Goal: Task Accomplishment & Management: Use online tool/utility

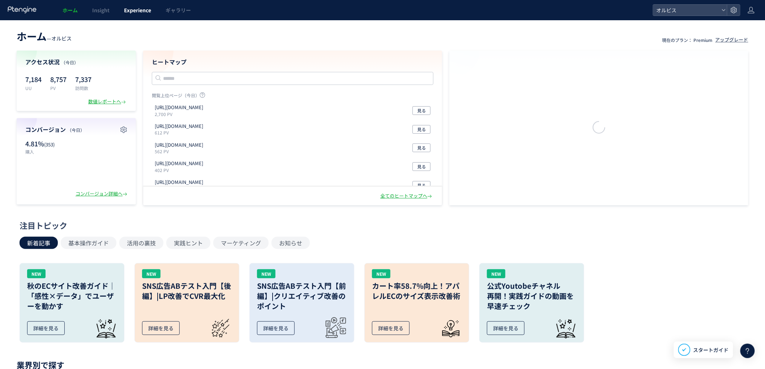
click at [146, 10] on span "Experience" at bounding box center [137, 10] width 27 height 7
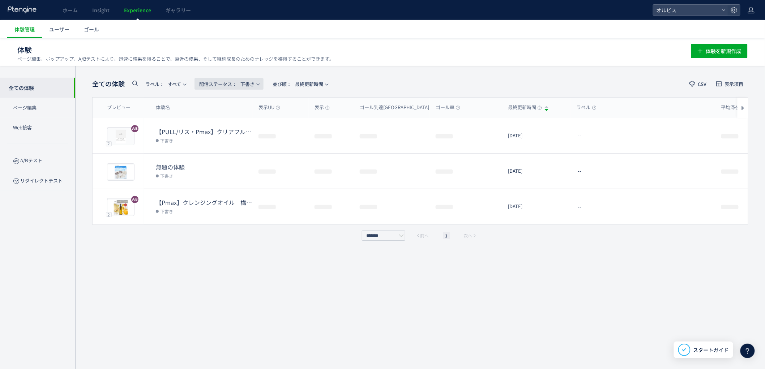
click at [233, 84] on span "配信ステータス​：" at bounding box center [218, 84] width 38 height 7
click at [232, 116] on li "配信中" at bounding box center [231, 117] width 30 height 13
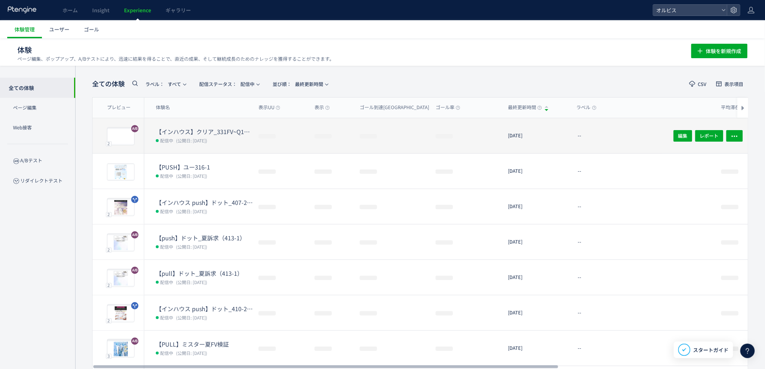
click at [207, 142] on span "(公開日: 2025/08/20)" at bounding box center [191, 140] width 31 height 6
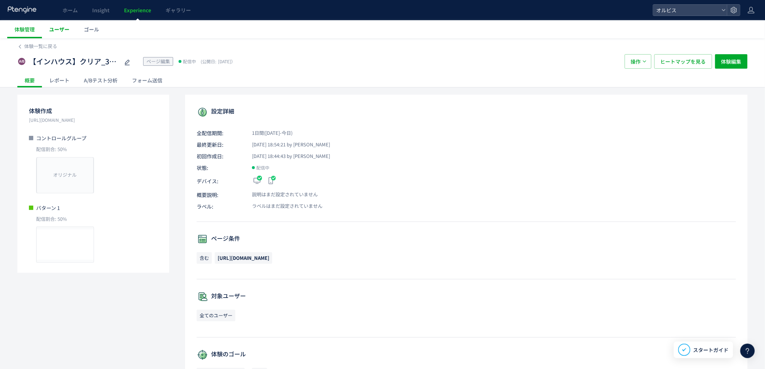
click at [59, 33] on link "ユーザー" at bounding box center [59, 29] width 35 height 18
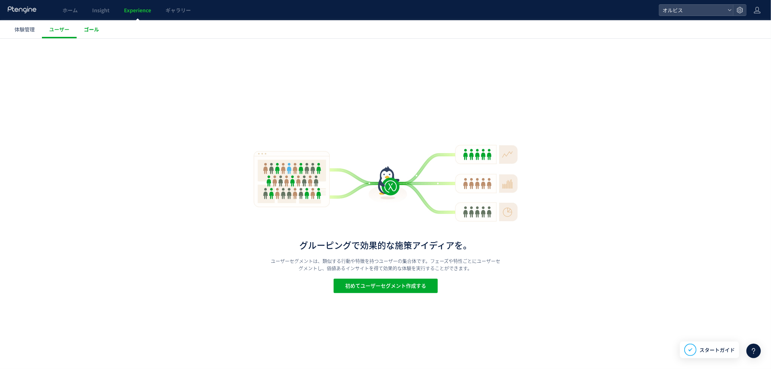
click at [89, 27] on span "ゴール" at bounding box center [91, 29] width 15 height 7
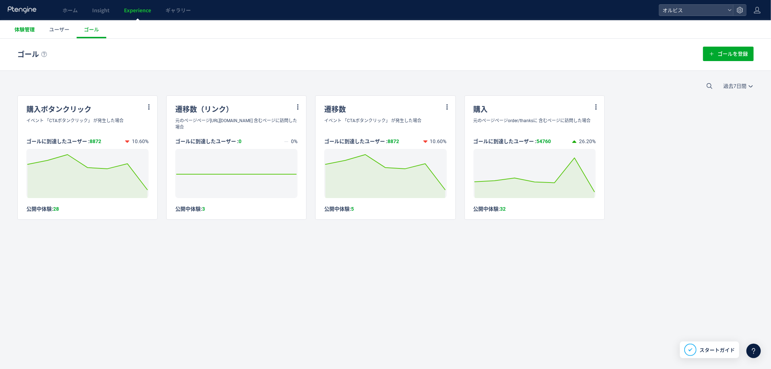
click at [31, 24] on link "体験管理" at bounding box center [24, 29] width 35 height 18
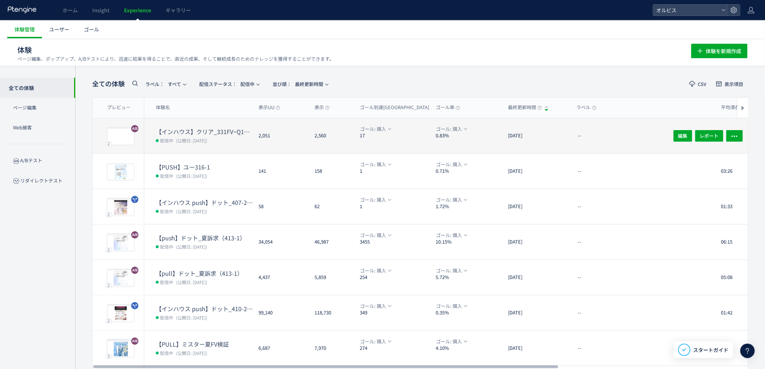
click at [202, 134] on dt "【インハウス】クリア_331FV~Q1間ブロック変更" at bounding box center [204, 132] width 97 height 8
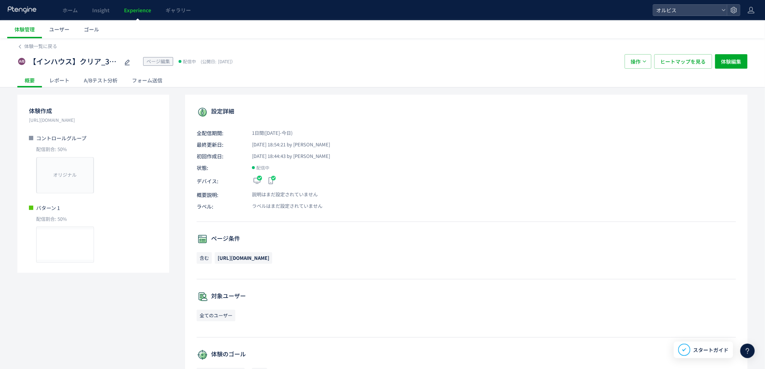
click at [104, 83] on div "A/Bテスト分析" at bounding box center [101, 80] width 48 height 14
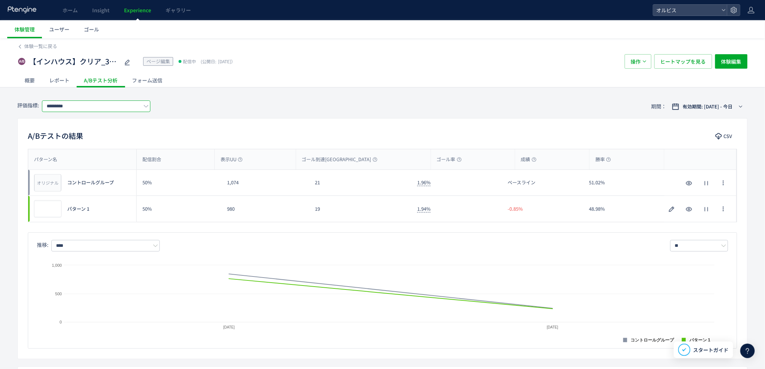
click at [123, 101] on input "*********" at bounding box center [96, 106] width 108 height 12
click at [112, 146] on span "購入" at bounding box center [98, 148] width 94 height 12
type input "**"
click at [34, 85] on div "概要" at bounding box center [29, 80] width 25 height 14
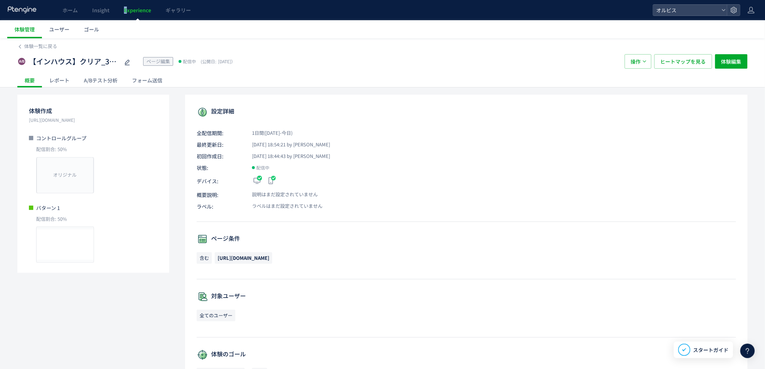
click at [127, 13] on span "Experience" at bounding box center [137, 10] width 27 height 7
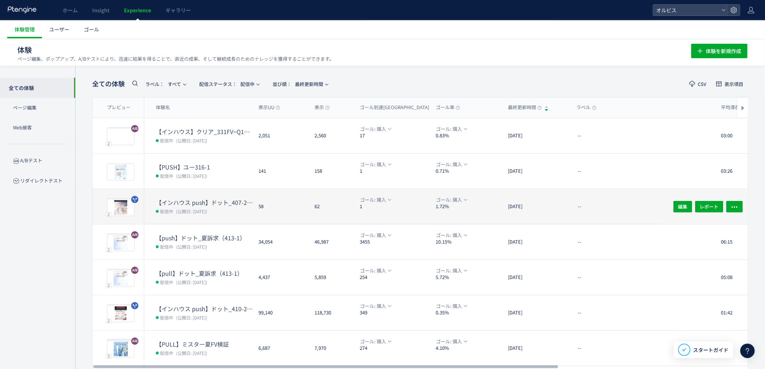
click at [198, 208] on span "(公開日: 2025/08/20)" at bounding box center [191, 211] width 31 height 6
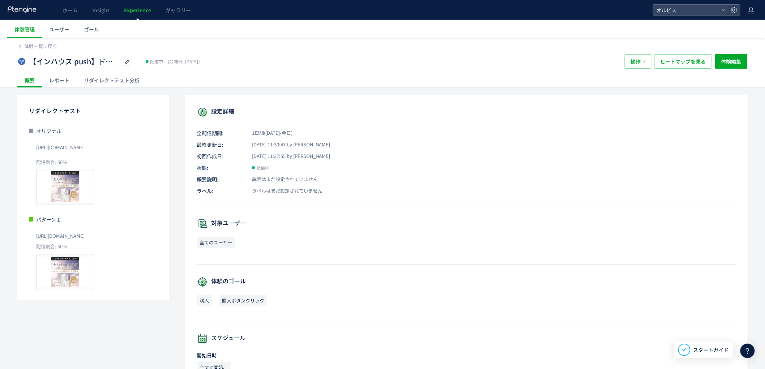
click at [91, 81] on div "リダイレクトテスト分析" at bounding box center [112, 80] width 70 height 14
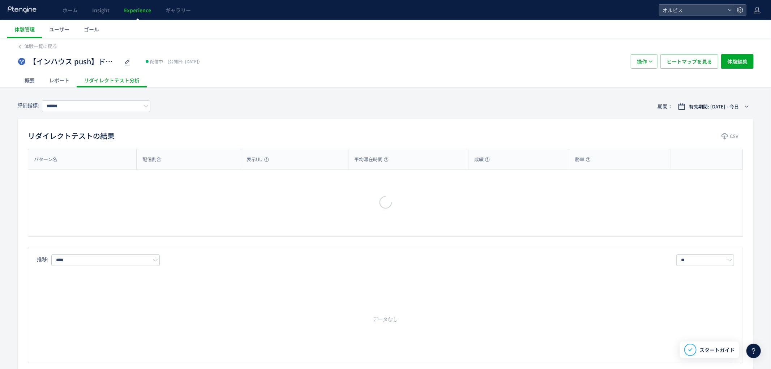
type input "**"
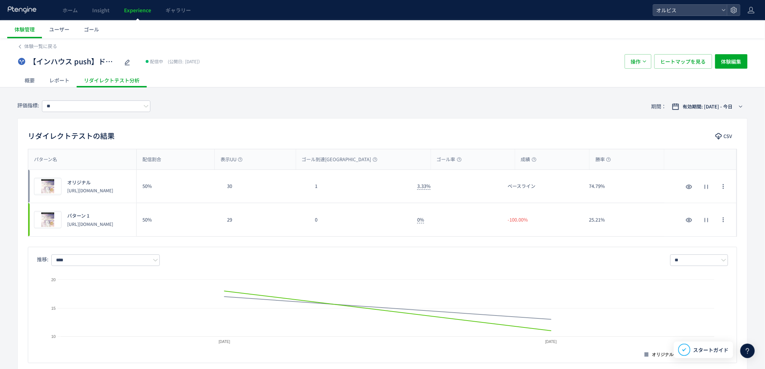
click at [146, 12] on span "Experience" at bounding box center [137, 10] width 27 height 7
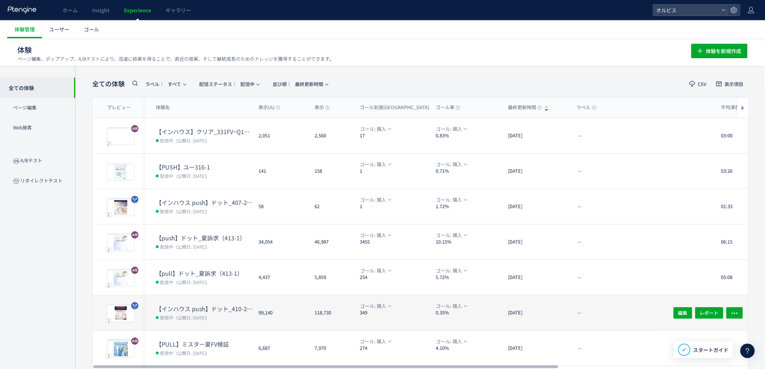
click at [196, 318] on span "(公開日: 2025/07/14)" at bounding box center [191, 317] width 31 height 6
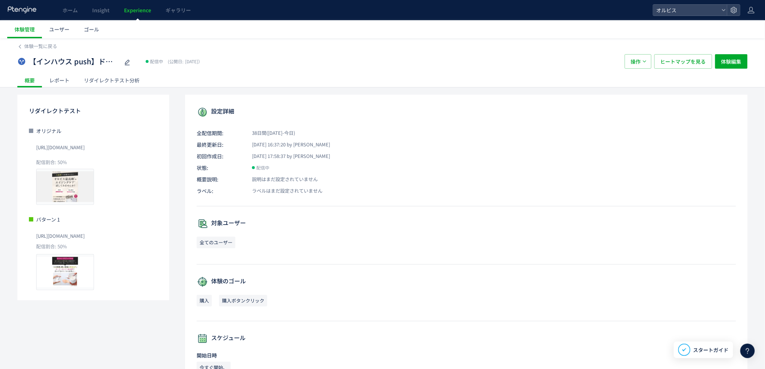
click at [102, 80] on div "リダイレクトテスト分析" at bounding box center [112, 80] width 70 height 14
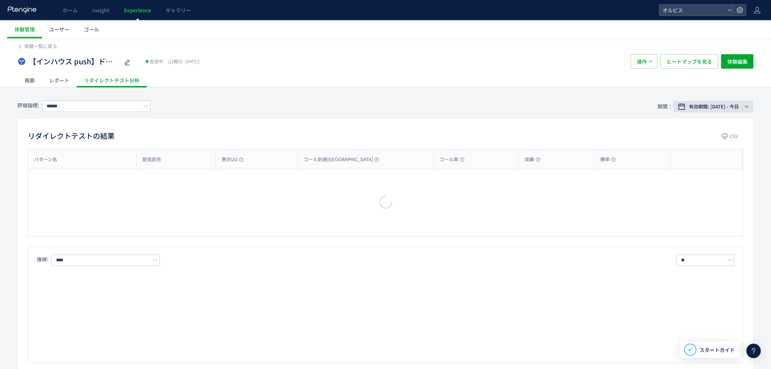
type input "**"
click at [725, 109] on span "有効期間: 2025/07/14 - 今日" at bounding box center [708, 106] width 50 height 7
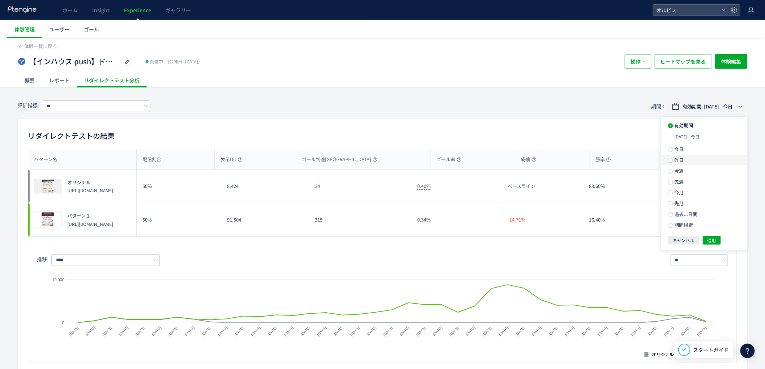
click at [681, 159] on span "昨日" at bounding box center [678, 160] width 11 height 7
click at [715, 232] on span "適用" at bounding box center [711, 227] width 9 height 9
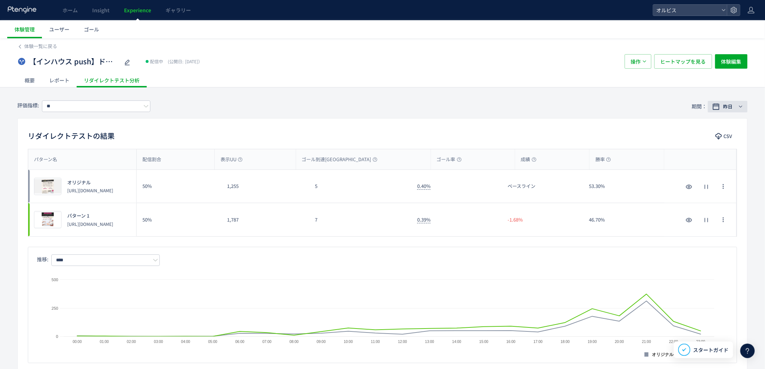
click at [721, 111] on button "昨日" at bounding box center [728, 107] width 40 height 12
click at [684, 139] on label "今日" at bounding box center [704, 136] width 87 height 10
click at [710, 229] on span "適用" at bounding box center [711, 227] width 9 height 9
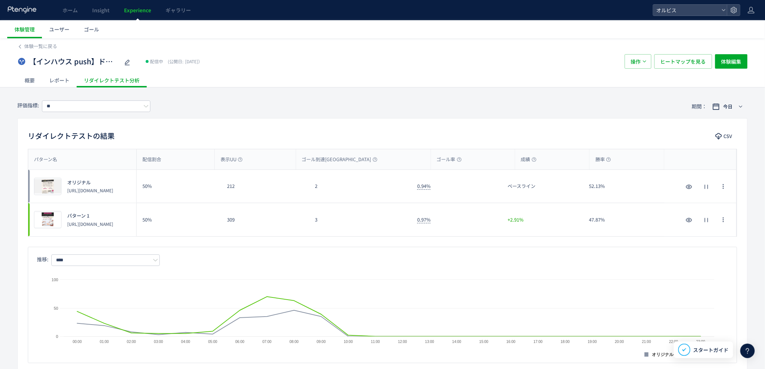
click at [132, 13] on span "Experience" at bounding box center [137, 10] width 27 height 7
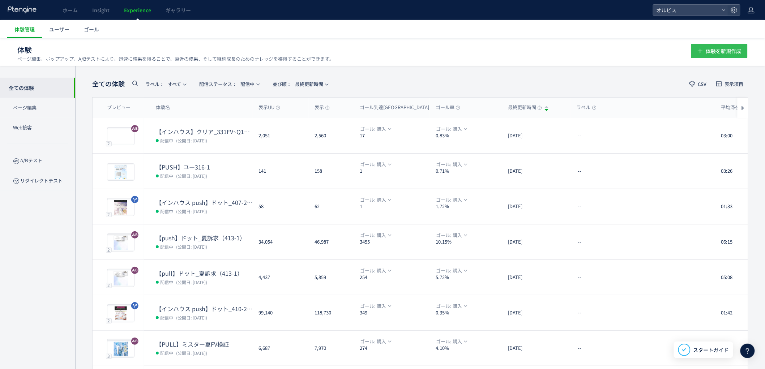
click at [718, 48] on span "体験を新規作成" at bounding box center [723, 51] width 35 height 14
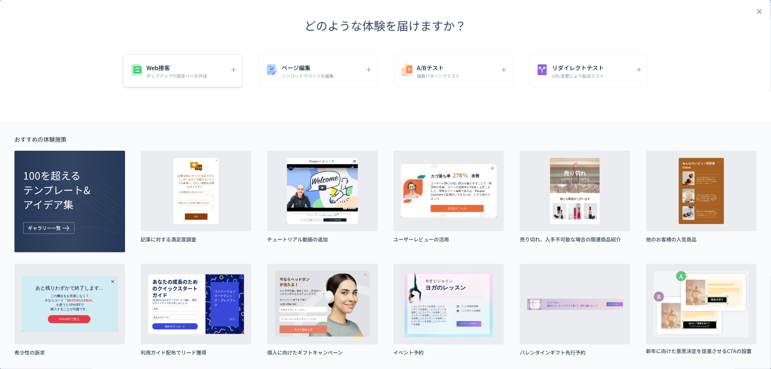
click at [211, 70] on div "Web接客 ポップアップや固定バーを作成" at bounding box center [177, 71] width 96 height 16
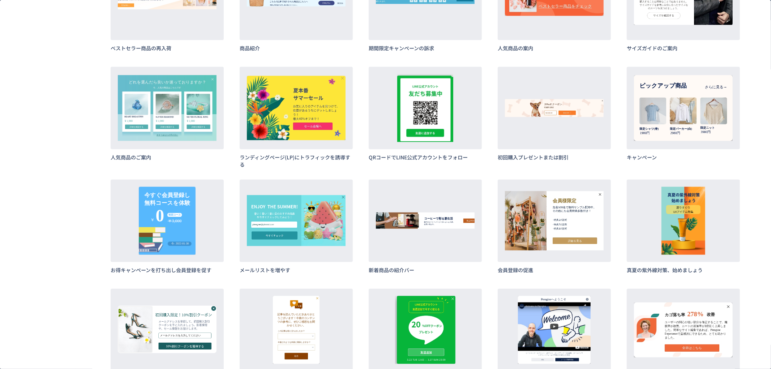
scroll to position [535, 0]
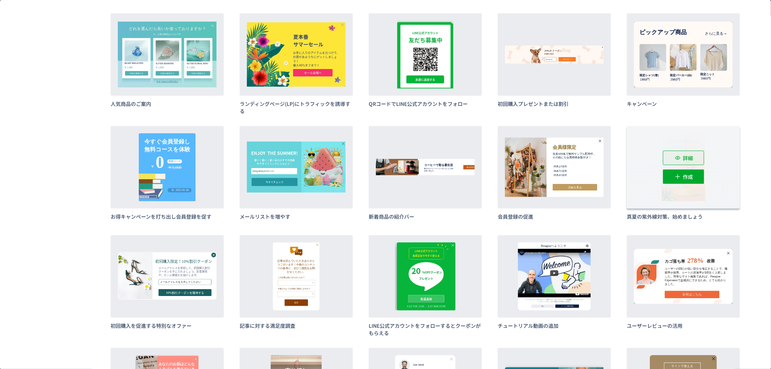
click at [684, 156] on span "詳細" at bounding box center [688, 158] width 10 height 14
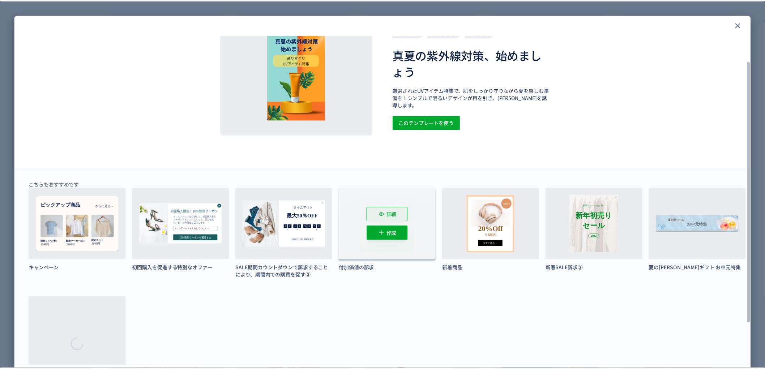
scroll to position [0, 0]
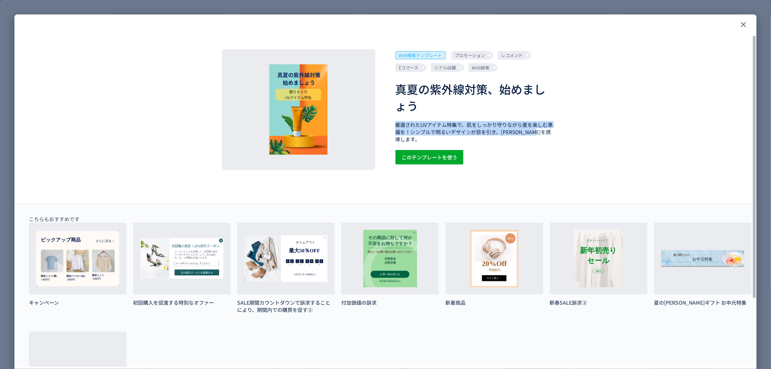
drag, startPoint x: 397, startPoint y: 124, endPoint x: 530, endPoint y: 145, distance: 134.6
click at [524, 141] on p "厳選されたUVアイテム特集で、肌をしっかり守りながら夏を楽しむ準備を！シンプルで明るいデザインが目を引き、クリックを誘導します。" at bounding box center [474, 132] width 158 height 22
click at [532, 147] on div "Web接客テンプレート プロモーション レコメンド Eコマース リアル店舗 Web接客 真夏の紫外線対策、始めましょう 厳選されたUVアイテム特集で、肌をしっ…" at bounding box center [385, 119] width 325 height 140
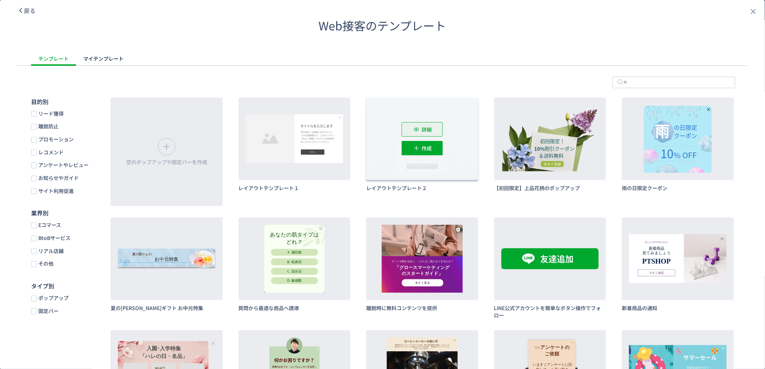
click at [421, 126] on span "詳細" at bounding box center [426, 129] width 10 height 14
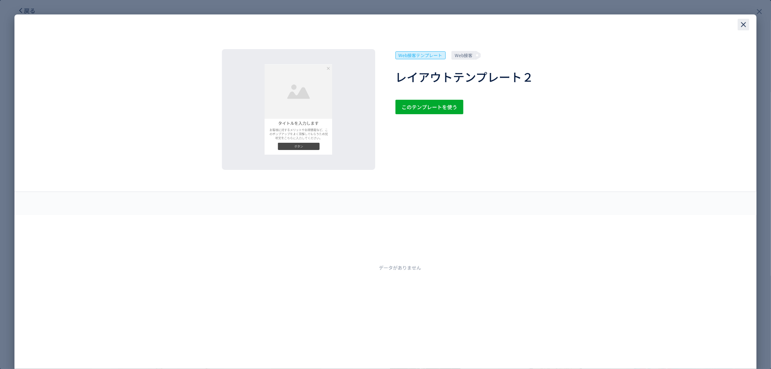
click at [738, 25] on div "close" at bounding box center [744, 25] width 12 height 12
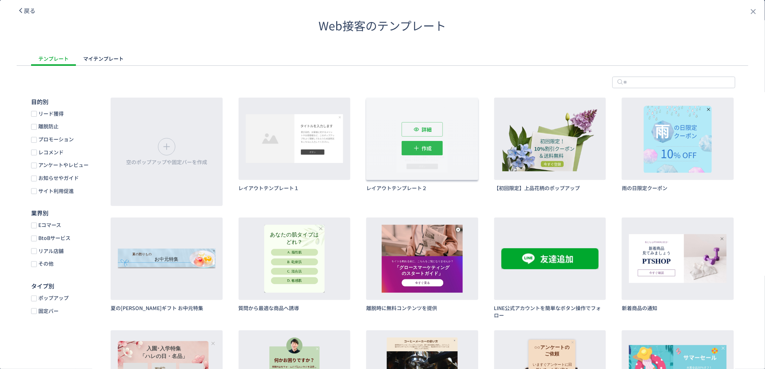
click at [416, 144] on button "作成" at bounding box center [422, 148] width 41 height 14
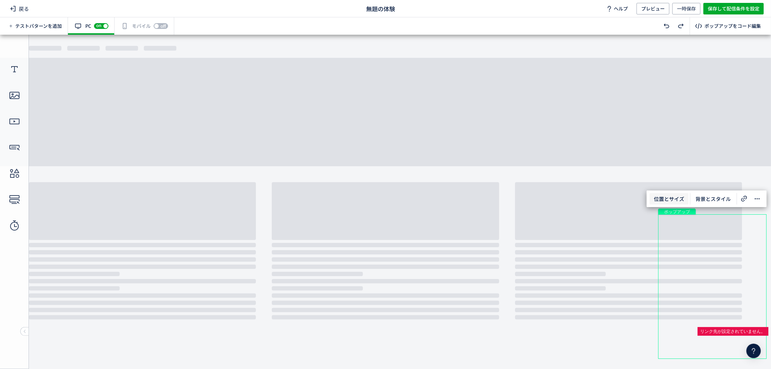
click at [674, 204] on span "位置とサイズ" at bounding box center [669, 199] width 39 height 12
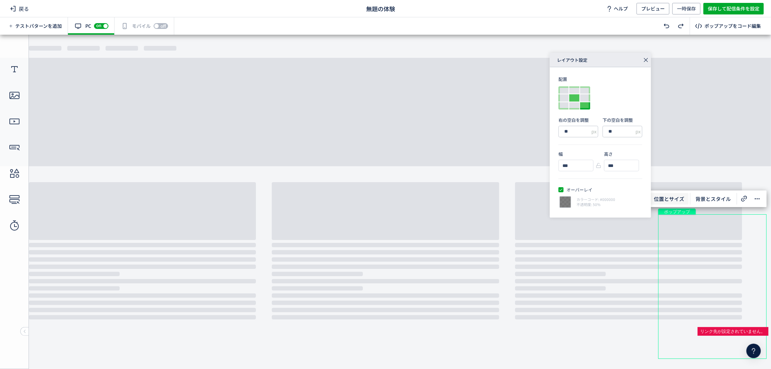
click at [575, 97] on div at bounding box center [574, 97] width 10 height 7
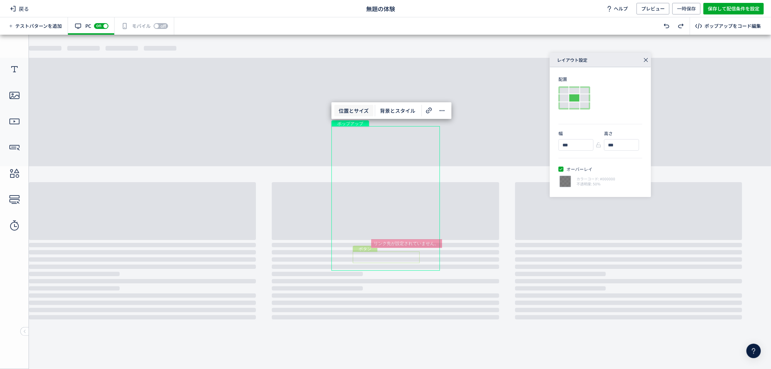
click at [399, 261] on div "ボタン" at bounding box center [386, 257] width 67 height 12
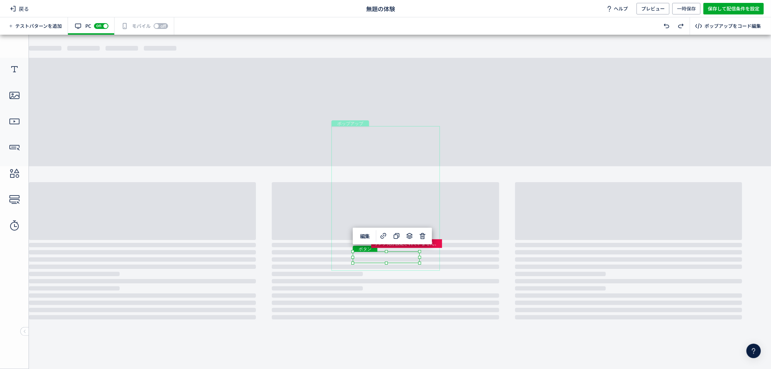
click at [429, 265] on div "ポップアップ" at bounding box center [385, 198] width 108 height 145
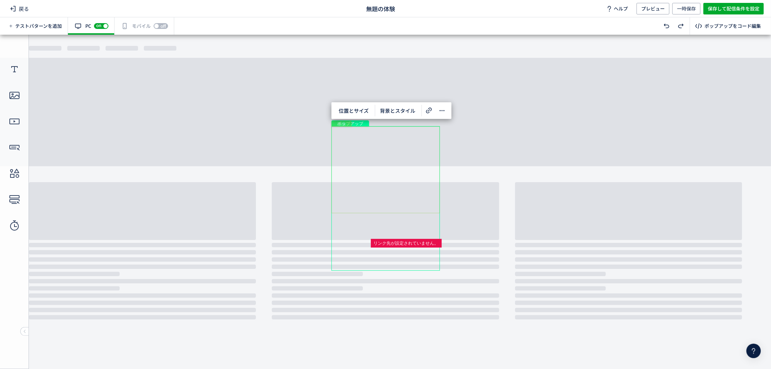
click at [410, 192] on div "画像" at bounding box center [385, 169] width 108 height 87
click at [354, 112] on span "画像変更" at bounding box center [348, 111] width 29 height 12
click at [417, 212] on div at bounding box center [418, 212] width 3 height 3
click at [417, 216] on div "テキスト" at bounding box center [385, 219] width 94 height 9
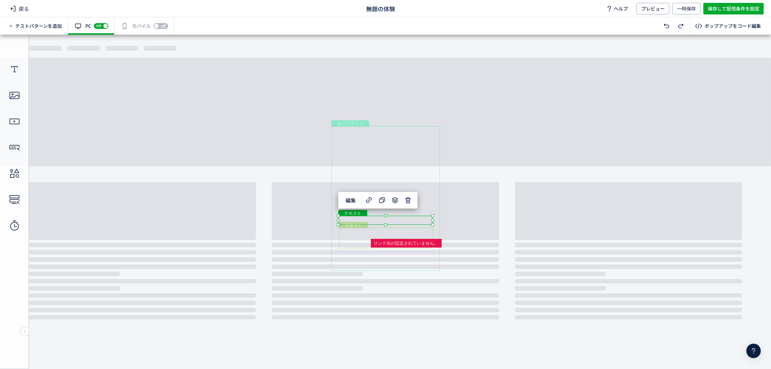
click at [420, 227] on div "テキスト" at bounding box center [386, 237] width 94 height 21
click at [406, 254] on div "ボタン" at bounding box center [386, 257] width 67 height 12
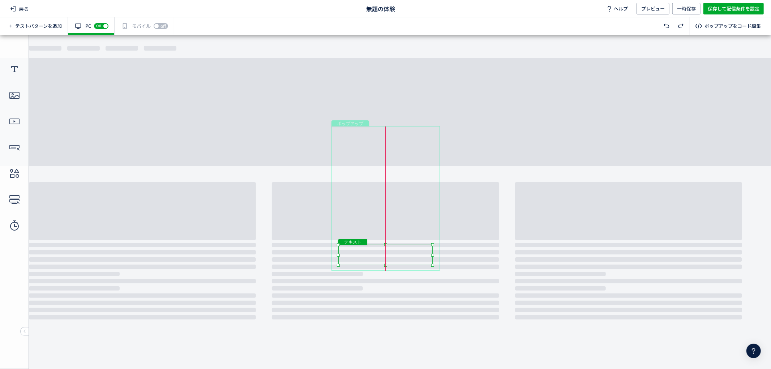
drag, startPoint x: 429, startPoint y: 239, endPoint x: 428, endPoint y: 256, distance: 16.3
click at [428, 256] on div "テキスト" at bounding box center [385, 254] width 94 height 21
drag, startPoint x: 422, startPoint y: 223, endPoint x: 421, endPoint y: 242, distance: 19.2
click at [421, 242] on div "テキスト" at bounding box center [384, 238] width 94 height 9
click at [411, 209] on div "画像" at bounding box center [374, 169] width 86 height 86
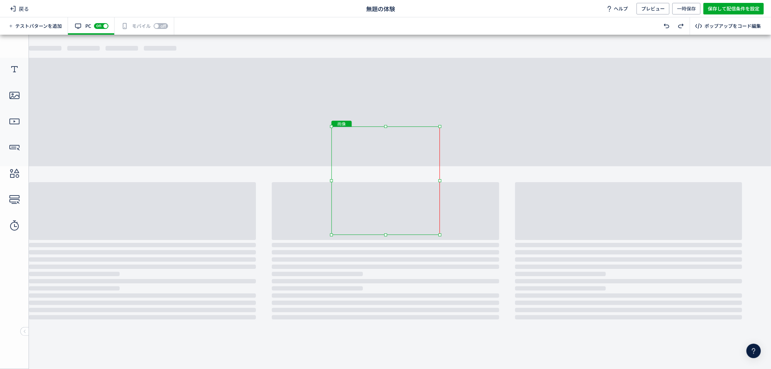
drag, startPoint x: 419, startPoint y: 213, endPoint x: 446, endPoint y: 269, distance: 61.9
click at [446, 269] on body "undefined ポップアップ undefined ポップアップ クローズボタン テキスト 画像 テキスト" at bounding box center [385, 198] width 771 height 328
click at [410, 185] on div "画像" at bounding box center [385, 180] width 108 height 108
click at [413, 242] on div "テキスト" at bounding box center [384, 238] width 94 height 9
drag, startPoint x: 415, startPoint y: 251, endPoint x: 415, endPoint y: 255, distance: 4.0
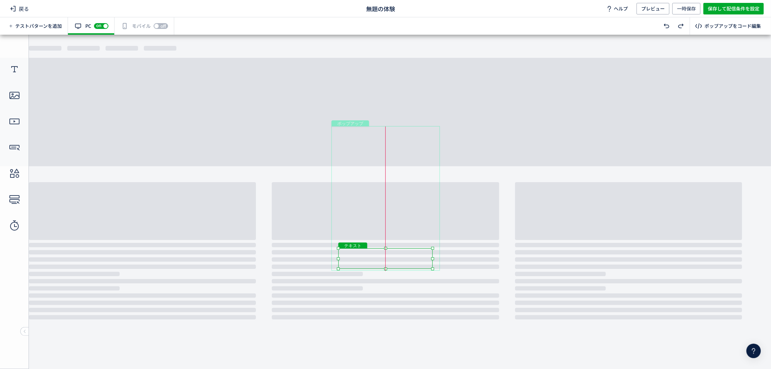
click at [415, 255] on div "テキスト" at bounding box center [385, 258] width 94 height 21
drag, startPoint x: 416, startPoint y: 274, endPoint x: 416, endPoint y: 241, distance: 32.9
drag, startPoint x: 421, startPoint y: 240, endPoint x: 422, endPoint y: 243, distance: 3.9
click at [422, 243] on div "テキスト" at bounding box center [385, 241] width 94 height 9
click at [418, 258] on div "テキスト" at bounding box center [385, 258] width 94 height 21
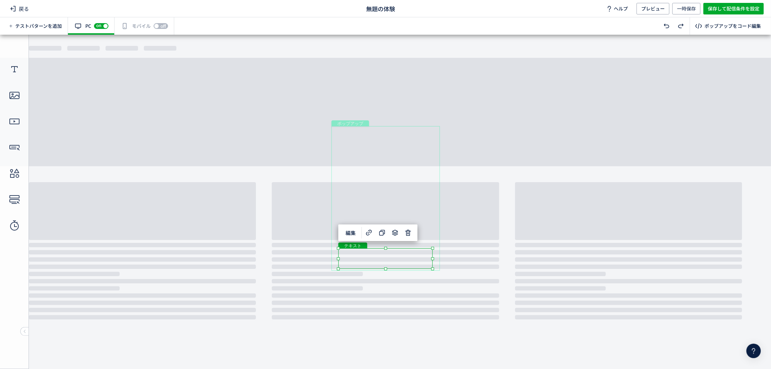
drag, startPoint x: 421, startPoint y: 306, endPoint x: 432, endPoint y: 305, distance: 11.3
click at [421, 306] on body "undefined ポップアップ undefined ポップアップ クローズボタン テキスト 画像 テキスト" at bounding box center [385, 198] width 771 height 328
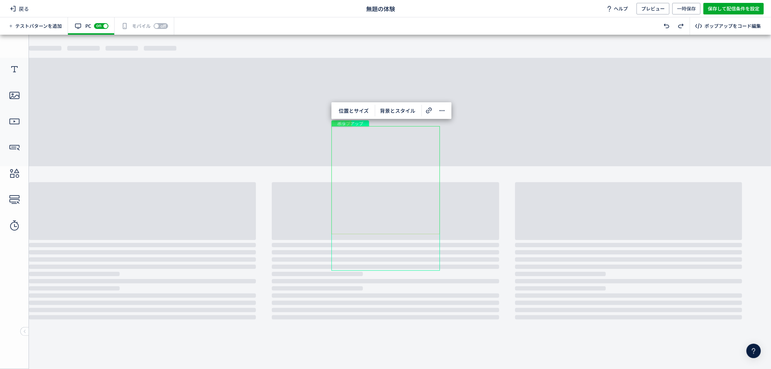
drag, startPoint x: 410, startPoint y: 152, endPoint x: 408, endPoint y: 156, distance: 4.2
click at [413, 155] on div "画像" at bounding box center [385, 180] width 108 height 108
click at [353, 110] on span "画像変更" at bounding box center [348, 112] width 29 height 12
click at [384, 175] on div "画像" at bounding box center [385, 157] width 108 height 61
drag, startPoint x: 386, startPoint y: 188, endPoint x: 385, endPoint y: 211, distance: 23.1
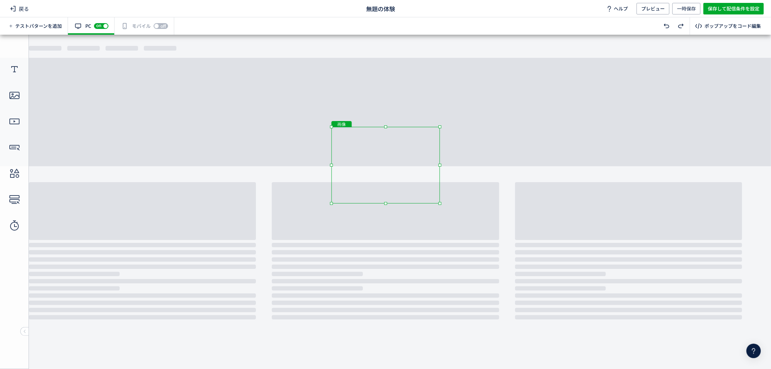
click at [386, 211] on body "undefined ポップアップ undefined ポップアップ クローズボタン テキスト 画像 テキスト" at bounding box center [385, 198] width 771 height 328
drag, startPoint x: 385, startPoint y: 202, endPoint x: 386, endPoint y: 208, distance: 6.2
click at [402, 190] on div "画像" at bounding box center [385, 165] width 108 height 76
click at [402, 189] on div "画像" at bounding box center [385, 164] width 108 height 76
click at [398, 208] on div "ポップアップ" at bounding box center [385, 198] width 108 height 145
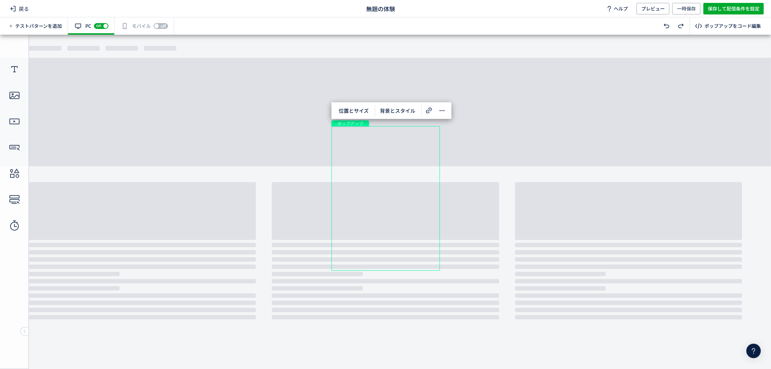
click at [385, 220] on div "ポップアップ" at bounding box center [385, 198] width 108 height 145
click at [388, 194] on div "画像" at bounding box center [385, 164] width 108 height 76
drag, startPoint x: 385, startPoint y: 201, endPoint x: 385, endPoint y: 197, distance: 4.0
click at [385, 200] on div at bounding box center [385, 201] width 3 height 3
click at [434, 197] on div "画像" at bounding box center [385, 164] width 108 height 76
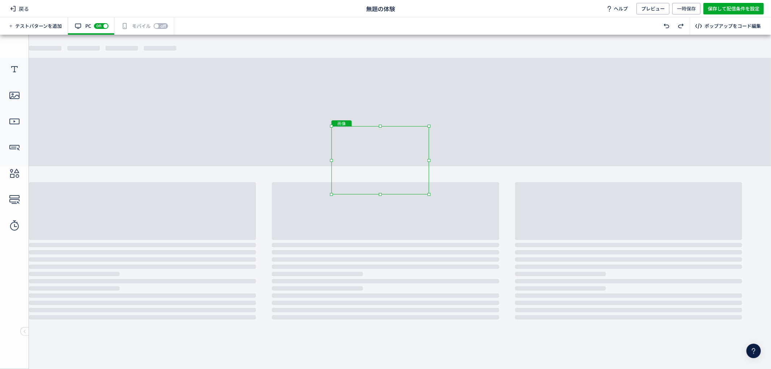
drag, startPoint x: 440, startPoint y: 202, endPoint x: 424, endPoint y: 190, distance: 19.9
click at [424, 190] on div "画像" at bounding box center [380, 160] width 98 height 68
drag, startPoint x: 430, startPoint y: 160, endPoint x: 446, endPoint y: 164, distance: 15.9
click at [446, 164] on body "undefined ポップアップ undefined ポップアップ クローズボタン テキスト 画像 テキスト" at bounding box center [385, 198] width 771 height 328
click at [398, 184] on div "画像" at bounding box center [385, 160] width 108 height 68
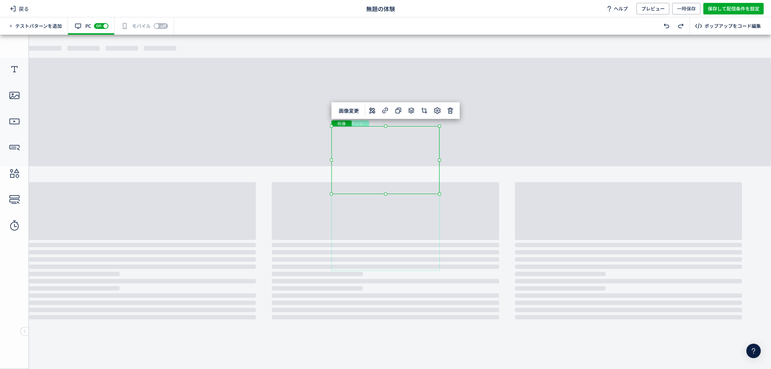
click at [384, 215] on div "ポップアップ" at bounding box center [385, 198] width 108 height 145
click at [399, 189] on div "画像" at bounding box center [385, 160] width 108 height 68
click at [382, 171] on div "ポップアップ" at bounding box center [385, 198] width 108 height 145
click at [389, 174] on div "ポップアップ" at bounding box center [385, 198] width 108 height 145
click at [15, 98] on use at bounding box center [14, 95] width 10 height 7
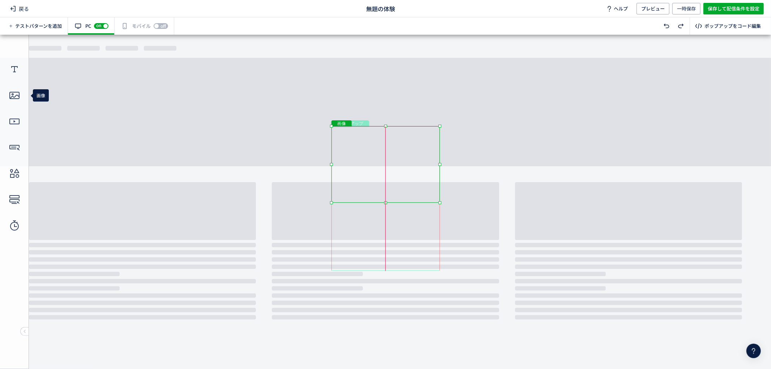
drag, startPoint x: 428, startPoint y: 230, endPoint x: 428, endPoint y: 153, distance: 76.3
click at [428, 153] on div "画像" at bounding box center [385, 164] width 108 height 77
click at [399, 218] on div "ポップアップ" at bounding box center [385, 198] width 108 height 145
click at [19, 90] on div at bounding box center [14, 95] width 29 height 26
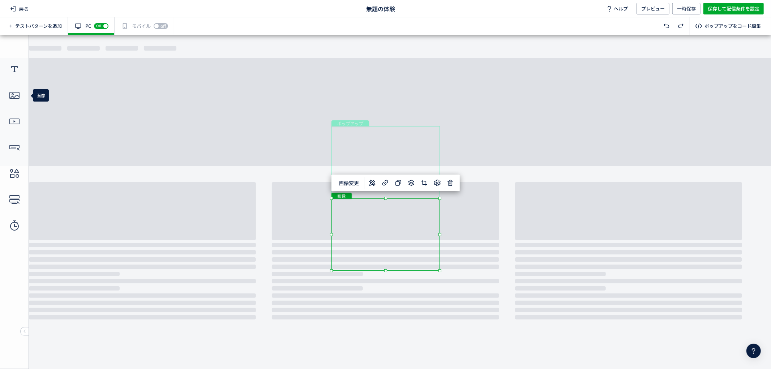
click at [417, 217] on div "画像" at bounding box center [385, 234] width 108 height 72
click at [425, 182] on icon at bounding box center [424, 183] width 9 height 9
drag, startPoint x: 428, startPoint y: 236, endPoint x: 434, endPoint y: 237, distance: 5.6
click at [434, 237] on div "画像" at bounding box center [395, 235] width 108 height 72
click at [423, 186] on span at bounding box center [429, 185] width 12 height 12
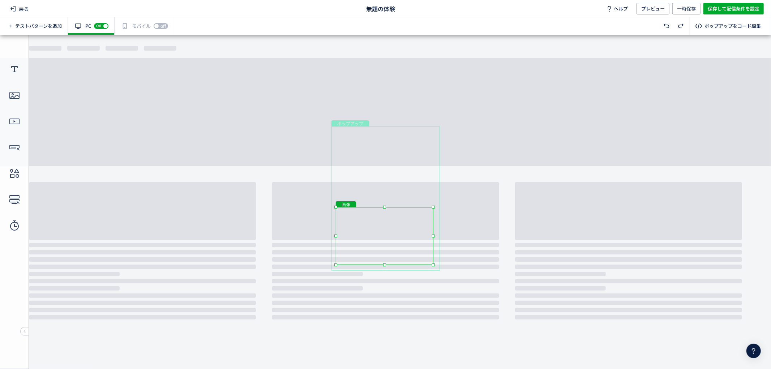
click at [385, 214] on div "画像" at bounding box center [385, 236] width 98 height 58
click at [392, 233] on div "画像" at bounding box center [385, 236] width 98 height 46
click at [428, 197] on icon at bounding box center [428, 197] width 9 height 9
click at [422, 251] on div "画像" at bounding box center [385, 244] width 96 height 24
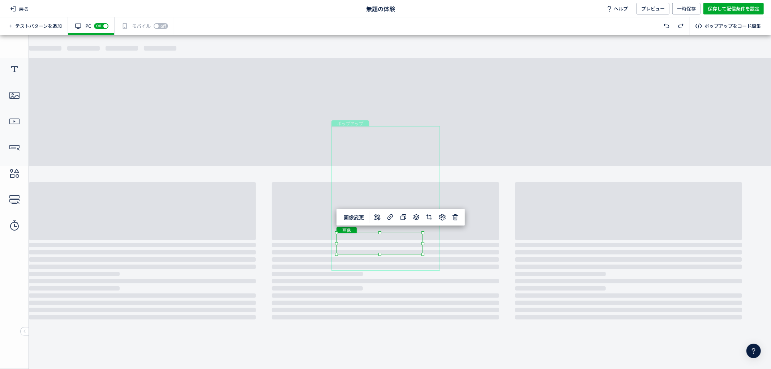
click at [392, 246] on div "画像" at bounding box center [380, 243] width 86 height 22
click at [428, 218] on use at bounding box center [429, 217] width 6 height 6
drag, startPoint x: 429, startPoint y: 248, endPoint x: 425, endPoint y: 245, distance: 4.5
click at [428, 247] on body "undefined ポップアップ undefined ポップアップ クローズボタン テキスト テキスト 画像 画像" at bounding box center [385, 198] width 771 height 328
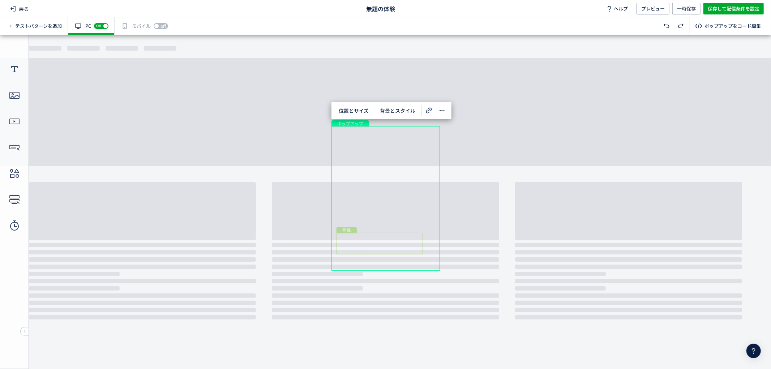
click at [402, 236] on div "ポップアップ" at bounding box center [385, 198] width 108 height 145
click at [395, 249] on div "画像" at bounding box center [384, 252] width 78 height 20
click at [14, 93] on icon at bounding box center [15, 96] width 12 height 12
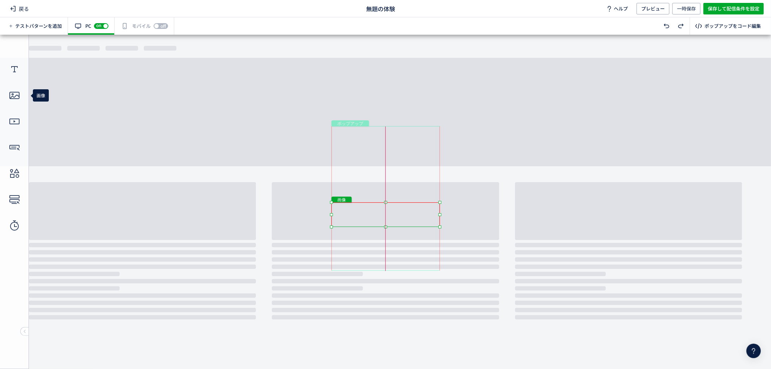
drag, startPoint x: 405, startPoint y: 214, endPoint x: 403, endPoint y: 219, distance: 5.3
click at [403, 219] on div "画像" at bounding box center [385, 214] width 108 height 25
click at [402, 242] on div "テキスト" at bounding box center [385, 241] width 94 height 9
click at [474, 239] on body "undefined ポップアップ undefined ポップアップ クローズボタン テキスト テキスト 画像 画像" at bounding box center [385, 198] width 771 height 328
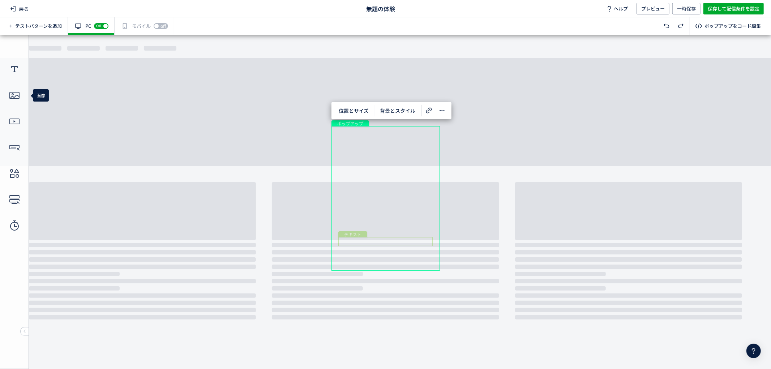
click at [424, 241] on div "テキスト" at bounding box center [385, 241] width 94 height 9
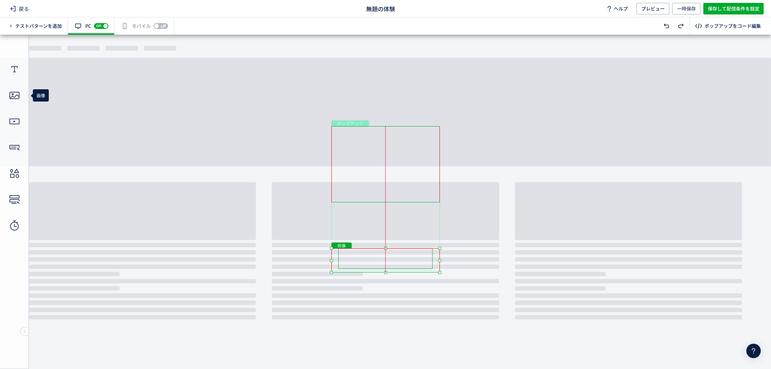
drag, startPoint x: 426, startPoint y: 214, endPoint x: 430, endPoint y: 253, distance: 38.6
click at [427, 262] on div "画像" at bounding box center [385, 260] width 108 height 24
click at [424, 236] on icon at bounding box center [424, 232] width 9 height 9
drag, startPoint x: 409, startPoint y: 242, endPoint x: 410, endPoint y: 210, distance: 32.2
click at [410, 210] on div "テキスト" at bounding box center [386, 210] width 94 height 9
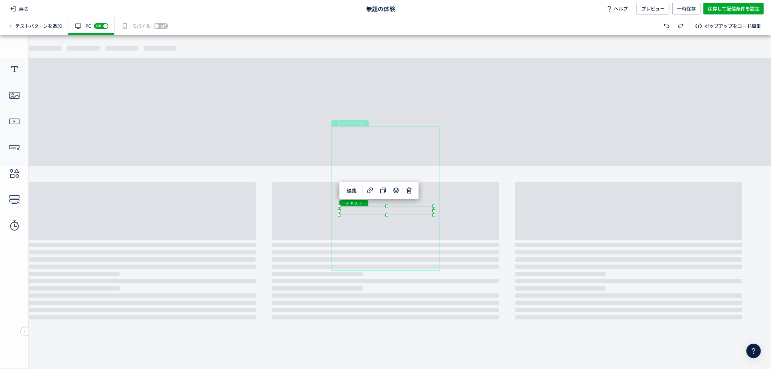
click at [406, 235] on div "ポップアップ" at bounding box center [385, 198] width 108 height 145
drag, startPoint x: 376, startPoint y: 237, endPoint x: 385, endPoint y: 236, distance: 8.5
click at [376, 237] on div "ポップアップ" at bounding box center [385, 198] width 108 height 145
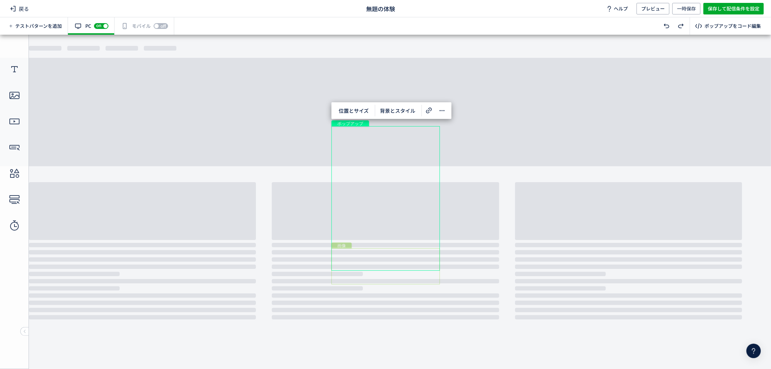
click at [425, 260] on div "画像" at bounding box center [385, 266] width 108 height 36
drag, startPoint x: 399, startPoint y: 256, endPoint x: 400, endPoint y: 215, distance: 40.9
click at [400, 218] on div "画像" at bounding box center [387, 236] width 108 height 36
drag, startPoint x: 412, startPoint y: 222, endPoint x: 409, endPoint y: 219, distance: 4.4
click at [409, 219] on div "画像" at bounding box center [387, 234] width 108 height 36
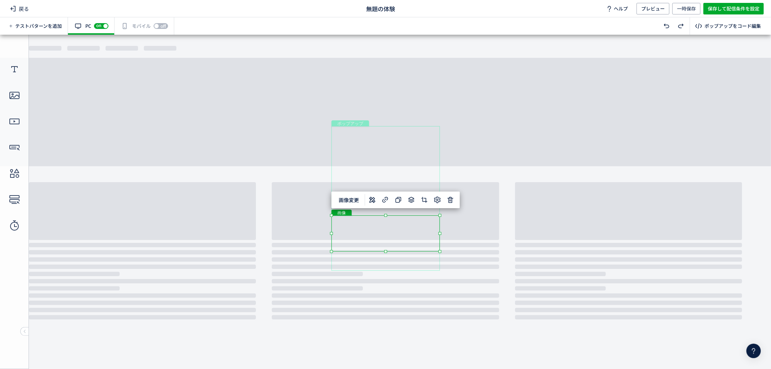
click at [430, 241] on div "画像" at bounding box center [385, 233] width 108 height 36
click at [437, 228] on div "画像" at bounding box center [385, 233] width 108 height 36
drag, startPoint x: 449, startPoint y: 203, endPoint x: 433, endPoint y: 210, distance: 17.8
click at [449, 203] on icon at bounding box center [450, 200] width 9 height 9
drag, startPoint x: 434, startPoint y: 253, endPoint x: 434, endPoint y: 240, distance: 13.4
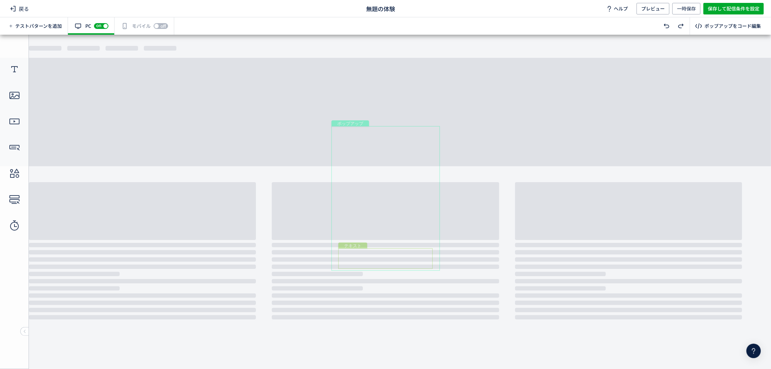
click at [428, 250] on div "テキスト" at bounding box center [385, 258] width 94 height 21
drag, startPoint x: 424, startPoint y: 250, endPoint x: 424, endPoint y: 238, distance: 11.6
click at [421, 254] on div "テキスト" at bounding box center [385, 258] width 94 height 21
drag, startPoint x: 411, startPoint y: 261, endPoint x: 410, endPoint y: 226, distance: 35.4
click at [410, 226] on div "テキスト" at bounding box center [385, 226] width 94 height 21
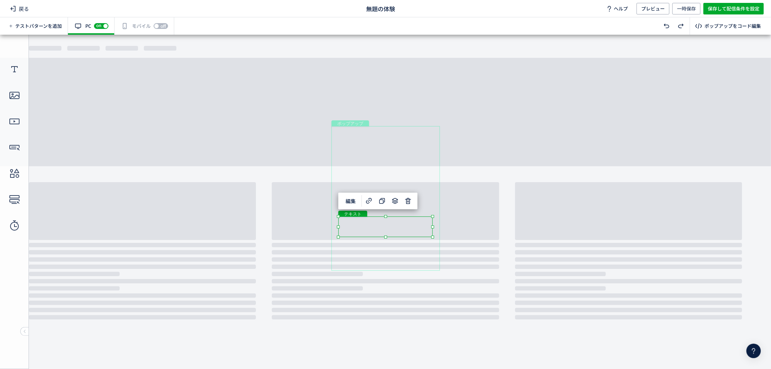
drag, startPoint x: 393, startPoint y: 246, endPoint x: 382, endPoint y: 244, distance: 11.3
click at [393, 246] on div "ポップアップ" at bounding box center [385, 198] width 108 height 145
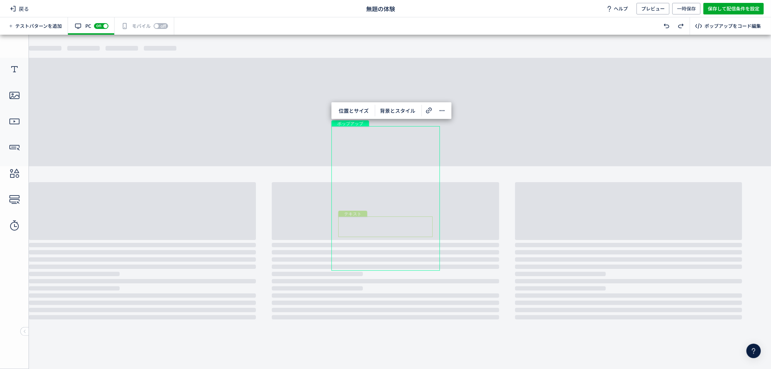
click at [349, 229] on div "テキスト" at bounding box center [385, 226] width 94 height 21
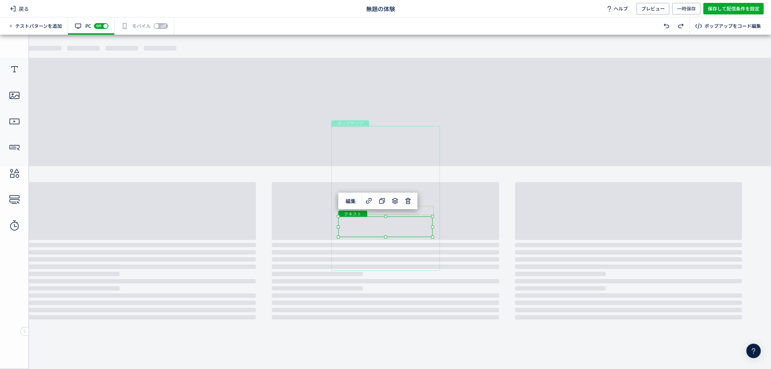
click at [393, 210] on div "テキスト" at bounding box center [386, 210] width 94 height 9
click at [385, 211] on div "テキスト" at bounding box center [386, 210] width 94 height 9
click at [434, 215] on div "テキスト" at bounding box center [386, 210] width 94 height 9
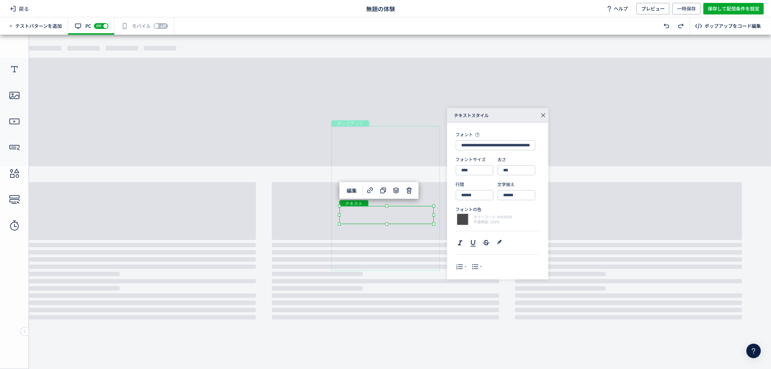
click at [346, 213] on div "テキスト" at bounding box center [386, 215] width 94 height 18
drag, startPoint x: 339, startPoint y: 206, endPoint x: 330, endPoint y: 205, distance: 8.8
click at [330, 205] on div at bounding box center [331, 205] width 3 height 3
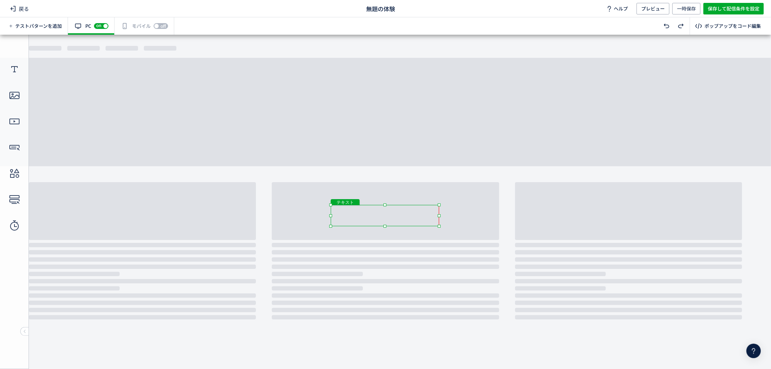
drag, startPoint x: 433, startPoint y: 224, endPoint x: 443, endPoint y: 218, distance: 12.5
click at [443, 218] on body "undefined ポップアップ undefined ポップアップ クローズボタン テキスト テキスト 画像" at bounding box center [385, 198] width 771 height 328
drag, startPoint x: 385, startPoint y: 225, endPoint x: 386, endPoint y: 239, distance: 13.8
click at [386, 239] on div "テキスト" at bounding box center [386, 241] width 94 height 21
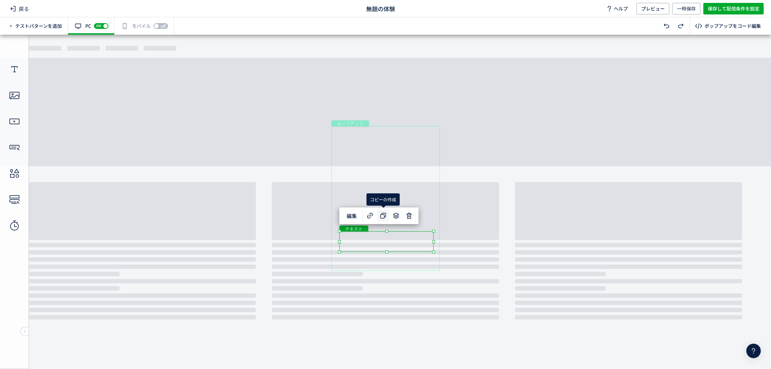
click at [382, 219] on icon at bounding box center [383, 215] width 9 height 9
click at [436, 217] on div "テキスト" at bounding box center [385, 215] width 108 height 21
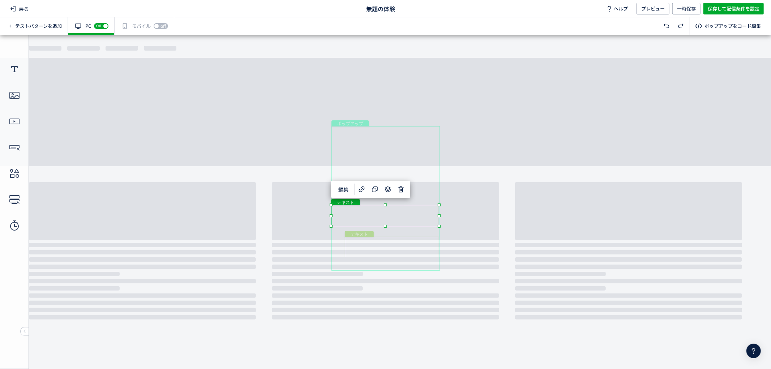
click at [427, 237] on div "テキスト" at bounding box center [392, 246] width 94 height 21
click at [404, 220] on div "テキスト" at bounding box center [385, 215] width 108 height 21
click at [368, 213] on div "テキスト" at bounding box center [385, 215] width 108 height 21
click at [439, 226] on div "テキスト" at bounding box center [385, 215] width 108 height 21
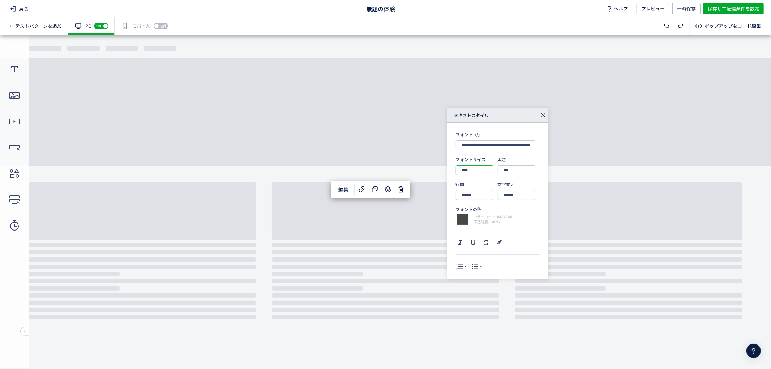
click at [466, 172] on input "****" at bounding box center [475, 170] width 38 height 10
click at [475, 241] on div "18px" at bounding box center [477, 239] width 29 height 12
type input "****"
click at [390, 210] on div "テキスト" at bounding box center [385, 209] width 108 height 9
click at [387, 210] on div "テキスト" at bounding box center [385, 209] width 108 height 9
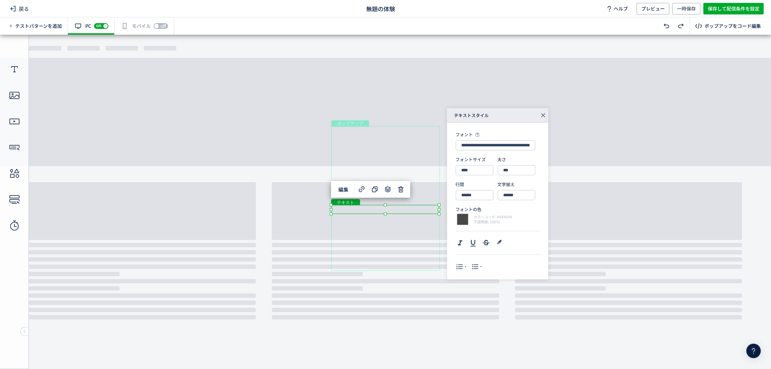
click at [402, 230] on div "ポップアップ" at bounding box center [385, 198] width 108 height 145
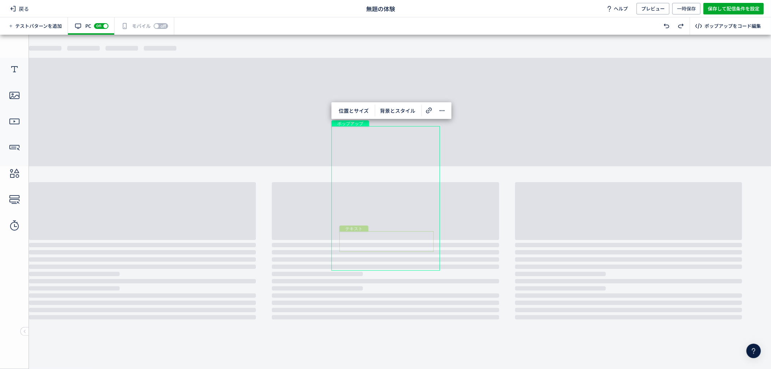
click at [398, 234] on div "テキスト" at bounding box center [386, 241] width 94 height 21
drag, startPoint x: 402, startPoint y: 239, endPoint x: 401, endPoint y: 222, distance: 16.6
click at [401, 222] on div "テキスト" at bounding box center [385, 228] width 94 height 21
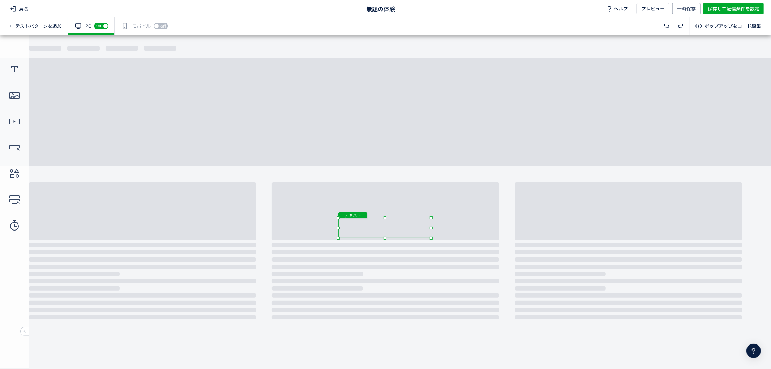
drag, startPoint x: 432, startPoint y: 238, endPoint x: 431, endPoint y: 249, distance: 11.3
click at [431, 249] on body "undefined ポップアップ undefined ポップアップ クローズボタン テキスト テキスト 画像" at bounding box center [385, 198] width 771 height 328
drag, startPoint x: 385, startPoint y: 238, endPoint x: 385, endPoint y: 251, distance: 12.7
click at [385, 251] on body "undefined ポップアップ undefined ポップアップ クローズボタン テキスト テキスト 画像" at bounding box center [385, 198] width 771 height 328
click at [377, 228] on div "テキスト" at bounding box center [384, 227] width 92 height 21
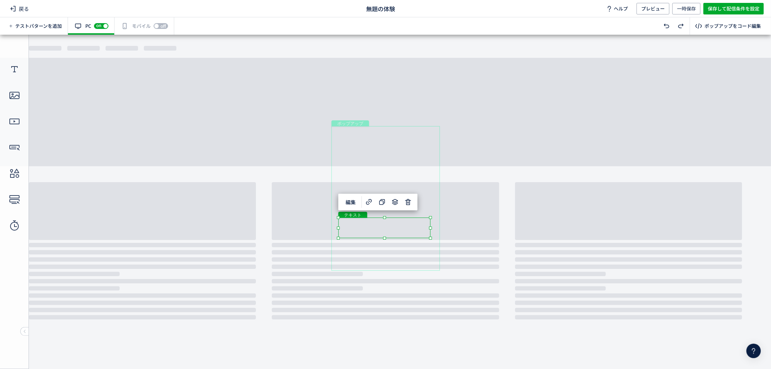
click at [431, 238] on div "テキスト" at bounding box center [384, 227] width 92 height 21
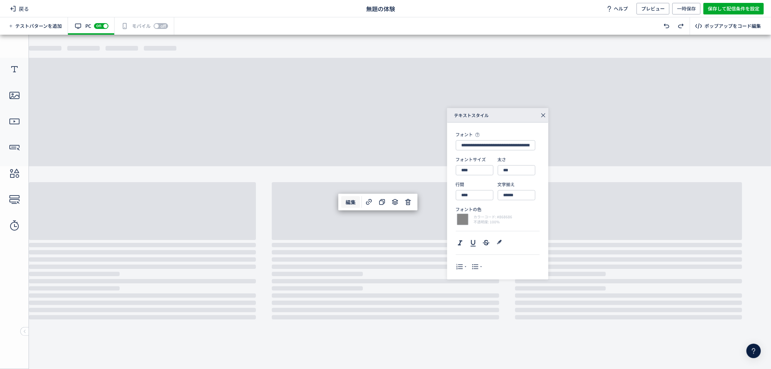
click at [352, 202] on span "編集" at bounding box center [350, 202] width 19 height 12
click at [414, 229] on div "テキスト" at bounding box center [384, 223] width 92 height 13
click at [415, 226] on div "テキスト" at bounding box center [384, 223] width 92 height 13
click at [417, 229] on div "テキスト" at bounding box center [384, 223] width 92 height 13
click at [411, 226] on div "テキスト" at bounding box center [384, 223] width 92 height 13
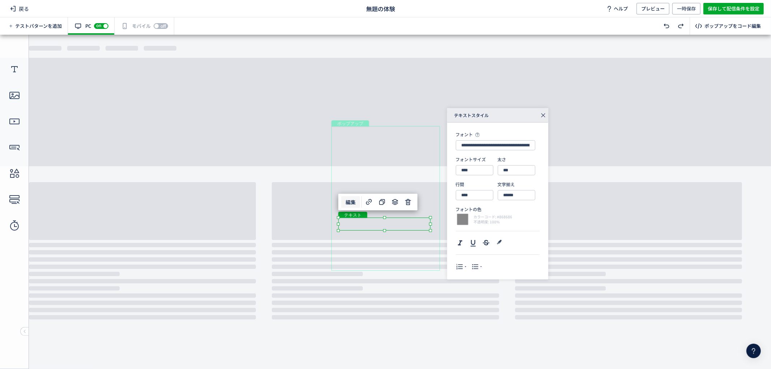
click at [431, 230] on div "テキスト" at bounding box center [384, 223] width 92 height 13
click at [415, 233] on div "テキスト" at bounding box center [384, 230] width 92 height 26
click at [418, 226] on div "テキスト" at bounding box center [384, 230] width 92 height 26
click at [415, 227] on div "テキスト" at bounding box center [384, 230] width 92 height 26
click at [431, 243] on div "テキスト" at bounding box center [384, 230] width 92 height 26
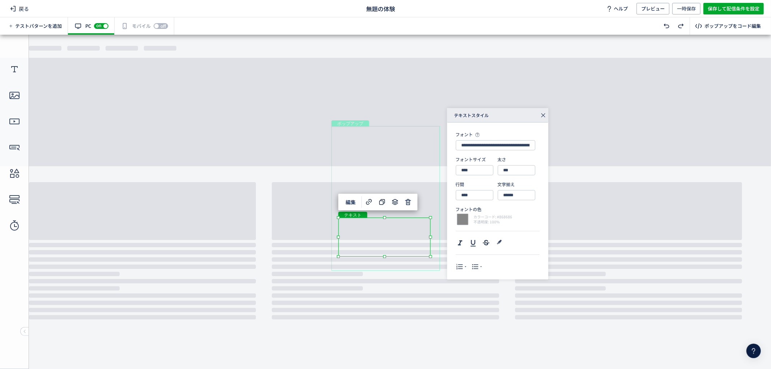
click at [395, 251] on div "テキスト" at bounding box center [384, 236] width 92 height 39
click at [411, 243] on div "テキスト" at bounding box center [384, 236] width 92 height 39
click at [408, 245] on div "テキスト" at bounding box center [384, 236] width 92 height 39
click at [406, 247] on div "テキスト" at bounding box center [384, 236] width 92 height 39
click at [406, 250] on div "テキスト" at bounding box center [384, 236] width 92 height 39
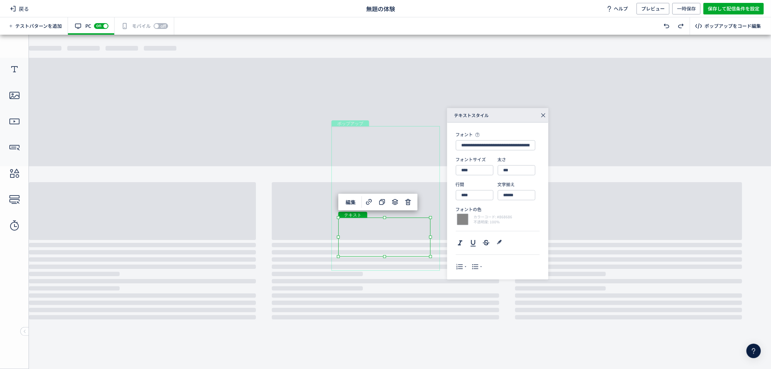
click at [406, 250] on div "テキスト" at bounding box center [384, 236] width 92 height 39
click at [401, 249] on div "テキスト" at bounding box center [384, 236] width 92 height 39
click at [403, 250] on div "テキスト" at bounding box center [384, 236] width 92 height 39
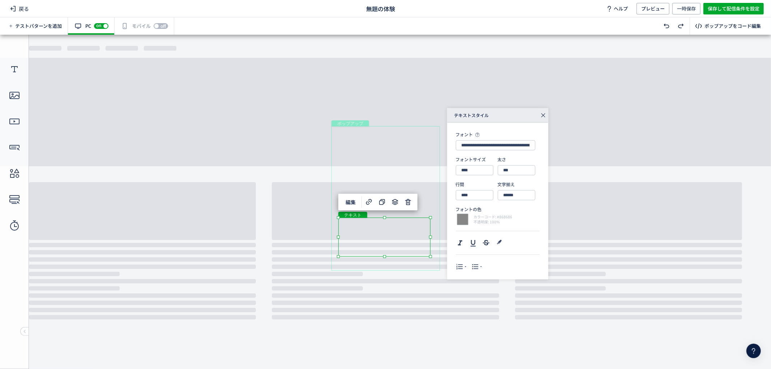
click at [353, 252] on div "テキスト" at bounding box center [384, 236] width 92 height 39
click at [431, 256] on div "テキスト" at bounding box center [384, 236] width 92 height 39
click at [471, 170] on input "****" at bounding box center [475, 170] width 38 height 10
click at [472, 190] on div "12px" at bounding box center [477, 190] width 29 height 12
click at [464, 171] on input "****" at bounding box center [475, 170] width 38 height 10
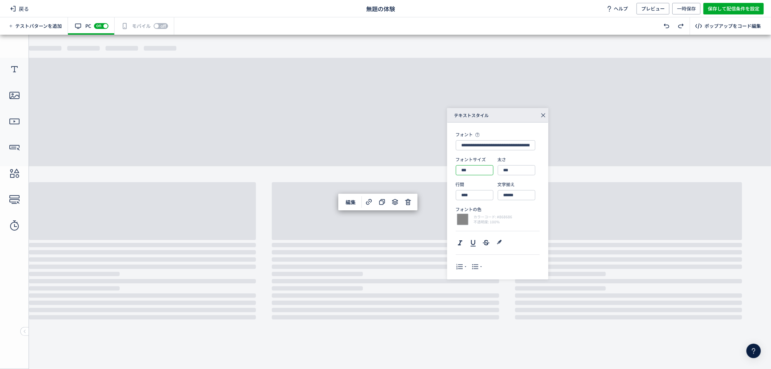
type input "***"
click at [416, 254] on div "テキスト" at bounding box center [384, 240] width 92 height 46
click at [389, 250] on div "テキスト" at bounding box center [384, 240] width 92 height 46
click at [425, 236] on div "テキスト" at bounding box center [385, 240] width 92 height 46
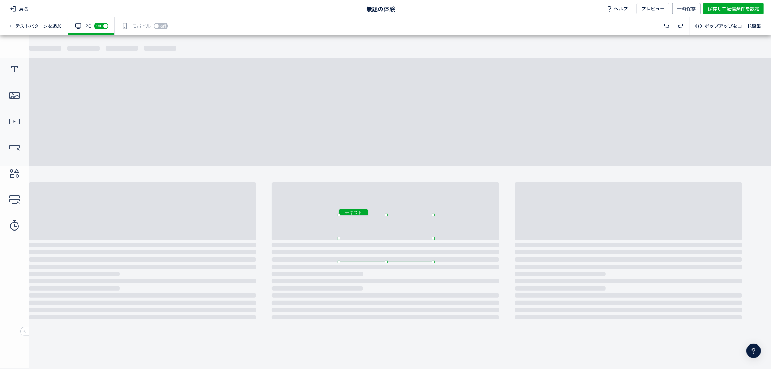
drag, startPoint x: 431, startPoint y: 218, endPoint x: 435, endPoint y: 215, distance: 4.6
click at [435, 215] on body "undefined ポップアップ undefined ポップアップ クローズボタン テキスト テキスト 画像" at bounding box center [385, 198] width 771 height 328
drag, startPoint x: 338, startPoint y: 261, endPoint x: 334, endPoint y: 268, distance: 8.6
click at [334, 268] on body "undefined ポップアップ undefined ポップアップ クローズボタン テキスト テキスト 画像" at bounding box center [385, 198] width 771 height 328
click at [425, 253] on div "テキスト" at bounding box center [384, 237] width 99 height 46
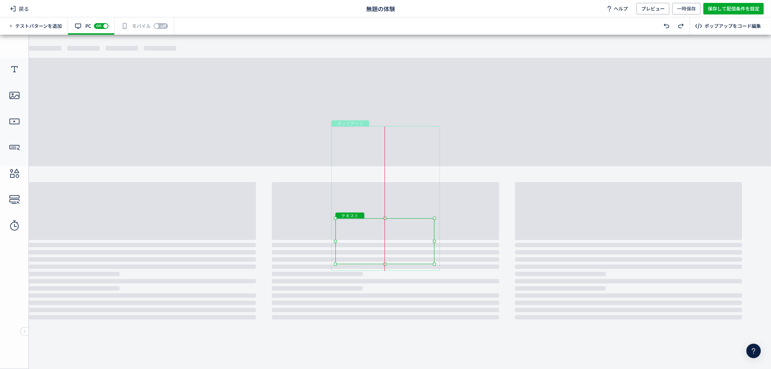
drag, startPoint x: 427, startPoint y: 257, endPoint x: 428, endPoint y: 261, distance: 4.8
click at [428, 261] on div "テキスト" at bounding box center [384, 241] width 99 height 46
click at [456, 226] on body "undefined ポップアップ undefined ポップアップ クローズボタン テキスト テキスト 画像" at bounding box center [385, 198] width 771 height 328
click at [393, 212] on div "テキスト" at bounding box center [385, 209] width 108 height 9
click at [396, 206] on div "テキスト" at bounding box center [385, 209] width 108 height 9
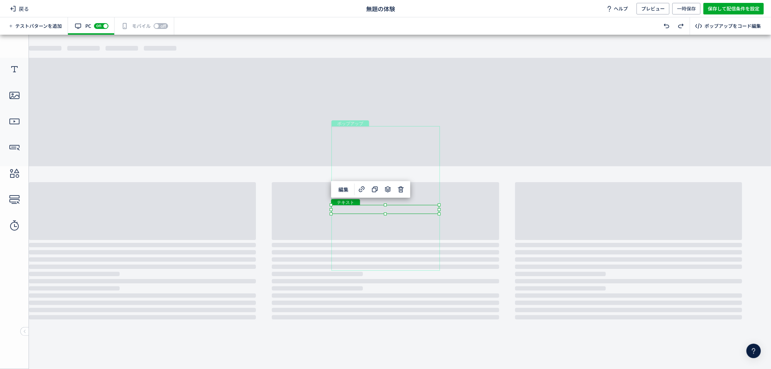
click at [400, 207] on div "テキスト" at bounding box center [385, 209] width 108 height 9
drag, startPoint x: 400, startPoint y: 207, endPoint x: 404, endPoint y: 207, distance: 4.0
click at [400, 207] on div "テキスト" at bounding box center [385, 209] width 108 height 9
click at [404, 207] on div "テキスト" at bounding box center [385, 209] width 108 height 9
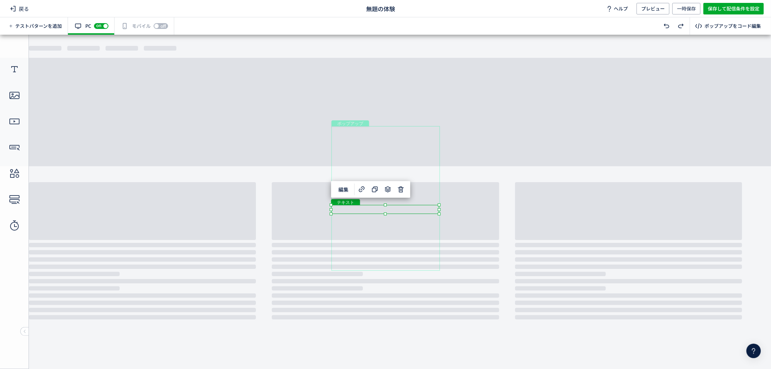
click at [405, 206] on div "テキスト" at bounding box center [385, 209] width 108 height 9
click at [390, 210] on div "テキスト" at bounding box center [385, 209] width 108 height 9
click at [439, 214] on div "テキスト" at bounding box center [385, 209] width 108 height 9
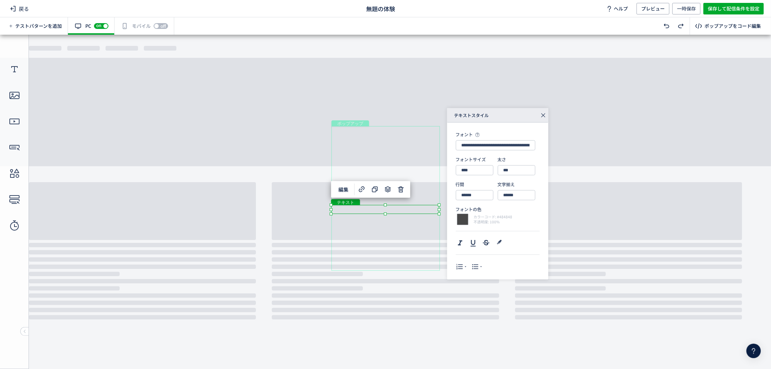
click at [403, 280] on body "undefined ポップアップ undefined ポップアップ クローズボタン テキスト テキスト 画像" at bounding box center [385, 198] width 771 height 328
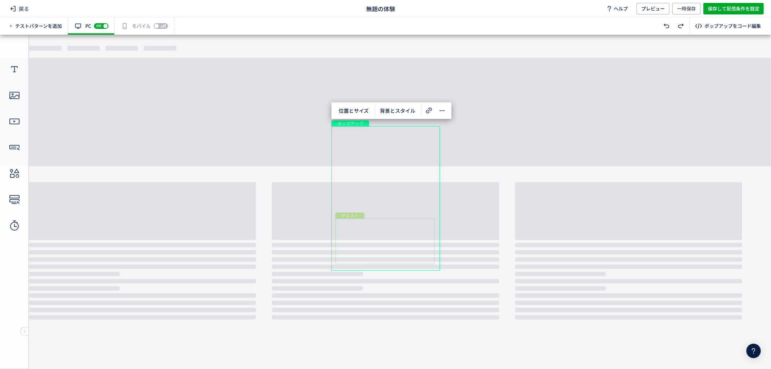
click at [394, 240] on div "テキスト" at bounding box center [384, 241] width 99 height 46
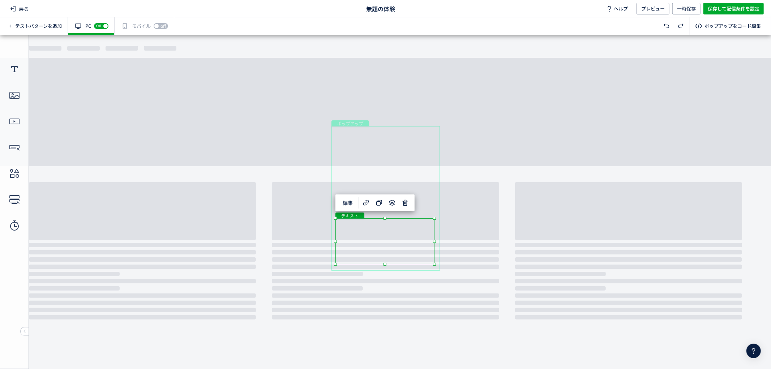
click at [390, 235] on div "テキスト" at bounding box center [384, 241] width 99 height 46
click at [434, 264] on div "テキスト" at bounding box center [384, 241] width 99 height 46
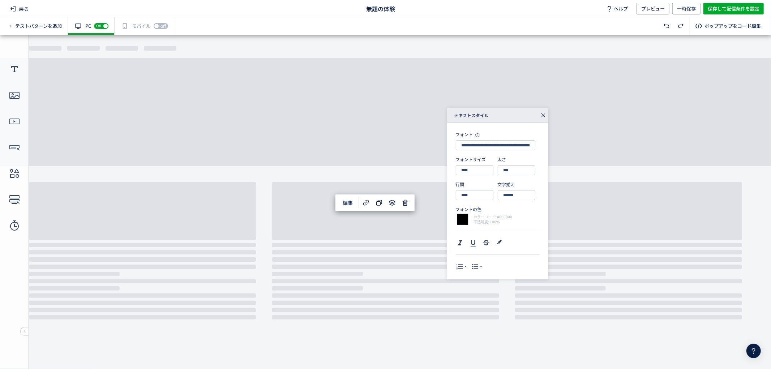
type input "****"
click at [461, 219] on div at bounding box center [463, 220] width 14 height 14
type input "******"
type input "***"
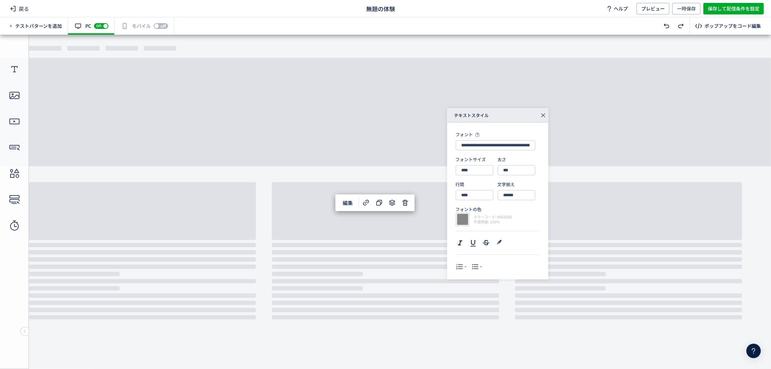
type input "***"
type input "****"
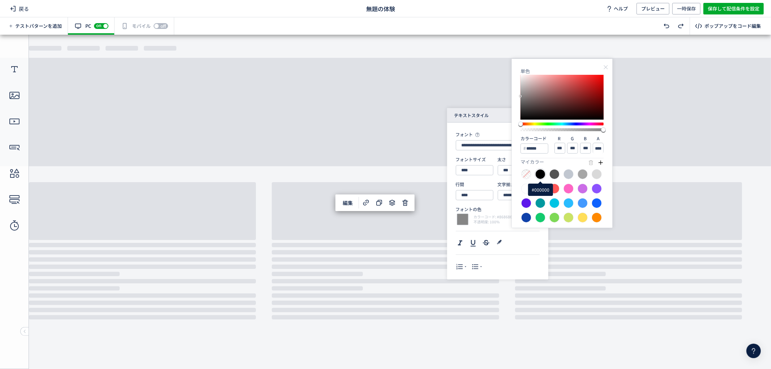
click at [541, 176] on div at bounding box center [540, 174] width 10 height 10
type input "******"
type input "*"
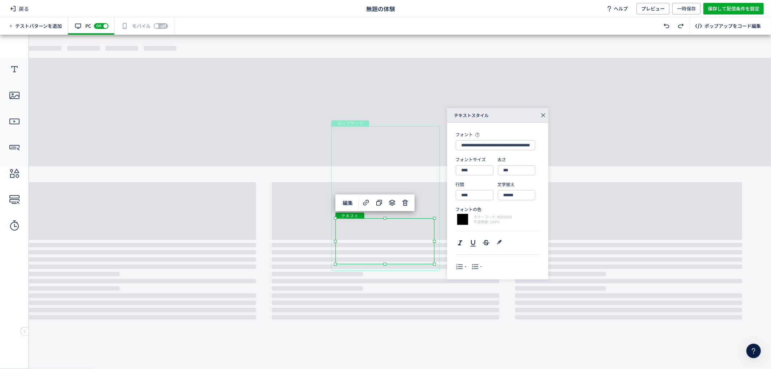
click at [391, 241] on div "テキスト" at bounding box center [384, 241] width 99 height 46
click at [393, 233] on div "テキスト" at bounding box center [384, 241] width 99 height 46
click at [422, 229] on div "テキスト" at bounding box center [384, 241] width 99 height 46
click at [423, 225] on div "テキスト" at bounding box center [384, 241] width 99 height 46
click at [423, 226] on div "テキスト" at bounding box center [384, 241] width 99 height 46
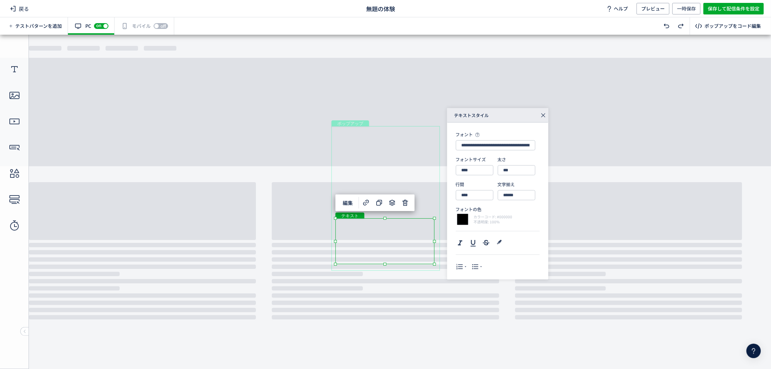
click at [422, 226] on div "テキスト" at bounding box center [384, 241] width 99 height 46
click at [420, 228] on div "テキスト" at bounding box center [384, 241] width 99 height 46
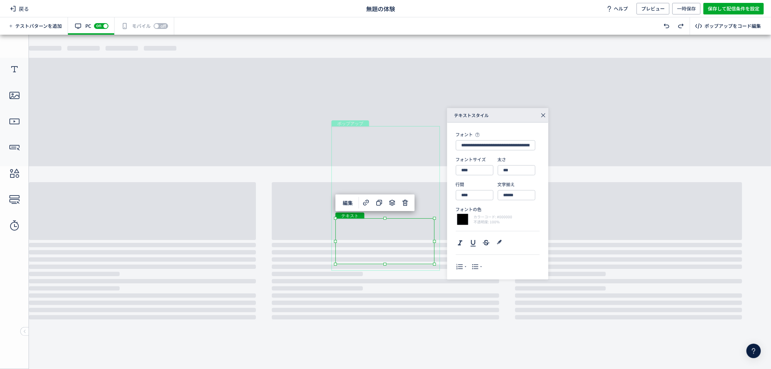
click at [408, 222] on div "テキスト" at bounding box center [384, 241] width 99 height 46
click at [410, 222] on div "テキスト" at bounding box center [384, 241] width 99 height 46
click at [412, 220] on div "テキスト" at bounding box center [384, 241] width 99 height 46
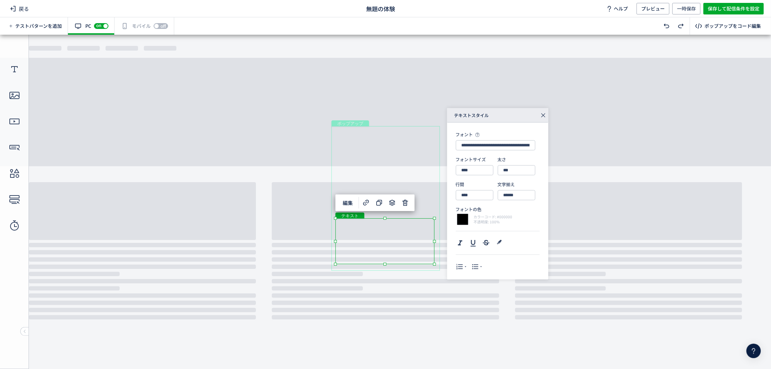
click at [408, 222] on div "テキスト" at bounding box center [384, 241] width 99 height 46
click at [434, 264] on div "テキスト" at bounding box center [384, 241] width 99 height 46
click at [520, 219] on div "カラーコード: #868686 不透明度: 100%" at bounding box center [498, 219] width 84 height 9
click at [421, 98] on body "undefined ポップアップ undefined ポップアップ クローズボタン テキスト テキスト 画像" at bounding box center [385, 198] width 771 height 328
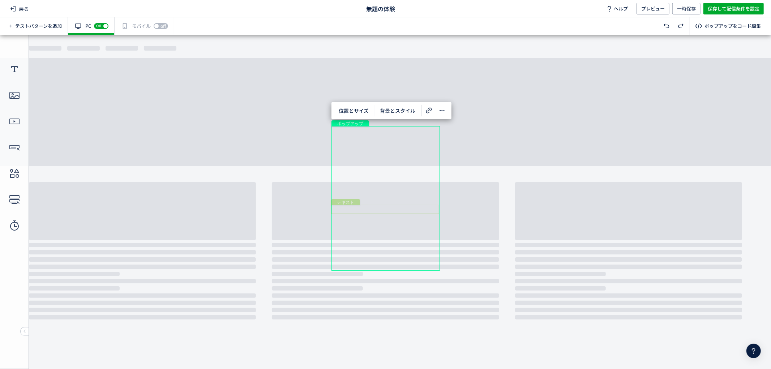
click at [377, 207] on div "テキスト" at bounding box center [385, 209] width 108 height 9
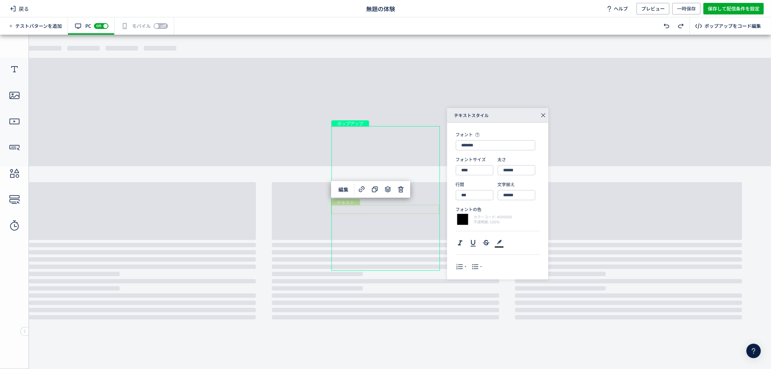
type input "**********"
type input "****"
type input "***"
type input "******"
click at [377, 207] on div "テキスト" at bounding box center [385, 209] width 108 height 9
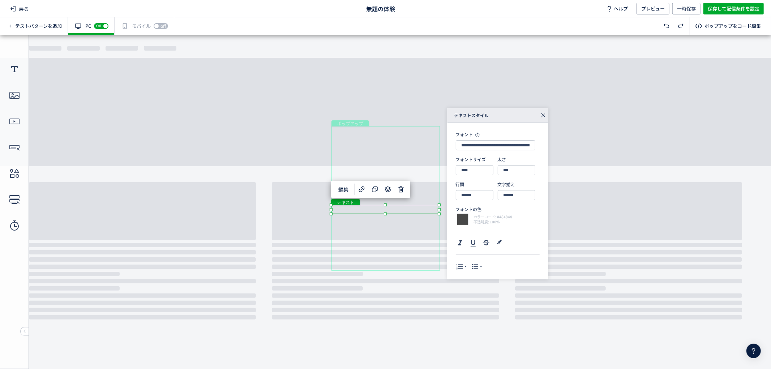
click at [439, 214] on div "テキスト" at bounding box center [385, 209] width 108 height 9
click at [514, 148] on input "**********" at bounding box center [496, 145] width 80 height 10
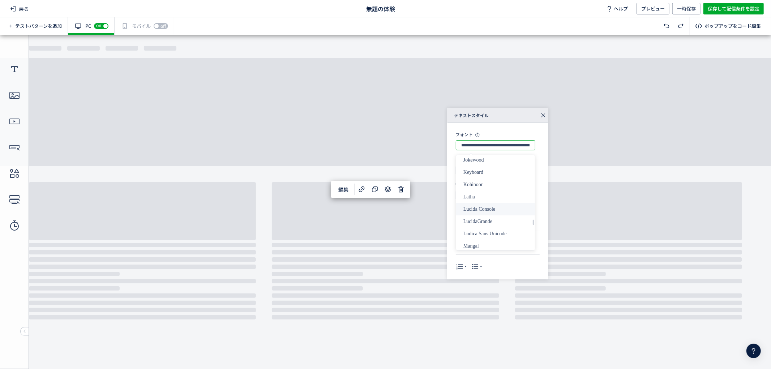
scroll to position [1546, 0]
click at [491, 205] on div "ＭＳ 明朝" at bounding box center [498, 210] width 70 height 12
click at [495, 149] on input "*****" at bounding box center [496, 145] width 80 height 10
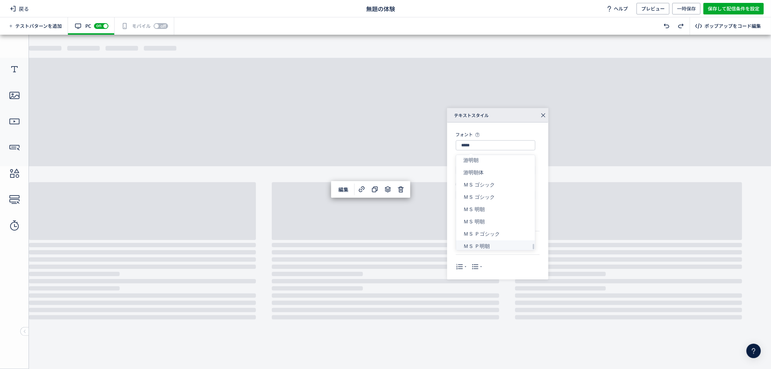
click at [487, 240] on div "ＭＳ Ｐ明朝" at bounding box center [498, 246] width 70 height 12
click at [499, 143] on input "******" at bounding box center [496, 145] width 80 height 10
click at [498, 141] on input "******" at bounding box center [496, 145] width 80 height 10
click at [491, 167] on div "alba" at bounding box center [498, 165] width 70 height 12
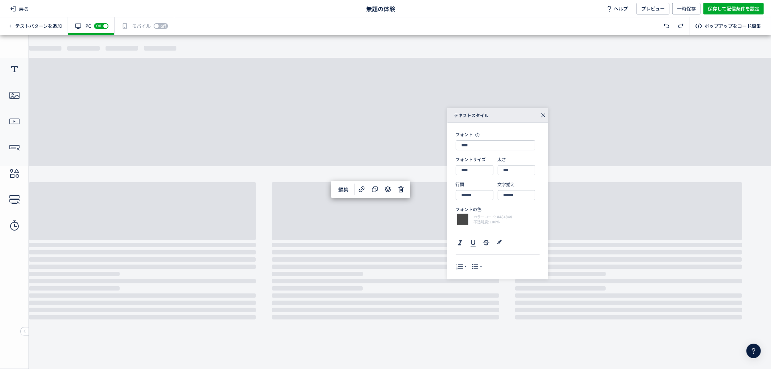
click at [492, 157] on p "フォントサイズ" at bounding box center [477, 159] width 42 height 6
click at [492, 147] on input "****" at bounding box center [496, 145] width 80 height 10
click at [487, 173] on div "alba matter" at bounding box center [498, 177] width 70 height 12
click at [489, 149] on input "**********" at bounding box center [496, 145] width 80 height 10
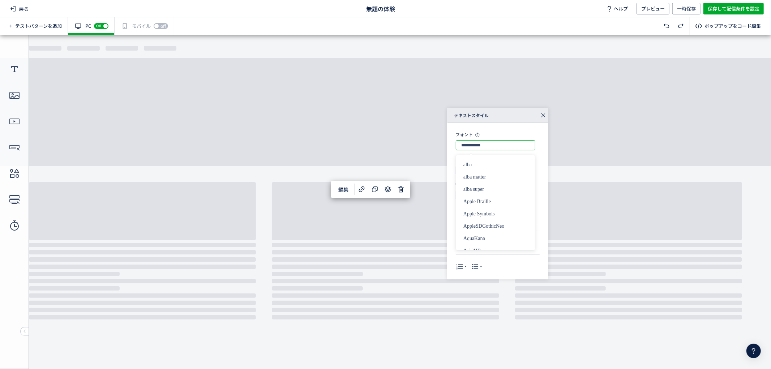
click at [489, 149] on input "**********" at bounding box center [496, 145] width 80 height 10
click at [496, 197] on div "游ゴシック体" at bounding box center [498, 196] width 70 height 12
type input "******"
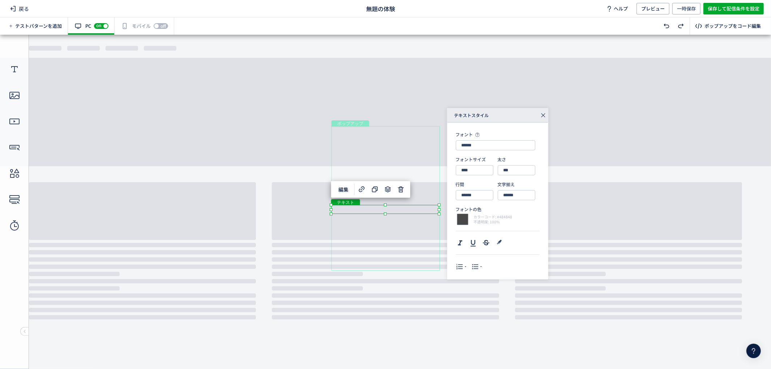
click at [403, 228] on div "テキスト" at bounding box center [384, 240] width 98 height 45
click at [434, 263] on div "テキスト" at bounding box center [384, 240] width 98 height 45
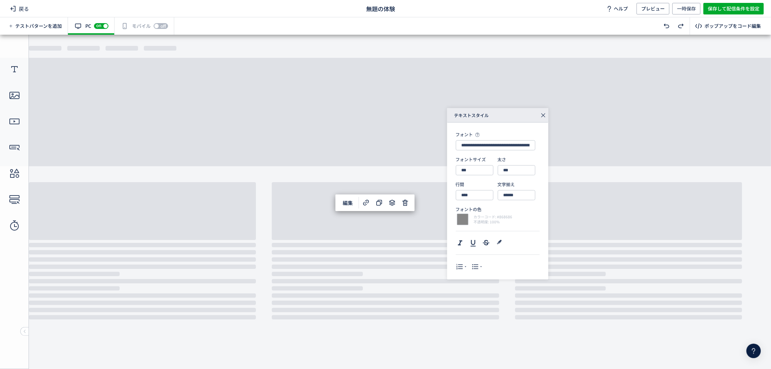
click at [478, 150] on div "**********" at bounding box center [498, 201] width 84 height 140
click at [479, 147] on input "**********" at bounding box center [496, 145] width 80 height 10
click at [494, 237] on div "游ゴシック" at bounding box center [498, 237] width 70 height 12
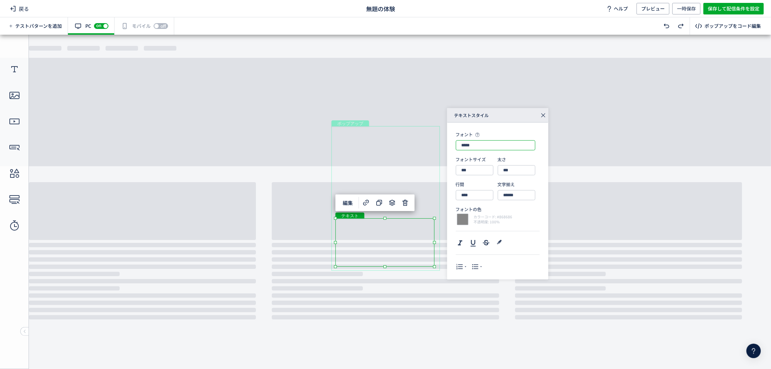
click at [485, 143] on input "*****" at bounding box center [496, 145] width 80 height 10
click at [504, 194] on div "游ゴシック体" at bounding box center [498, 196] width 70 height 12
type input "**********"
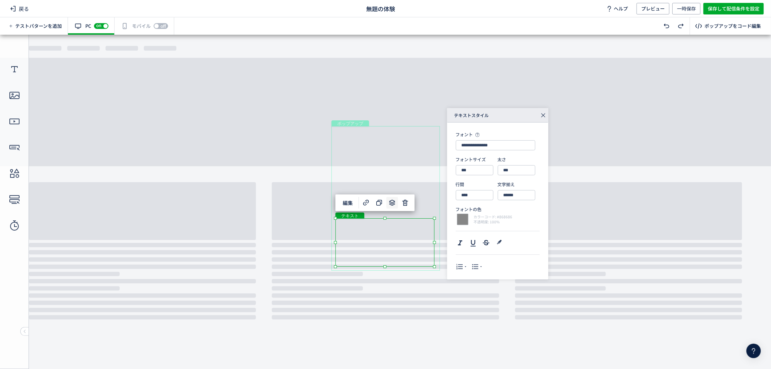
click at [396, 205] on icon at bounding box center [392, 202] width 9 height 9
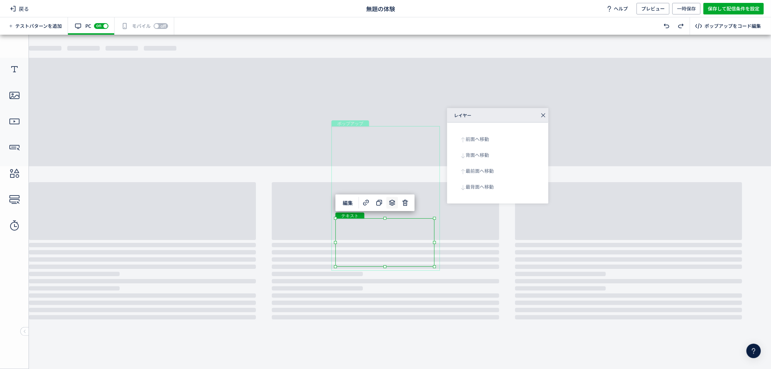
click at [465, 232] on body "undefined ポップアップ undefined ポップアップ クローズボタン テキスト テキスト 画像" at bounding box center [385, 198] width 771 height 328
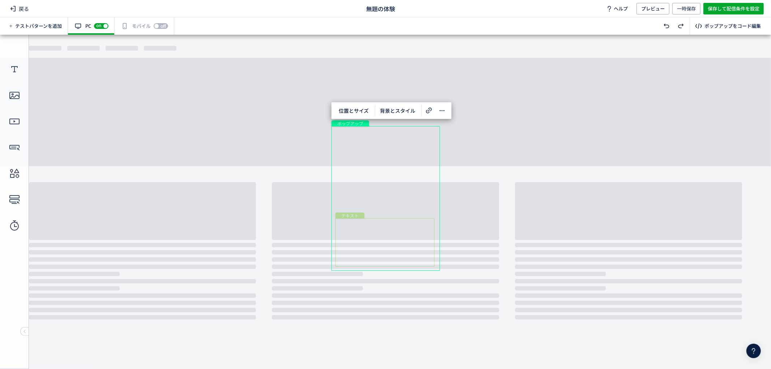
click at [395, 240] on div "テキスト" at bounding box center [384, 242] width 99 height 48
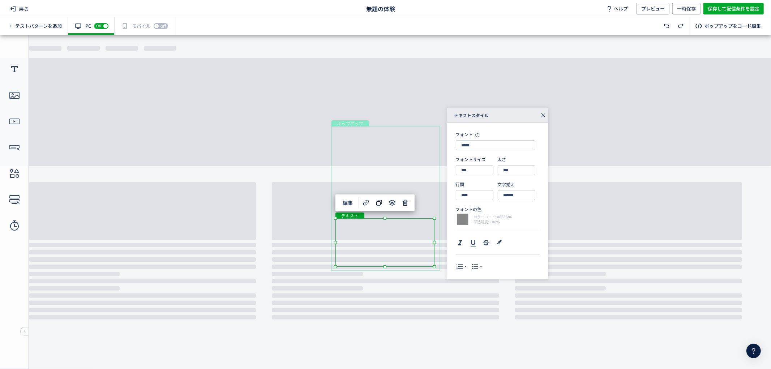
click at [395, 240] on div "テキスト" at bounding box center [384, 242] width 99 height 48
click at [429, 206] on div "テキスト" at bounding box center [385, 209] width 108 height 9
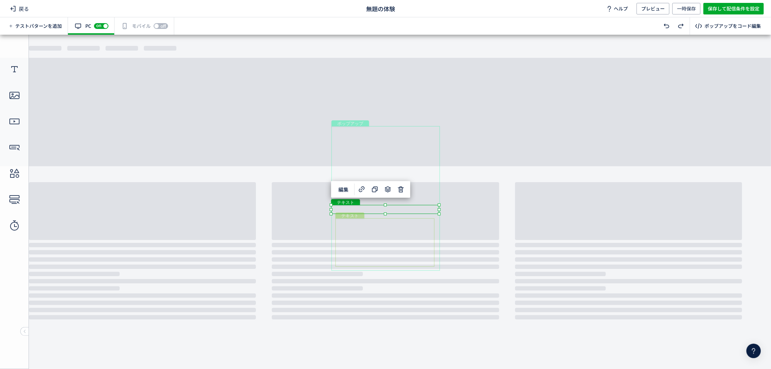
click at [415, 230] on div "テキスト" at bounding box center [384, 242] width 99 height 48
click at [423, 209] on div "テキスト" at bounding box center [385, 209] width 108 height 9
click at [439, 214] on div "テキスト" at bounding box center [385, 209] width 108 height 9
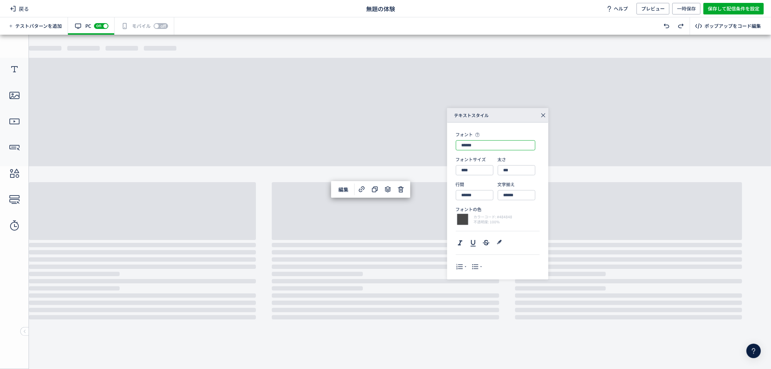
click at [482, 146] on input "******" at bounding box center [496, 145] width 80 height 10
click at [493, 210] on div "游明朝" at bounding box center [498, 208] width 70 height 12
type input "*****"
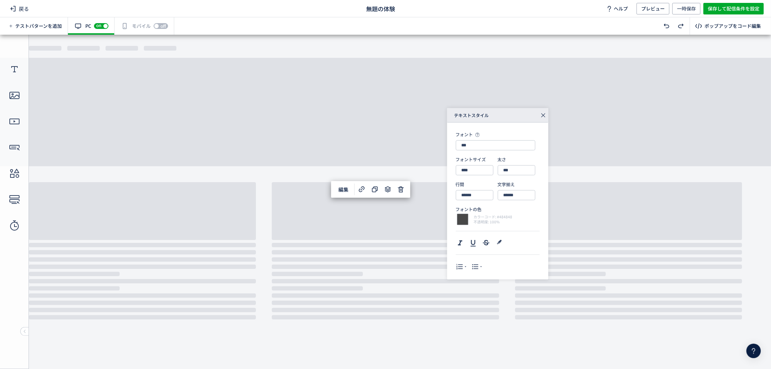
type input "****"
click at [399, 233] on div "テキスト" at bounding box center [384, 242] width 99 height 48
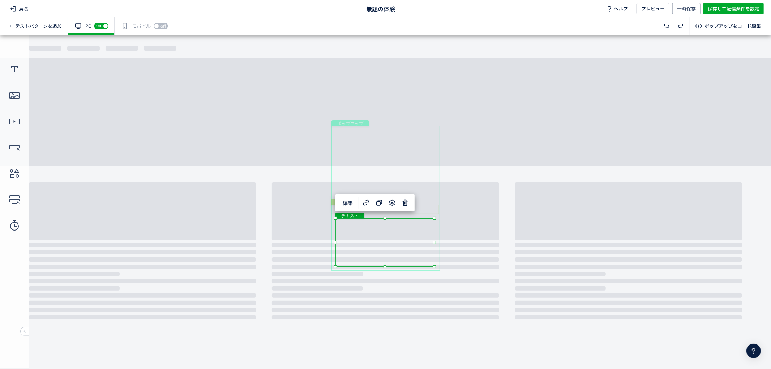
click at [419, 208] on div "テキスト" at bounding box center [385, 209] width 108 height 9
click at [400, 209] on div "テキスト" at bounding box center [385, 209] width 108 height 9
click at [439, 214] on div "テキスト" at bounding box center [385, 209] width 108 height 9
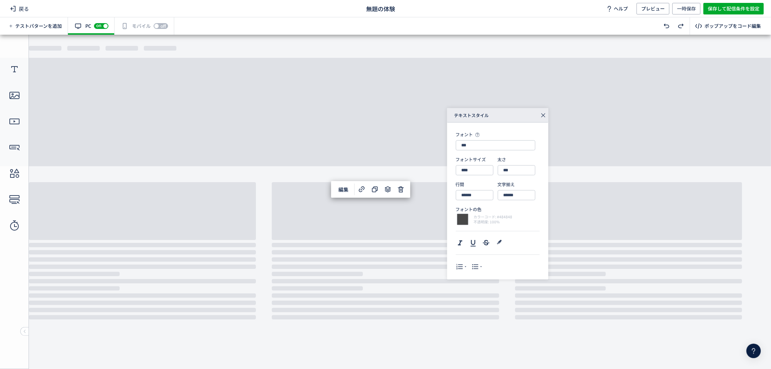
type input "*****"
type input "****"
click at [396, 237] on div "テキスト" at bounding box center [384, 242] width 98 height 48
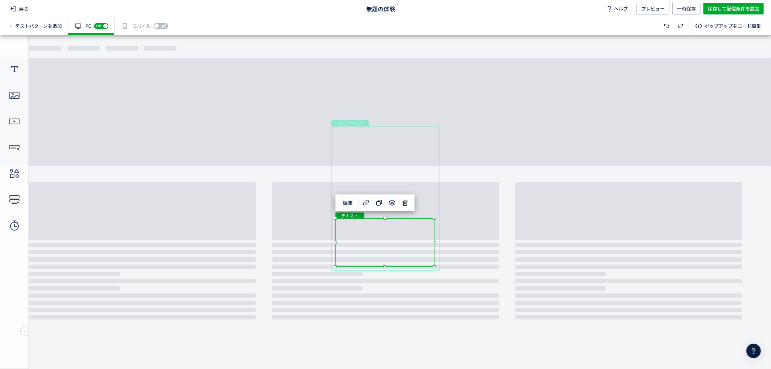
click at [420, 228] on div "テキスト" at bounding box center [384, 242] width 99 height 48
click at [393, 231] on div "テキスト" at bounding box center [384, 242] width 99 height 48
click at [434, 266] on div "テキスト" at bounding box center [384, 242] width 99 height 48
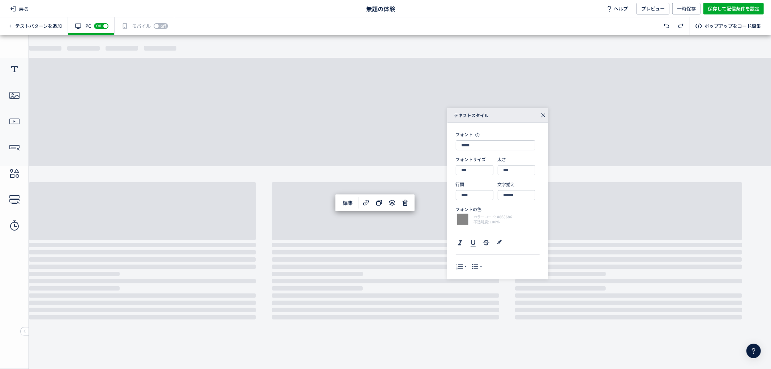
click at [469, 152] on div "フォント ***** フォントサイズ *** 太さ *** 行間 **** 文字揃え ****** フォントの色 カラーコード: #868686 不透明度: …" at bounding box center [498, 201] width 84 height 140
click at [471, 146] on input "*****" at bounding box center [496, 145] width 80 height 10
click at [491, 207] on div "游明朝" at bounding box center [498, 208] width 70 height 12
type input "***"
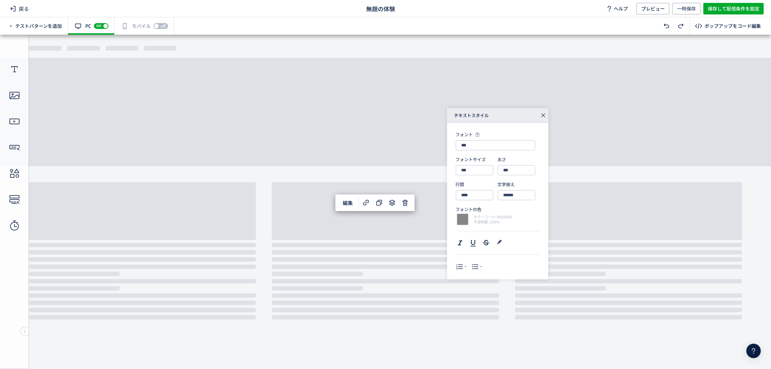
scroll to position [0, 0]
click at [411, 237] on div "テキスト" at bounding box center [384, 242] width 99 height 48
click at [434, 266] on div "テキスト" at bounding box center [384, 242] width 99 height 48
click at [475, 171] on input "***" at bounding box center [475, 170] width 38 height 10
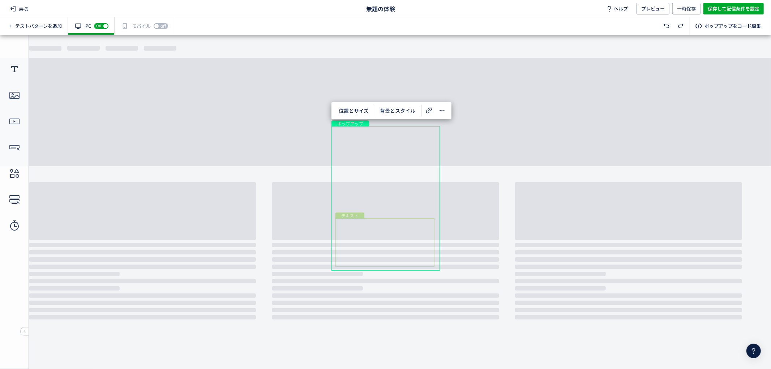
click at [424, 244] on div "テキスト" at bounding box center [384, 242] width 99 height 48
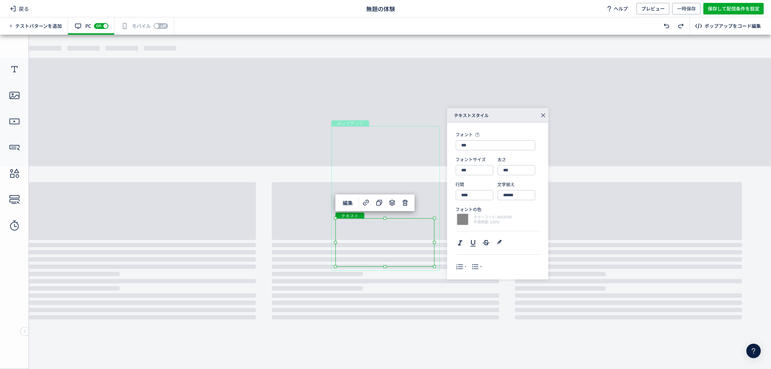
click at [418, 247] on div "テキスト" at bounding box center [384, 242] width 99 height 48
click at [423, 250] on div "テキスト" at bounding box center [384, 242] width 99 height 48
drag, startPoint x: 464, startPoint y: 171, endPoint x: 454, endPoint y: 171, distance: 10.1
click at [454, 171] on div "フォント *** フォントサイズ *** 太さ *** 行間 **** 文字揃え ****** フォントの色 カラーコード: #868686 不透明度: 10…" at bounding box center [497, 201] width 101 height 157
type input "****"
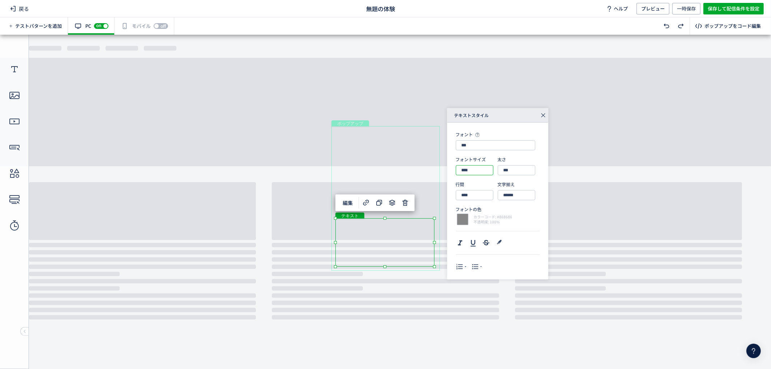
click at [438, 246] on div "ポップアップ" at bounding box center [385, 198] width 108 height 145
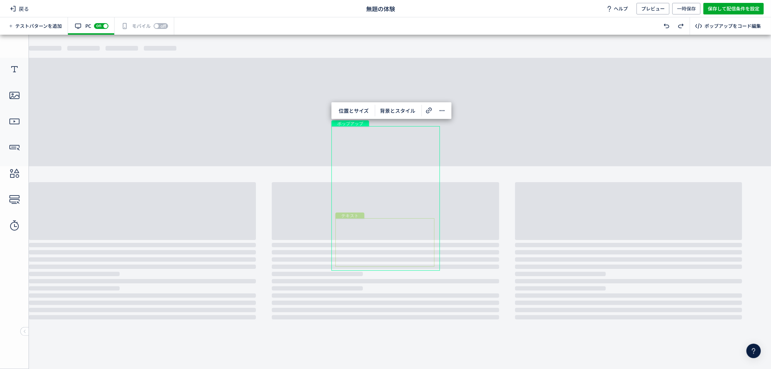
click at [419, 249] on div "テキスト" at bounding box center [384, 242] width 99 height 48
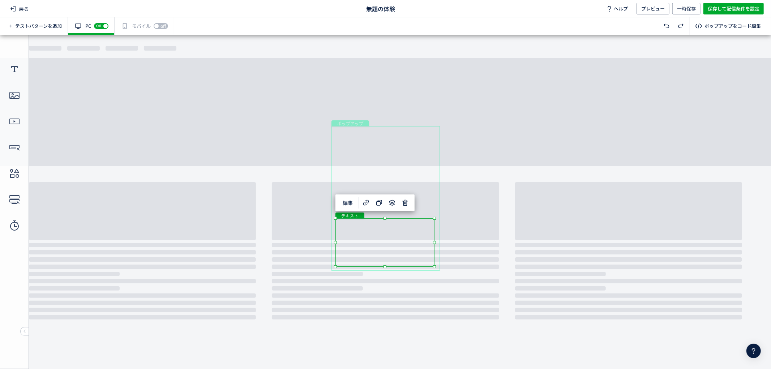
click at [418, 247] on div "テキスト" at bounding box center [384, 242] width 99 height 48
click at [350, 204] on span "編集" at bounding box center [347, 203] width 19 height 12
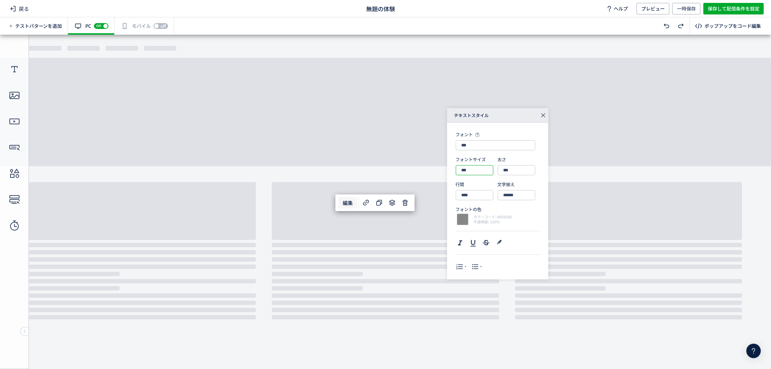
click at [470, 170] on input "***" at bounding box center [475, 170] width 38 height 10
click at [471, 190] on div "12px" at bounding box center [477, 190] width 29 height 12
click at [472, 175] on input "****" at bounding box center [475, 170] width 38 height 10
click at [468, 171] on input "****" at bounding box center [475, 170] width 38 height 10
click at [470, 202] on div "13px" at bounding box center [477, 202] width 29 height 12
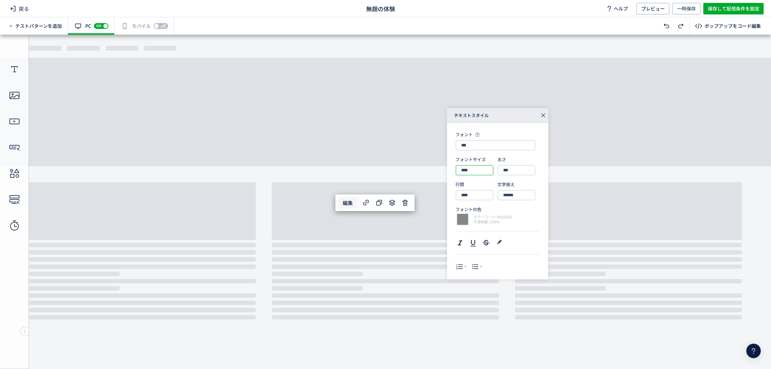
click at [467, 172] on input "****" at bounding box center [475, 170] width 38 height 10
click at [468, 170] on input "****" at bounding box center [475, 170] width 38 height 10
click at [470, 223] on div "16px" at bounding box center [477, 226] width 29 height 12
click at [469, 170] on input "****" at bounding box center [475, 170] width 38 height 10
drag, startPoint x: 466, startPoint y: 170, endPoint x: 449, endPoint y: 172, distance: 16.7
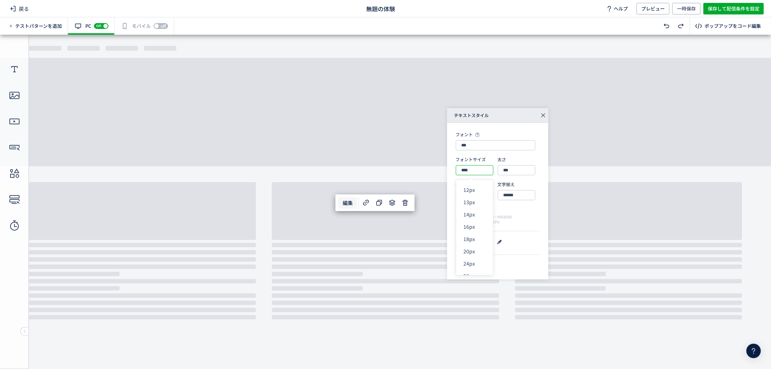
click at [449, 172] on div "フォント *** フォントサイズ **** 太さ *** 行間 **** 文字揃え ****** フォントの色 カラーコード: #868686 不透明度: 1…" at bounding box center [497, 201] width 101 height 157
type input "***"
click at [566, 198] on div "テキストスタイル フォント *** フォントサイズ *** 太さ *** 行間 **** 文字揃え ****** フォントの色 カラーコード: #868686…" at bounding box center [570, 193] width 247 height 171
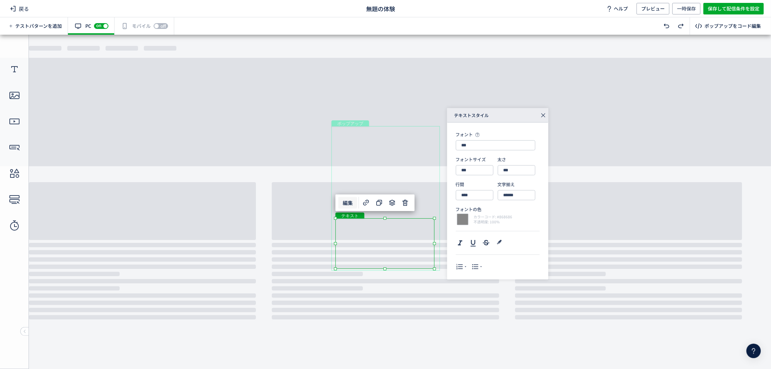
click at [545, 116] on icon at bounding box center [543, 115] width 10 height 10
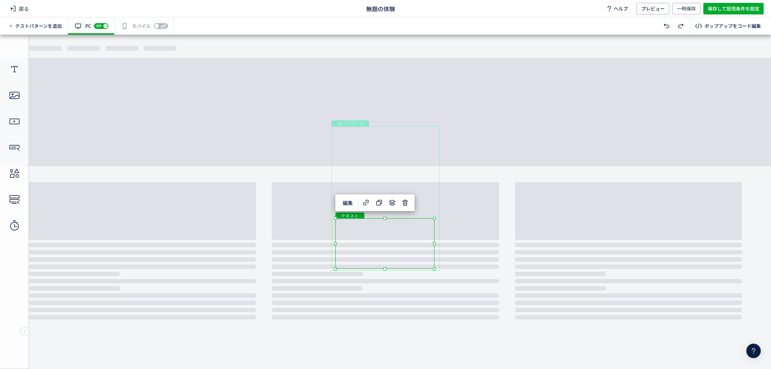
click at [482, 218] on body "undefined ポップアップ undefined ポップアップ クローズボタン テキスト テキスト 画像" at bounding box center [385, 198] width 771 height 328
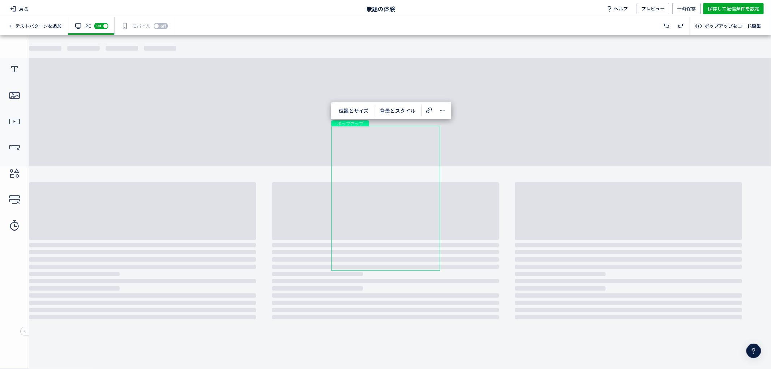
click at [494, 186] on body "undefined ポップアップ undefined ポップアップ クローズボタン テキスト テキスト 画像" at bounding box center [385, 198] width 771 height 328
click at [417, 207] on div "テキスト" at bounding box center [385, 209] width 108 height 9
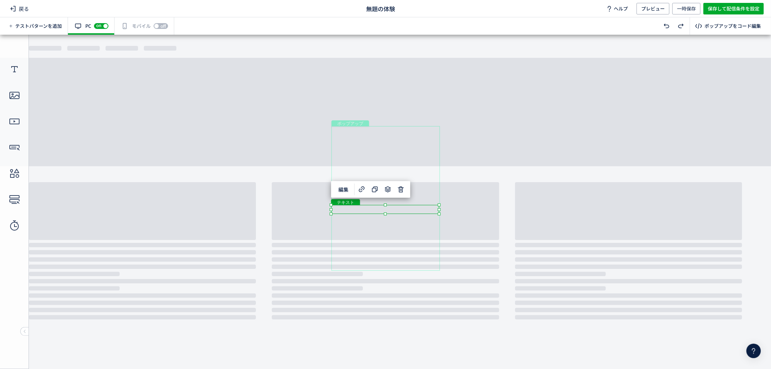
click at [417, 207] on div "テキスト" at bounding box center [385, 209] width 108 height 9
click at [439, 214] on div "テキスト" at bounding box center [385, 209] width 108 height 9
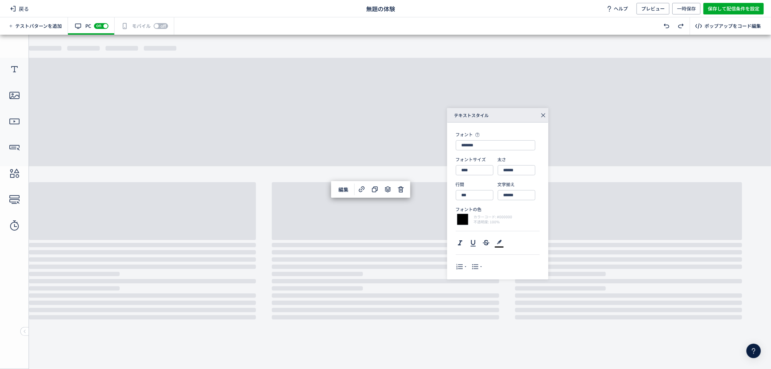
type input "***"
type input "****"
type input "***"
type input "******"
click at [461, 220] on div at bounding box center [463, 220] width 14 height 14
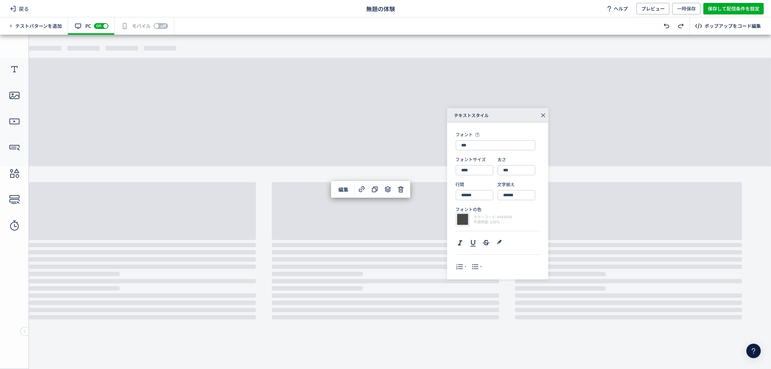
type input "******"
type input "**"
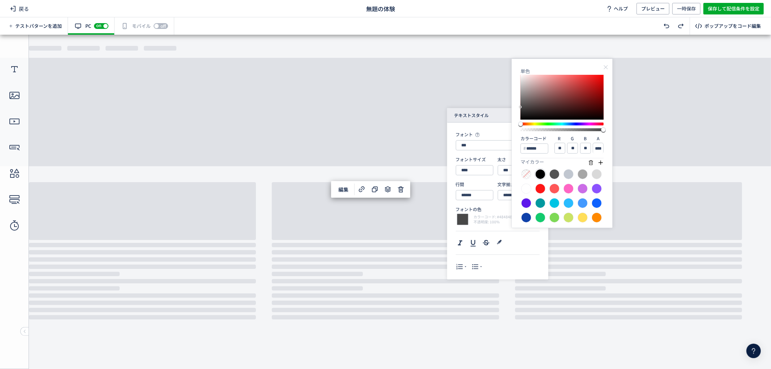
click at [540, 176] on div at bounding box center [540, 174] width 10 height 10
type input "******"
type input "*"
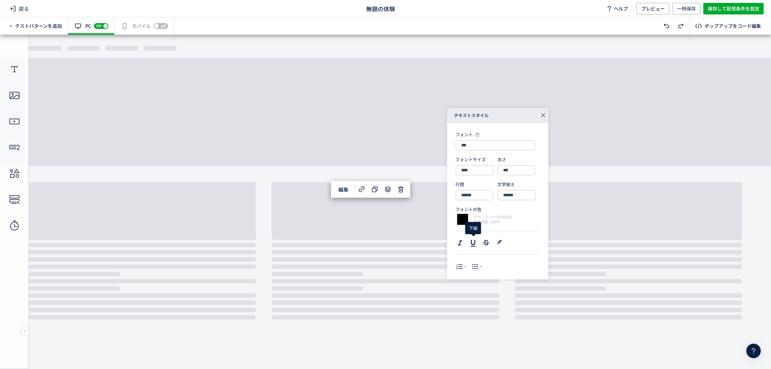
click at [475, 240] on use at bounding box center [473, 243] width 5 height 7
click at [617, 213] on div "テキストスタイル フォント *** フォントサイズ **** 太さ *** 行間 ****** 文字揃え ****** フォントの色 カラーコード: #000…" at bounding box center [570, 193] width 247 height 171
click at [290, 240] on body "undefined ポップアップ undefined ポップアップ クローズボタン テキスト テキスト 画像" at bounding box center [385, 198] width 771 height 328
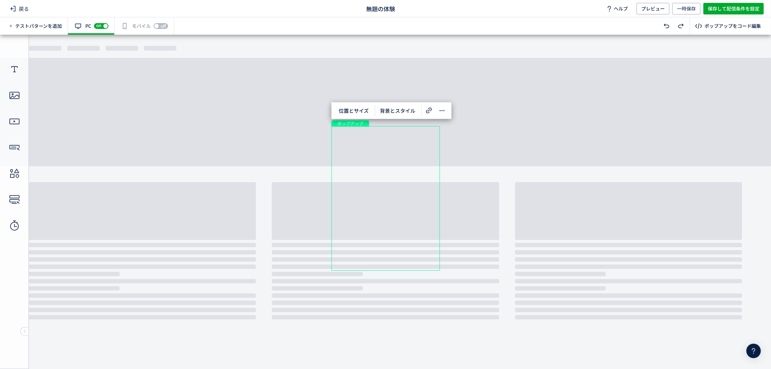
click at [308, 276] on body "undefined ポップアップ undefined ポップアップ クローズボタン テキスト テキスト 画像" at bounding box center [385, 198] width 771 height 328
click at [499, 223] on body "undefined ポップアップ undefined ポップアップ クローズボタン テキスト テキスト 画像" at bounding box center [385, 198] width 771 height 328
click at [385, 235] on div "テキスト" at bounding box center [384, 243] width 99 height 51
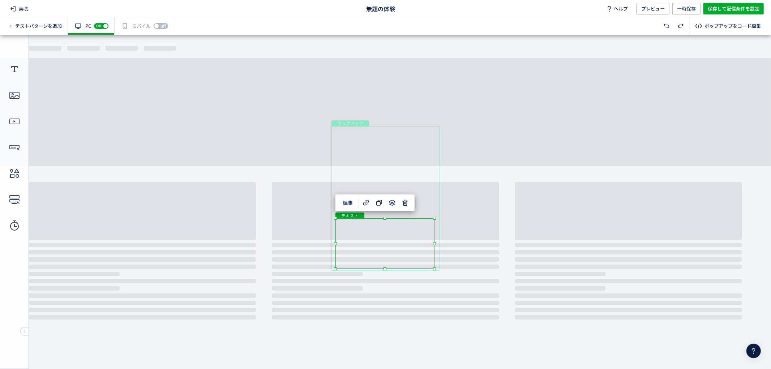
click at [384, 245] on div "テキスト" at bounding box center [384, 243] width 99 height 51
click at [434, 269] on div "テキスト" at bounding box center [384, 243] width 99 height 51
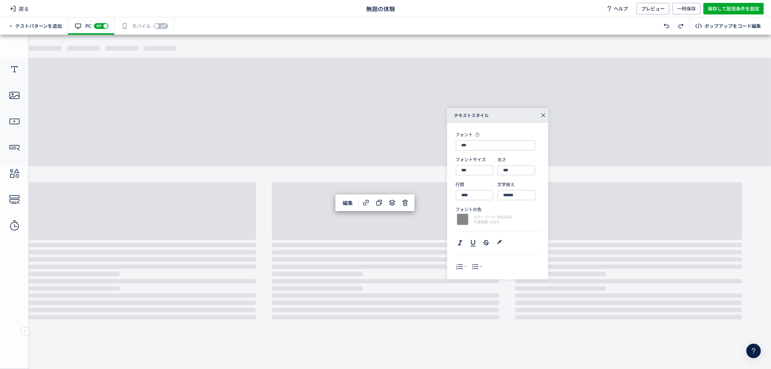
type input "****"
click at [461, 217] on div at bounding box center [463, 220] width 14 height 14
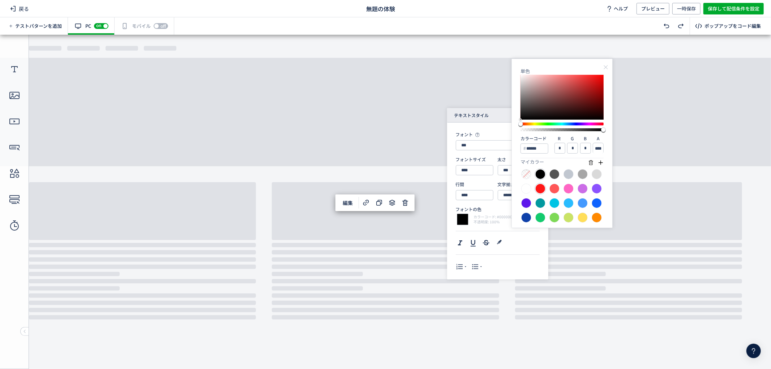
click at [540, 190] on div at bounding box center [540, 189] width 10 height 10
type input "******"
type input "***"
type input "**"
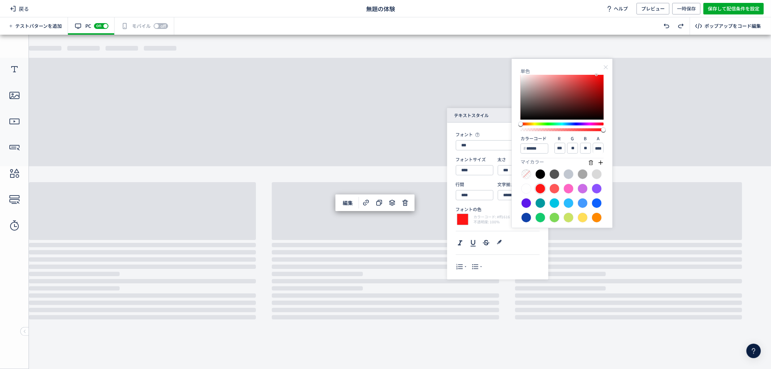
click at [588, 260] on div "テキストスタイル フォント *** フォントサイズ **** 太さ *** 行間 **** 文字揃え ****** フォントの色 カラーコード: #ff161…" at bounding box center [570, 193] width 247 height 171
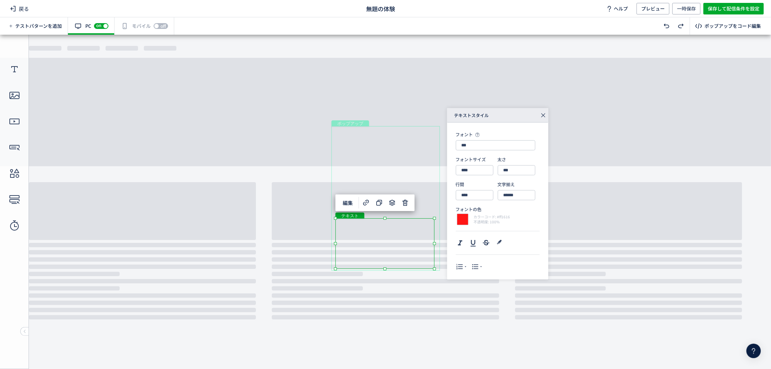
click at [420, 286] on body "undefined ポップアップ undefined ポップアップ クローズボタン テキスト テキスト 画像" at bounding box center [385, 198] width 771 height 328
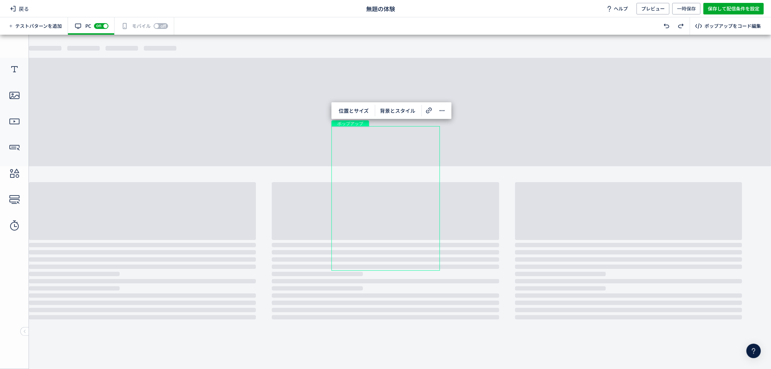
click at [305, 273] on body "undefined ポップアップ undefined ポップアップ クローズボタン テキスト テキスト 画像" at bounding box center [385, 198] width 771 height 328
click at [433, 132] on div "画像" at bounding box center [385, 164] width 108 height 76
click at [444, 117] on span "編集" at bounding box center [442, 114] width 19 height 12
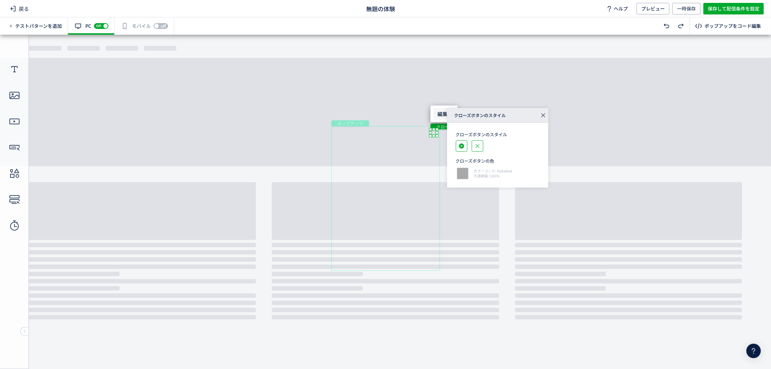
click at [460, 147] on icon at bounding box center [461, 146] width 5 height 5
click at [463, 145] on icon at bounding box center [461, 146] width 11 height 6
click at [463, 175] on div at bounding box center [463, 174] width 14 height 14
type input "******"
type input "***"
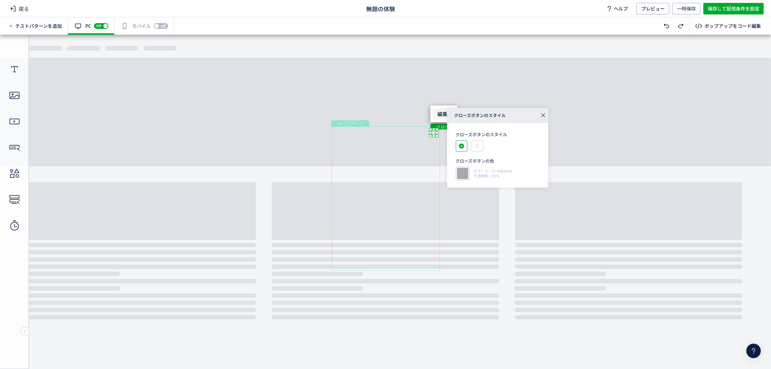
type input "***"
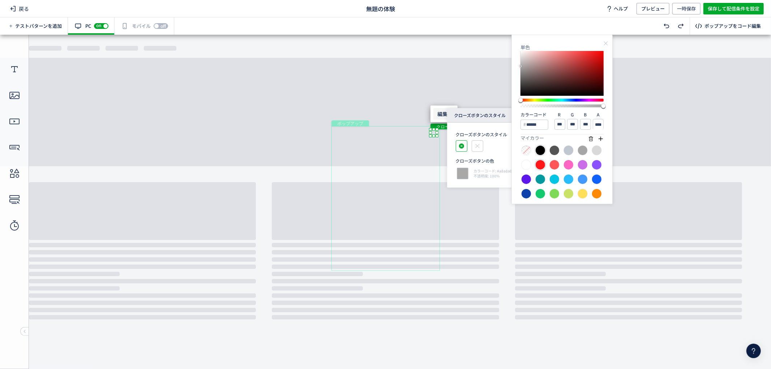
click at [541, 149] on div at bounding box center [540, 150] width 10 height 10
type input "******"
type input "*"
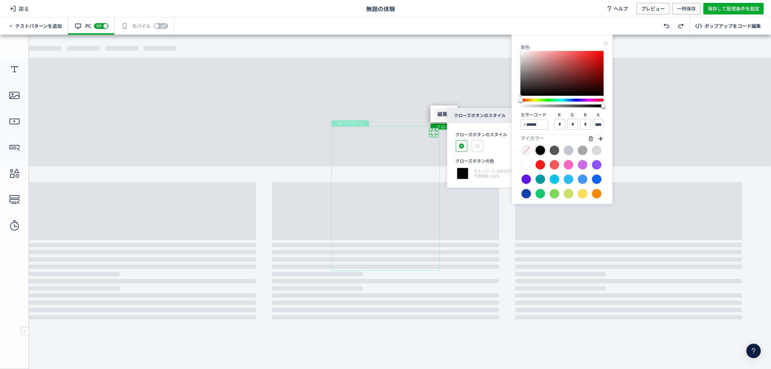
click at [502, 146] on div at bounding box center [482, 146] width 52 height 12
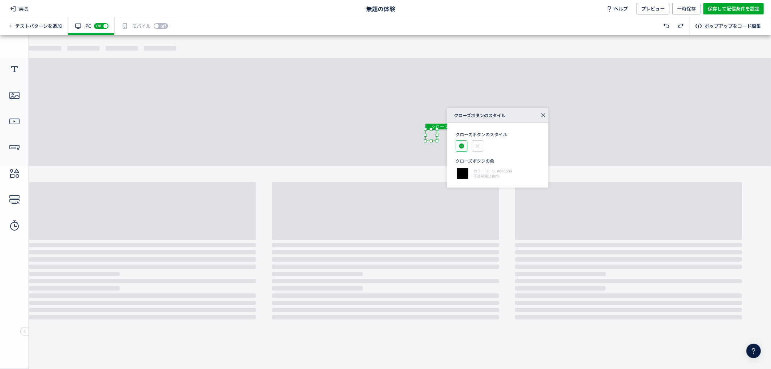
drag, startPoint x: 429, startPoint y: 136, endPoint x: 423, endPoint y: 143, distance: 9.2
click at [423, 143] on body "undefined ポップアップ undefined ポップアップ クローズボタン テキスト テキスト 画像" at bounding box center [385, 198] width 771 height 328
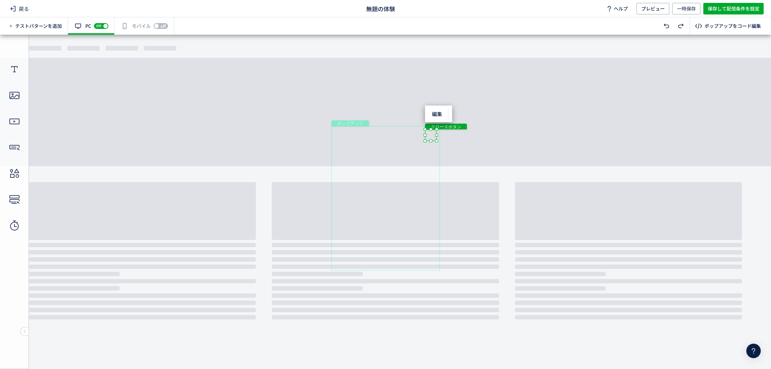
click at [564, 115] on body "undefined ポップアップ undefined ポップアップ クローズボタン テキスト テキスト 画像" at bounding box center [385, 198] width 771 height 328
click at [428, 135] on body "undefined ポップアップ undefined ポップアップ クローズボタン テキスト テキスト 画像" at bounding box center [385, 198] width 771 height 328
click at [431, 136] on div "画像" at bounding box center [385, 164] width 108 height 76
click at [441, 116] on span "編集" at bounding box center [437, 114] width 19 height 12
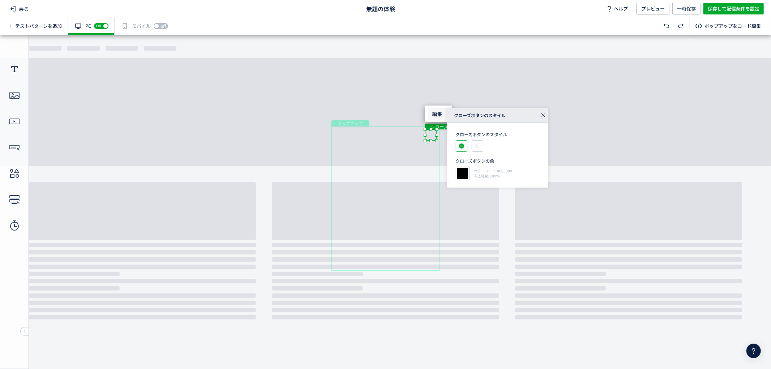
click at [463, 172] on div at bounding box center [463, 174] width 14 height 14
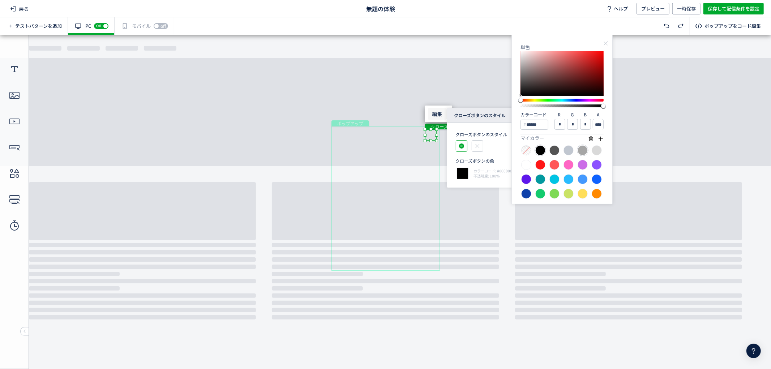
click at [582, 150] on div at bounding box center [583, 150] width 10 height 10
type input "******"
type input "***"
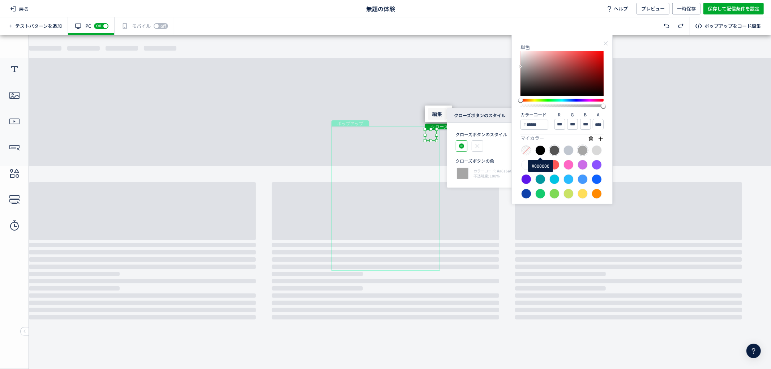
click at [554, 151] on div at bounding box center [554, 150] width 10 height 10
type input "******"
type input "**"
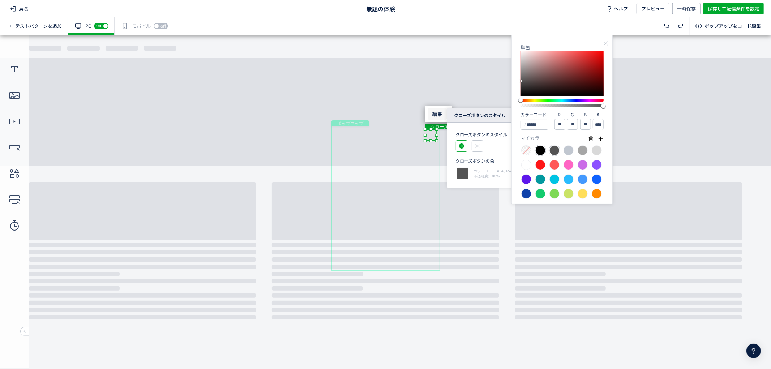
click at [540, 152] on div at bounding box center [540, 150] width 10 height 10
type input "******"
type input "*"
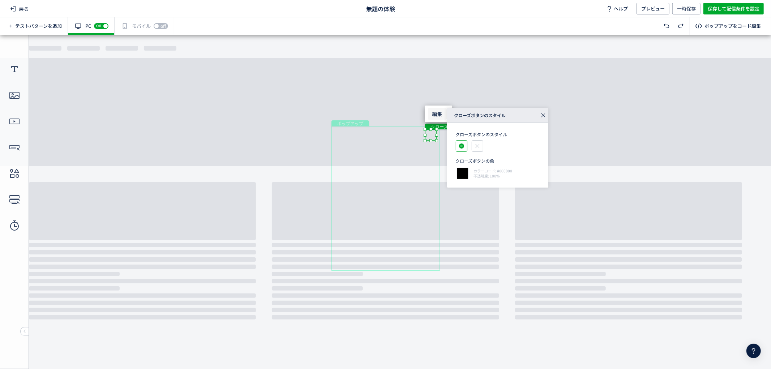
click at [483, 147] on div at bounding box center [482, 146] width 52 height 12
click at [477, 148] on icon at bounding box center [477, 146] width 11 height 6
click at [500, 227] on body "undefined ポップアップ undefined ポップアップ クローズボタン テキスト テキスト 画像" at bounding box center [385, 198] width 771 height 328
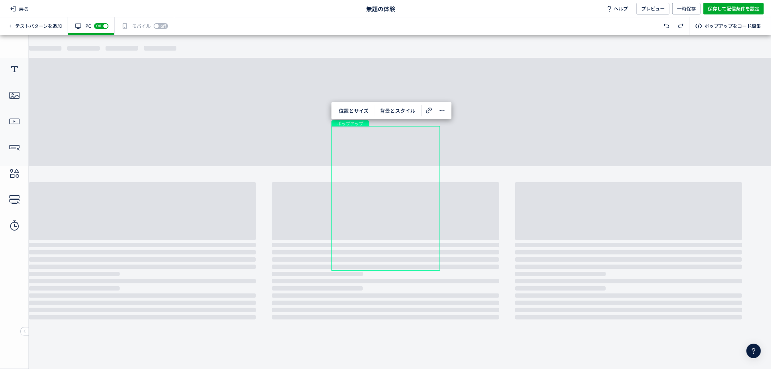
click at [524, 225] on body "undefined ポップアップ undefined ポップアップ クローズボタン テキスト テキスト 画像" at bounding box center [385, 198] width 771 height 328
click at [508, 181] on body "undefined ポップアップ undefined ポップアップ クローズボタン テキスト テキスト 画像" at bounding box center [385, 198] width 771 height 328
click at [520, 214] on body "undefined ポップアップ undefined ポップアップ クローズボタン テキスト テキスト 画像" at bounding box center [385, 198] width 771 height 328
click at [127, 26] on div "有効な編集箇所が確認されません モバイル off on" at bounding box center [145, 25] width 60 height 17
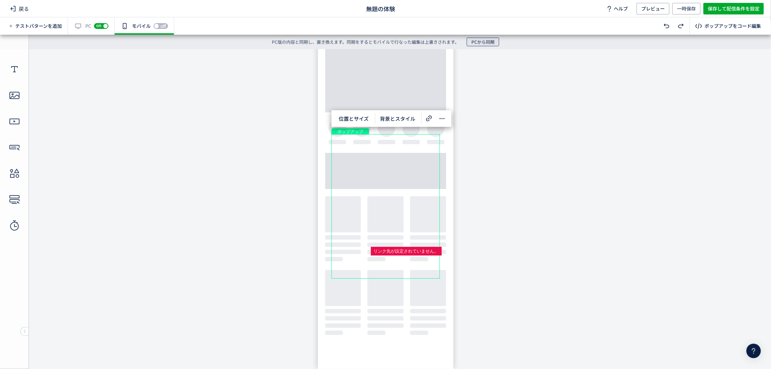
click at [489, 40] on span "PCから同期" at bounding box center [482, 42] width 23 height 9
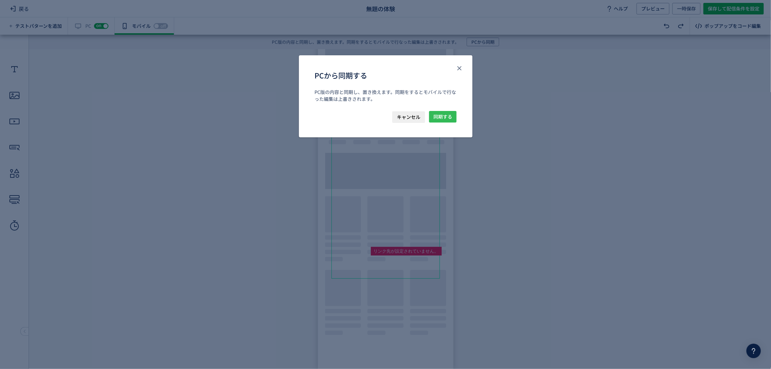
click at [449, 118] on span "同期する" at bounding box center [442, 117] width 19 height 12
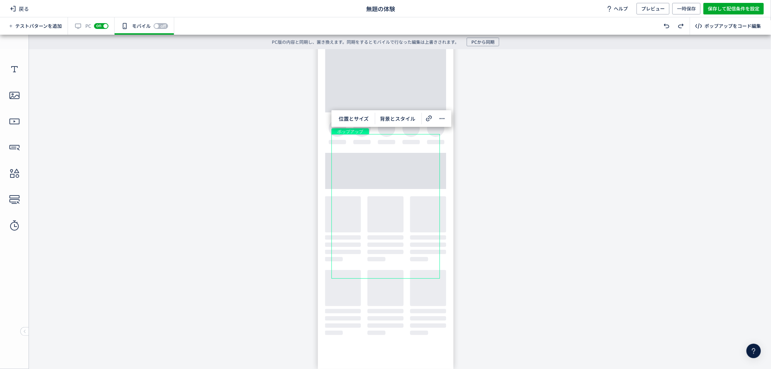
click at [500, 274] on body "undefined ポップアップ undefined ポップアップ クローズボタン テキスト テキスト 画像" at bounding box center [385, 206] width 771 height 314
click at [505, 260] on body "undefined ポップアップ undefined ポップアップ クローズボタン テキスト テキスト 画像" at bounding box center [385, 206] width 771 height 314
click at [410, 219] on div "テキスト" at bounding box center [385, 217] width 108 height 9
click at [410, 218] on div "テキスト" at bounding box center [385, 217] width 108 height 9
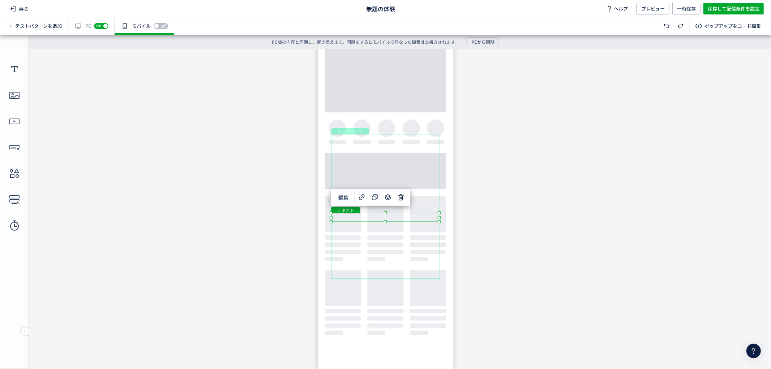
click at [439, 222] on div "テキスト" at bounding box center [385, 217] width 108 height 9
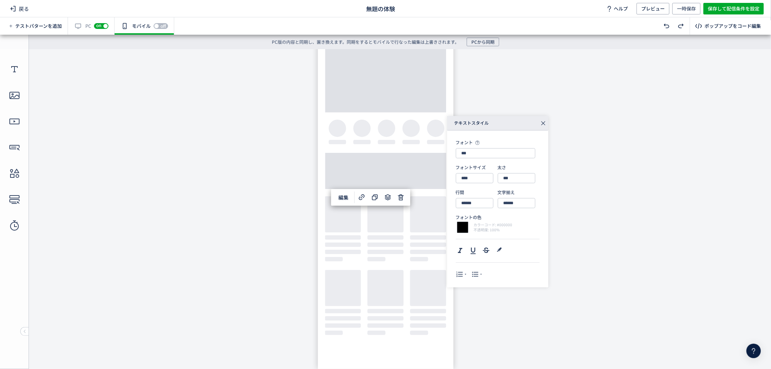
click at [567, 237] on div "テキストスタイル フォント *** フォントサイズ **** 太さ *** 行間 ****** 文字揃え ****** フォントの色 カラーコード: #000…" at bounding box center [570, 201] width 247 height 171
click at [580, 241] on div "テキストスタイル フォント *** フォントサイズ **** 太さ *** 行間 ****** 文字揃え ****** フォントの色 カラーコード: #000…" at bounding box center [570, 201] width 247 height 171
click at [514, 87] on body "undefined ポップアップ undefined ポップアップ クローズボタン テキスト テキスト 画像" at bounding box center [385, 206] width 771 height 314
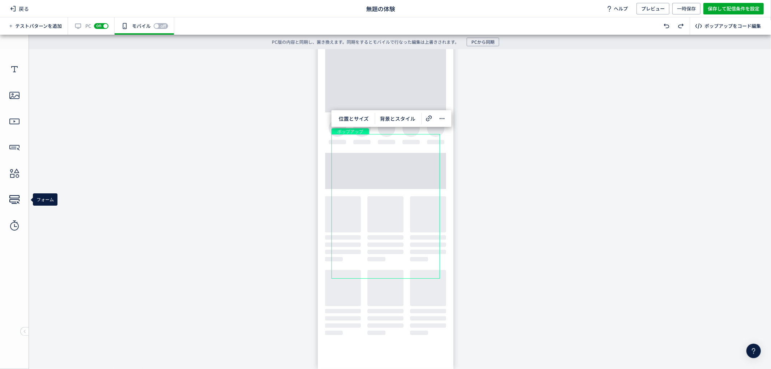
click at [12, 197] on icon at bounding box center [15, 200] width 12 height 12
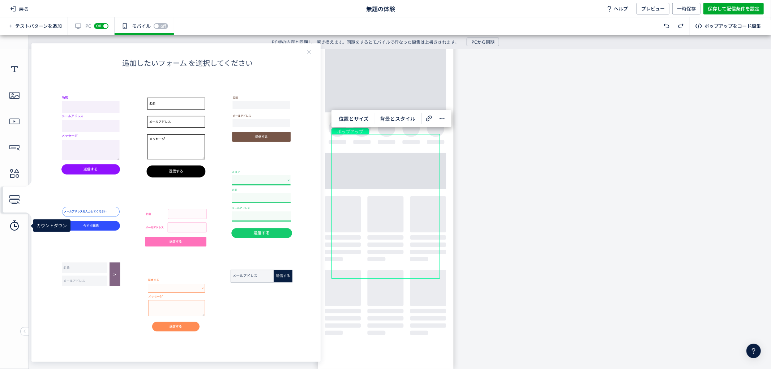
click at [21, 223] on div at bounding box center [14, 226] width 29 height 26
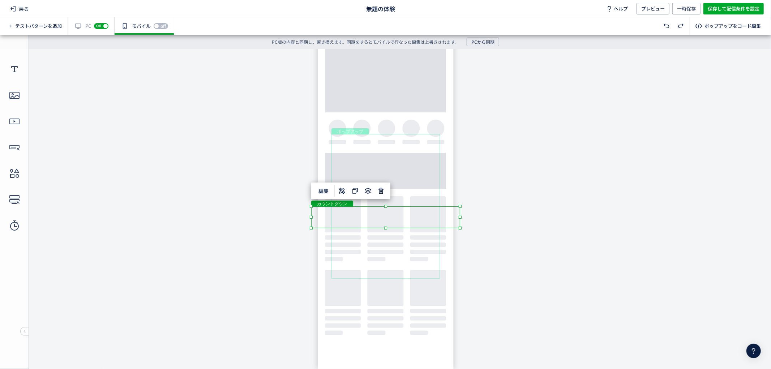
click at [454, 223] on div "カウントダウン" at bounding box center [385, 217] width 149 height 22
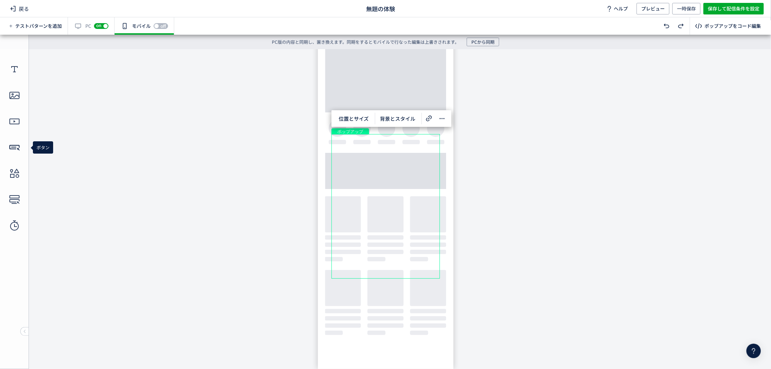
click at [17, 148] on icon at bounding box center [15, 148] width 12 height 12
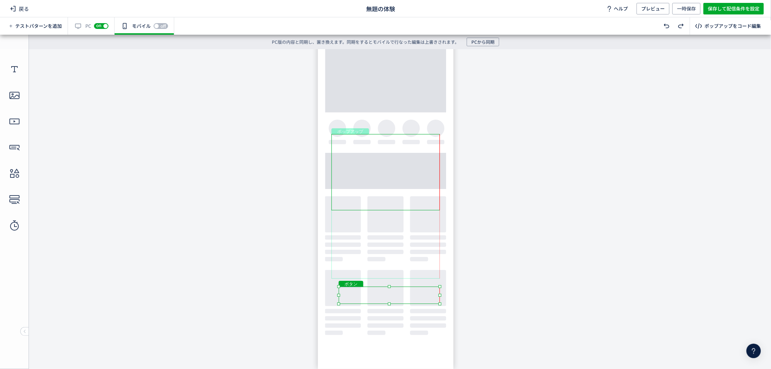
drag, startPoint x: 420, startPoint y: 211, endPoint x: 425, endPoint y: 294, distance: 83.3
click at [425, 294] on div "ボタン" at bounding box center [389, 294] width 101 height 17
click at [404, 297] on div "ボタン" at bounding box center [389, 294] width 101 height 17
click at [490, 211] on body "undefined ポップアップ undefined ポップアップ クローズボタン テキスト テキスト 画像" at bounding box center [385, 206] width 771 height 314
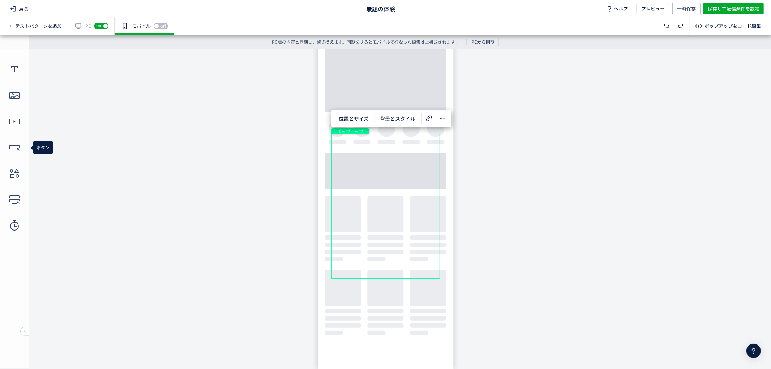
click at [518, 204] on body "undefined ポップアップ undefined ポップアップ クローズボタン テキスト テキスト 画像" at bounding box center [385, 206] width 771 height 314
click at [44, 31] on div "テストパターンを追加" at bounding box center [35, 26] width 57 height 12
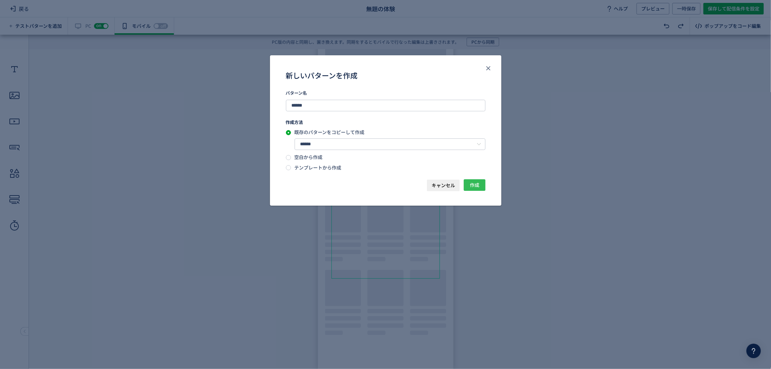
click at [482, 185] on button "作成" at bounding box center [475, 185] width 22 height 12
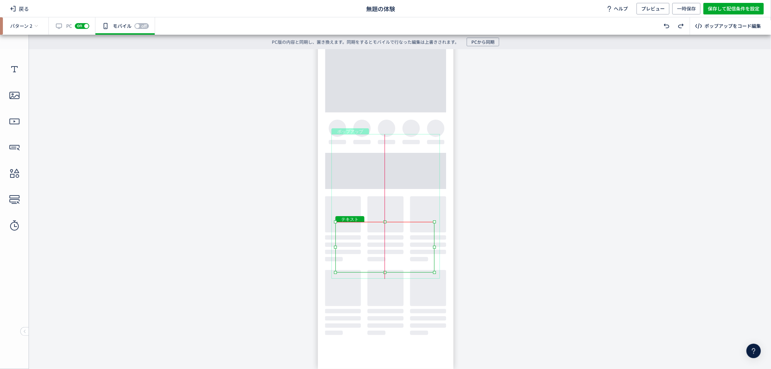
drag, startPoint x: 424, startPoint y: 258, endPoint x: 424, endPoint y: 253, distance: 5.1
click at [424, 253] on div "テキスト" at bounding box center [384, 247] width 99 height 51
click at [386, 267] on div "テキスト" at bounding box center [384, 247] width 99 height 51
click at [382, 265] on div "テキスト" at bounding box center [384, 247] width 99 height 51
click at [382, 264] on div "テキスト" at bounding box center [384, 247] width 99 height 51
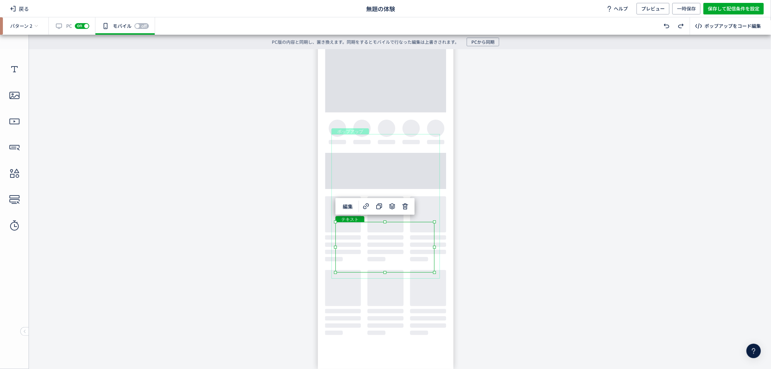
click at [434, 272] on div "テキスト" at bounding box center [384, 247] width 99 height 51
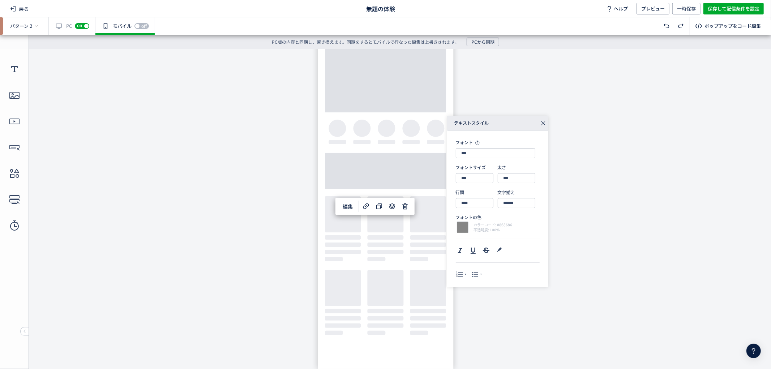
type input "**********"
type input "****"
type input "***"
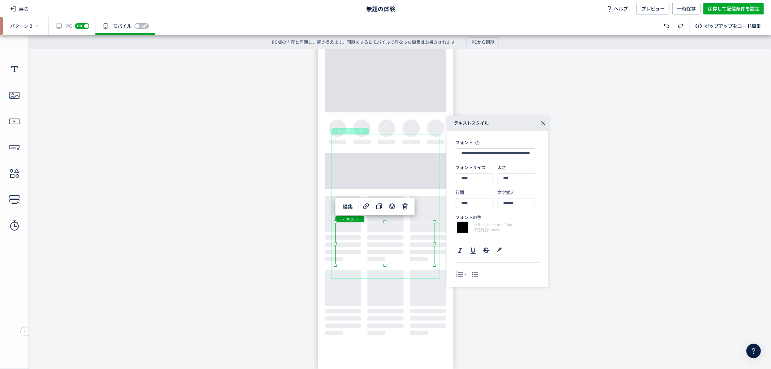
click at [290, 284] on body "undefined ポップアップ undefined ポップアップ クローズボタン テキスト テキスト 画像" at bounding box center [385, 206] width 771 height 314
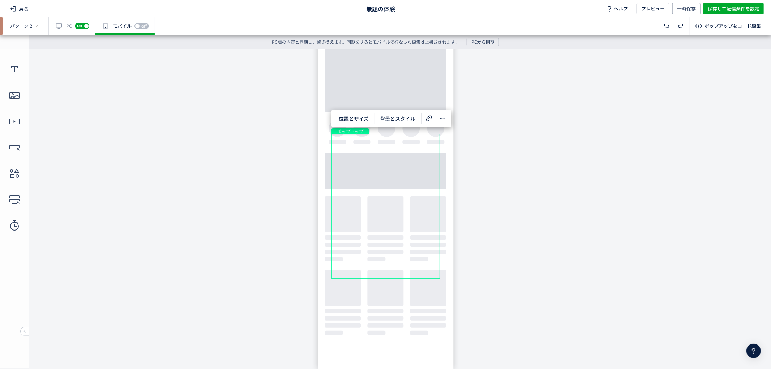
click at [434, 254] on div "ポップアップ" at bounding box center [385, 206] width 108 height 145
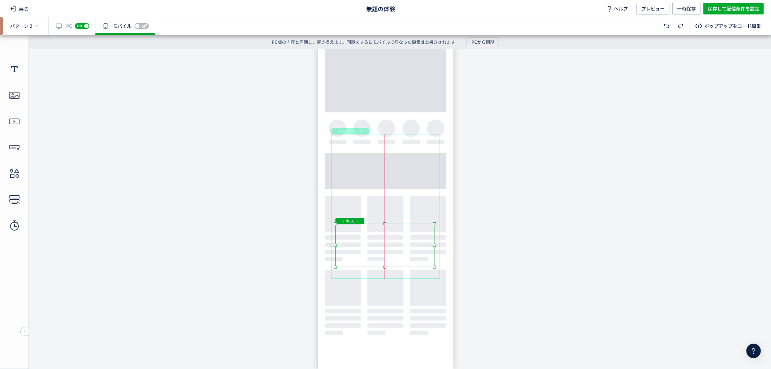
click at [421, 259] on div "テキスト" at bounding box center [384, 244] width 99 height 43
click at [490, 262] on body "undefined ポップアップ undefined ポップアップ クローズボタン テキスト テキスト 画像" at bounding box center [385, 206] width 771 height 314
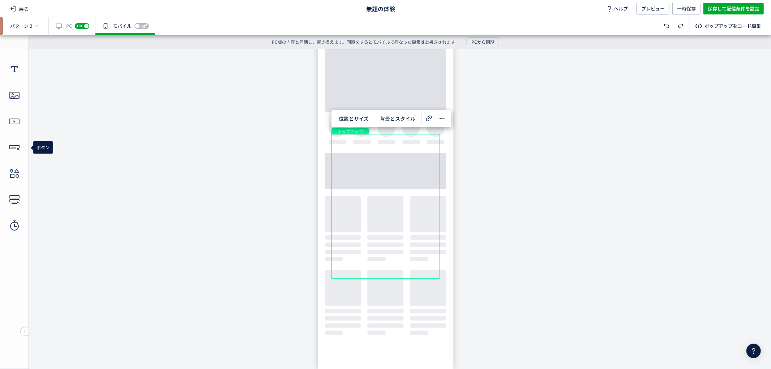
click at [17, 149] on icon at bounding box center [15, 148] width 12 height 12
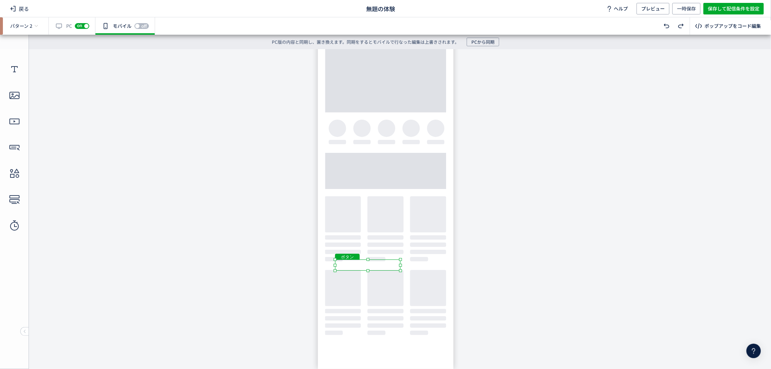
drag, startPoint x: 436, startPoint y: 206, endPoint x: 373, endPoint y: 272, distance: 91.3
click at [373, 272] on body "undefined ポップアップ undefined ポップアップ クローズボタン テキスト テキスト 画像 ボタン" at bounding box center [385, 206] width 771 height 314
drag, startPoint x: 371, startPoint y: 268, endPoint x: 392, endPoint y: 276, distance: 22.2
click at [392, 276] on div "ボタン" at bounding box center [384, 271] width 65 height 11
click at [385, 269] on div "ボタン" at bounding box center [385, 272] width 65 height 11
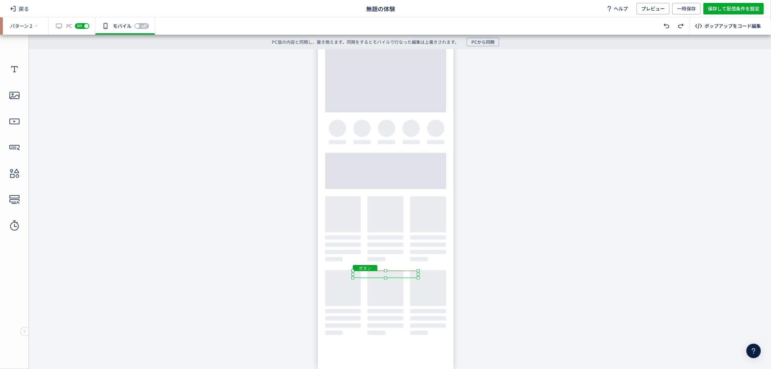
drag, startPoint x: 385, startPoint y: 266, endPoint x: 385, endPoint y: 271, distance: 4.7
click at [385, 271] on div at bounding box center [385, 270] width 3 height 3
click at [395, 271] on div "ボタン" at bounding box center [385, 274] width 65 height 7
click at [396, 271] on div "ボタン" at bounding box center [385, 273] width 65 height 7
click at [386, 266] on body "undefined ポップアップ undefined ポップアップ クローズボタン テキスト テキスト 画像 ボタン" at bounding box center [385, 206] width 771 height 314
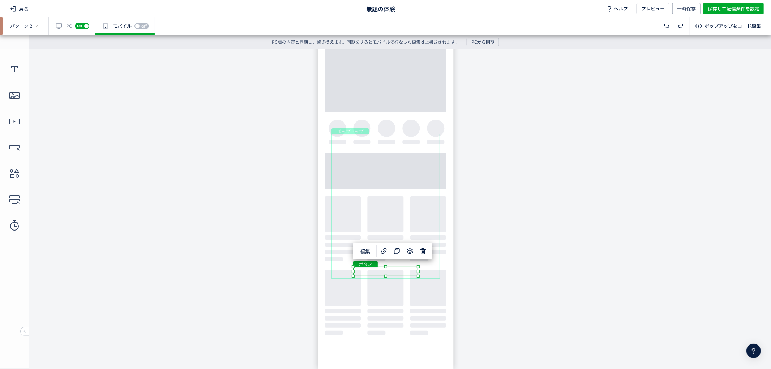
click at [483, 277] on body "undefined ポップアップ undefined ポップアップ クローズボタン テキスト テキスト 画像 ボタン" at bounding box center [385, 206] width 771 height 314
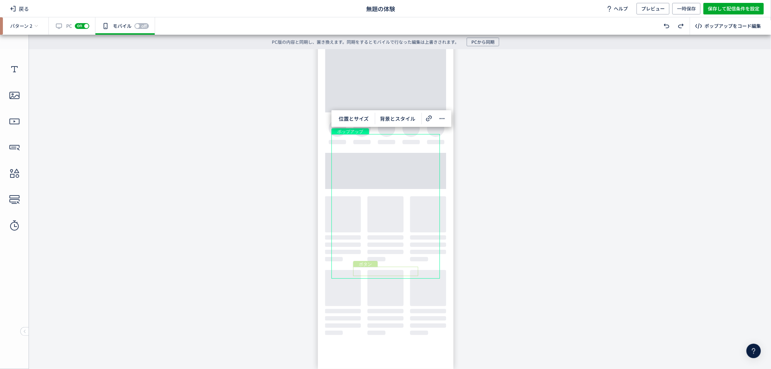
click at [399, 272] on div "ボタン" at bounding box center [385, 270] width 65 height 9
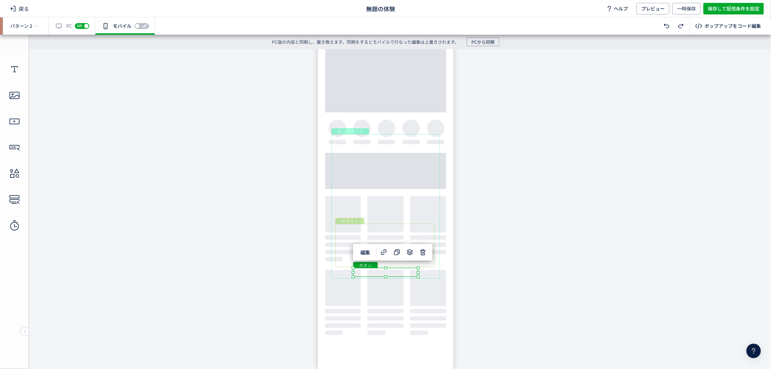
click at [393, 261] on div "テキスト" at bounding box center [384, 244] width 99 height 43
click at [400, 273] on div "ボタン" at bounding box center [385, 271] width 65 height 9
click at [496, 285] on body "undefined ポップアップ undefined ポップアップ クローズボタン テキスト テキスト 画像 ボタン" at bounding box center [385, 206] width 771 height 314
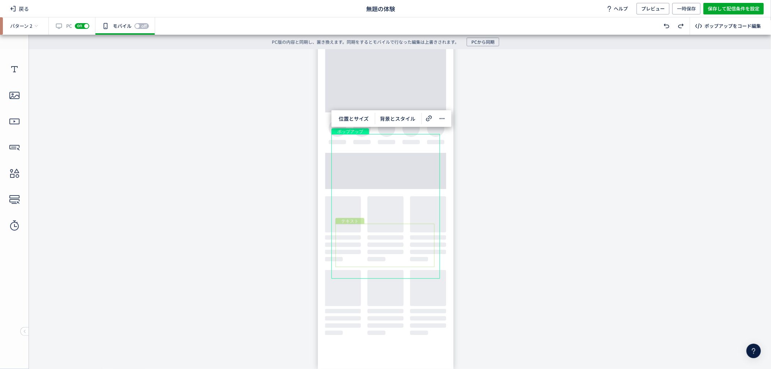
click at [432, 251] on div "テキスト" at bounding box center [384, 244] width 99 height 43
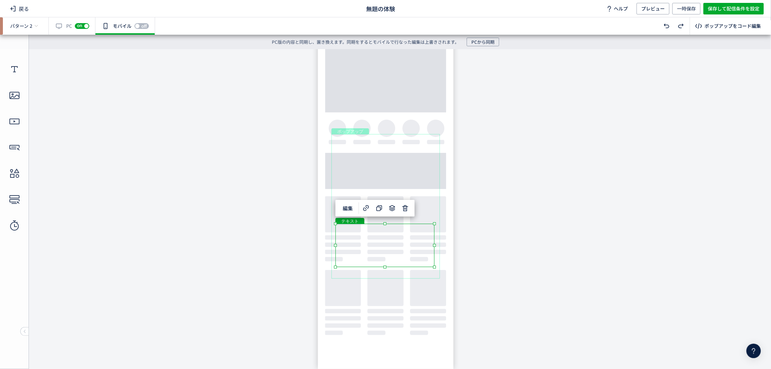
click at [414, 240] on div "テキスト" at bounding box center [384, 244] width 99 height 43
click at [434, 267] on div "テキスト" at bounding box center [384, 244] width 99 height 43
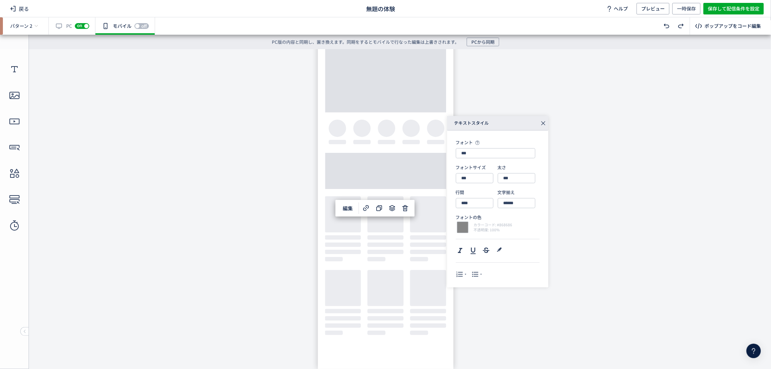
type input "**********"
type input "****"
type input "***"
type input "****"
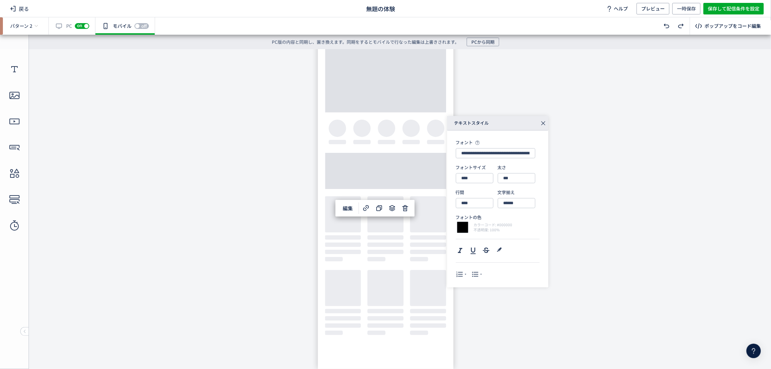
type input "***"
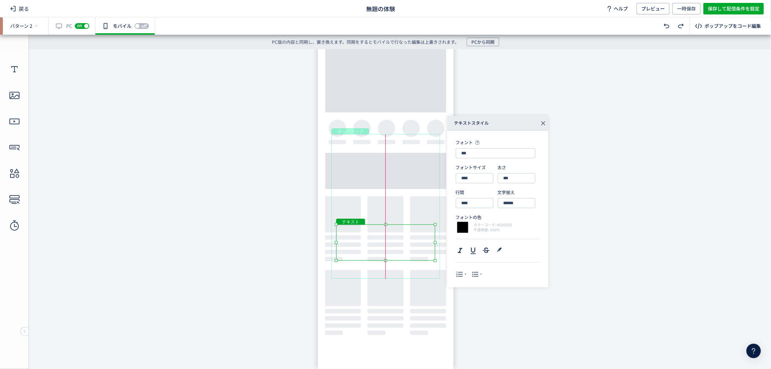
drag, startPoint x: 432, startPoint y: 247, endPoint x: 432, endPoint y: 250, distance: 4.0
click at [432, 250] on div "テキスト" at bounding box center [385, 242] width 99 height 36
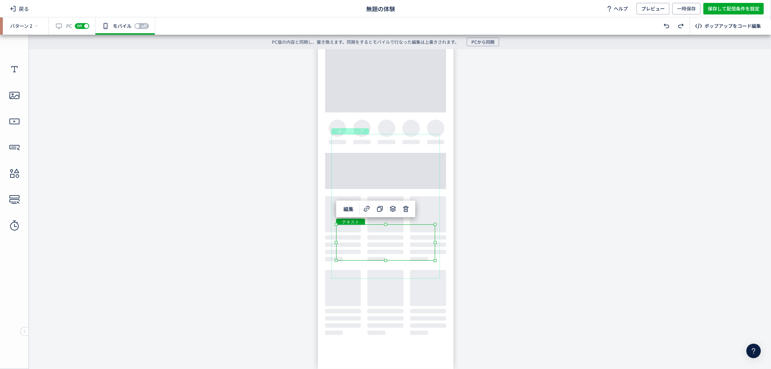
click at [488, 309] on body "undefined ポップアップ undefined ポップアップ クローズボタン テキスト テキスト 画像 ボタン" at bounding box center [385, 206] width 771 height 314
click at [410, 266] on div "ボタン" at bounding box center [385, 268] width 65 height 9
drag, startPoint x: 494, startPoint y: 288, endPoint x: 421, endPoint y: 283, distance: 73.2
click at [493, 288] on body "undefined ポップアップ undefined ポップアップ クローズボタン テキスト テキスト 画像 ボタン" at bounding box center [385, 206] width 771 height 314
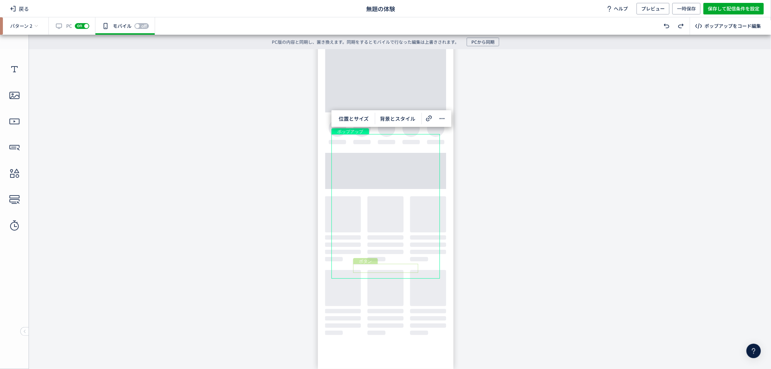
click at [391, 270] on div "ボタン" at bounding box center [385, 268] width 65 height 9
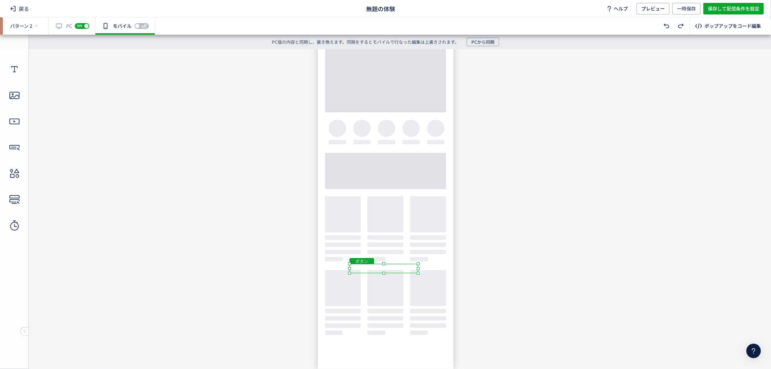
drag, startPoint x: 354, startPoint y: 273, endPoint x: 349, endPoint y: 276, distance: 5.0
click at [349, 276] on body "undefined ポップアップ undefined ポップアップ クローズボタン テキスト テキスト 画像 ボタン" at bounding box center [385, 206] width 771 height 314
click at [400, 269] on div "ボタン" at bounding box center [385, 269] width 69 height 10
click at [385, 269] on div "ボタン" at bounding box center [385, 268] width 69 height 9
click at [420, 273] on div "ボタン" at bounding box center [385, 268] width 69 height 9
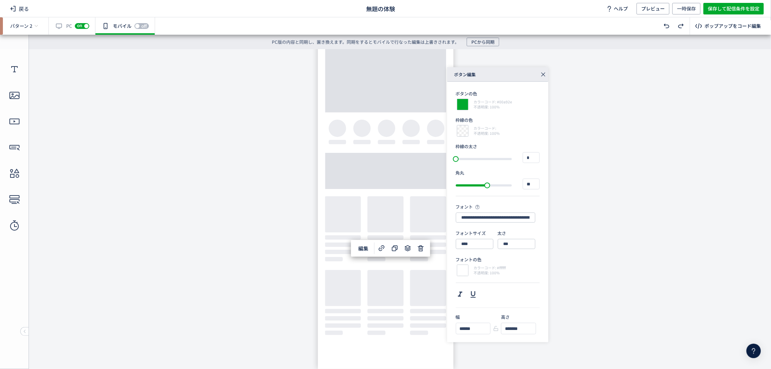
click at [576, 279] on div "**********" at bounding box center [570, 204] width 247 height 275
click at [604, 248] on div "**********" at bounding box center [570, 204] width 247 height 275
click at [292, 259] on body "undefined ポップアップ undefined ポップアップ クローズボタン テキスト テキスト 画像 ボタン" at bounding box center [385, 206] width 771 height 314
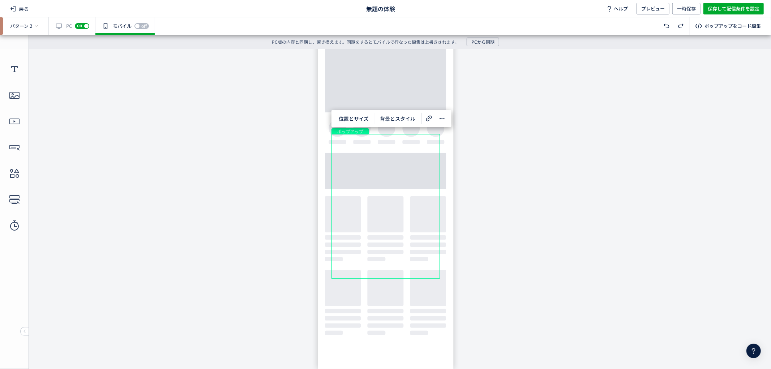
click at [467, 247] on body "undefined ポップアップ undefined ポップアップ クローズボタン テキスト テキスト 画像 ボタン" at bounding box center [385, 206] width 771 height 314
click at [416, 244] on div "テキスト" at bounding box center [385, 242] width 99 height 36
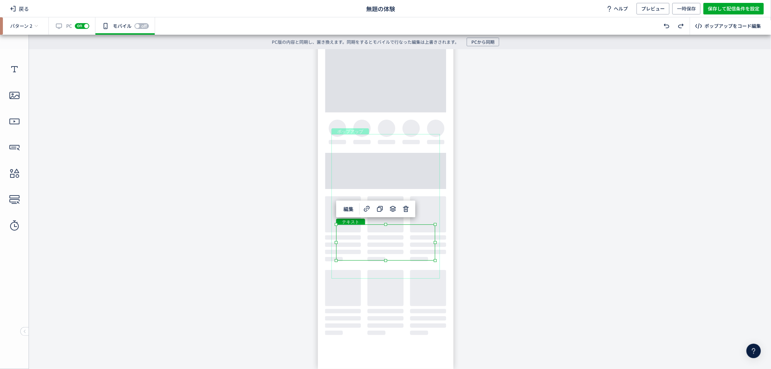
click at [411, 239] on div "テキスト" at bounding box center [385, 242] width 99 height 36
click at [420, 236] on div "テキスト" at bounding box center [385, 242] width 99 height 36
click at [435, 260] on div "テキスト" at bounding box center [385, 242] width 99 height 36
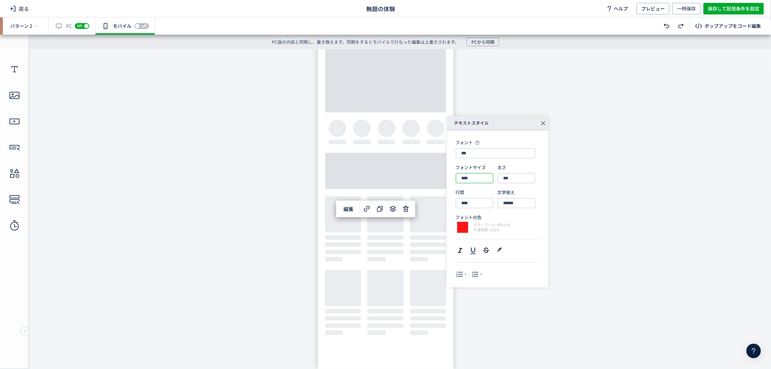
click at [469, 177] on input "****" at bounding box center [475, 178] width 38 height 10
drag, startPoint x: 465, startPoint y: 178, endPoint x: 448, endPoint y: 181, distance: 17.2
click at [449, 181] on div "フォント *** フォントサイズ **** 太さ *** 行間 **** 文字揃え ****** フォントの色 カラーコード: #ff1616 不透明度: 1…" at bounding box center [497, 208] width 101 height 157
type input "***"
click at [427, 259] on div "テキスト" at bounding box center [385, 241] width 99 height 35
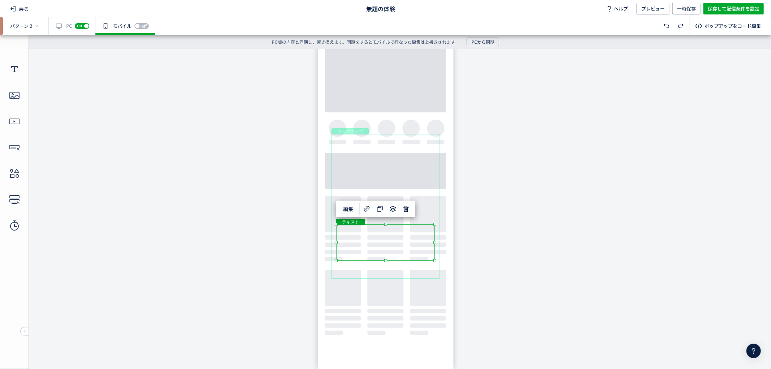
click at [501, 263] on body "undefined ポップアップ undefined ポップアップ クローズボタン テキスト テキスト 画像 ボタン" at bounding box center [385, 206] width 771 height 314
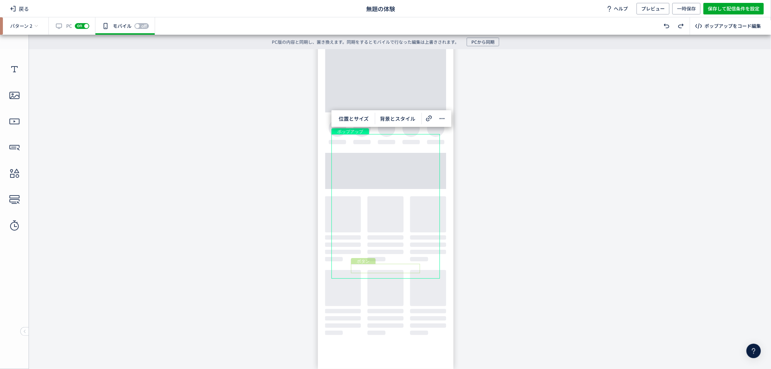
click at [406, 271] on div "ボタン" at bounding box center [385, 268] width 69 height 9
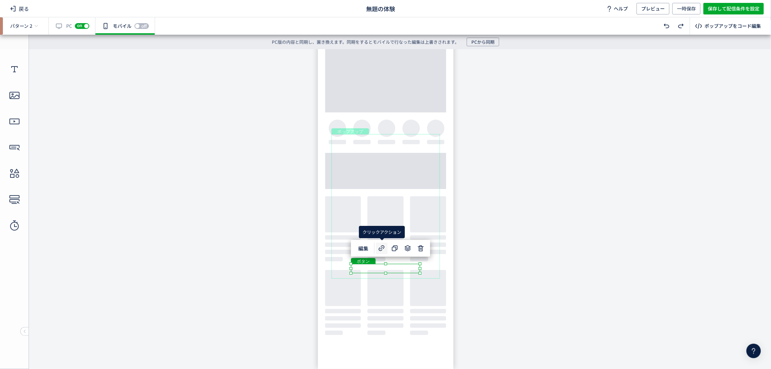
drag, startPoint x: 382, startPoint y: 246, endPoint x: 396, endPoint y: 207, distance: 40.8
click at [382, 246] on use at bounding box center [382, 248] width 6 height 6
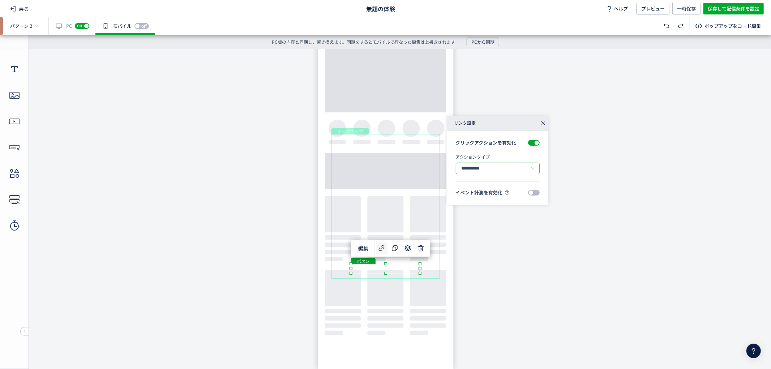
click at [517, 167] on input "**********" at bounding box center [498, 169] width 84 height 12
click at [503, 186] on li "リンクへ遷移" at bounding box center [500, 187] width 89 height 12
type input "******"
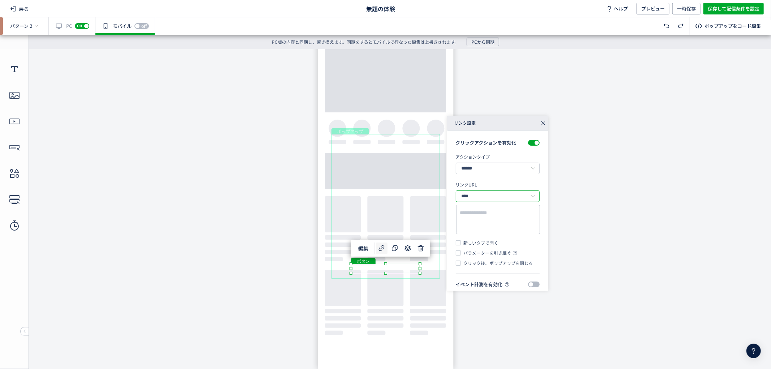
click at [504, 196] on input "****" at bounding box center [498, 196] width 84 height 12
click at [490, 204] on textarea at bounding box center [498, 214] width 76 height 21
paste textarea "**********"
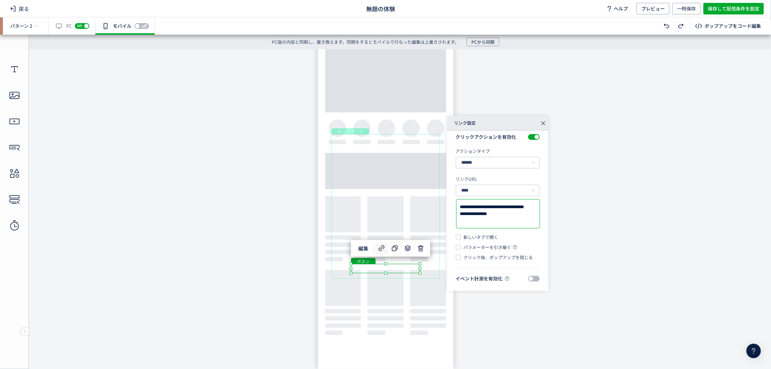
type textarea "**********"
click at [490, 255] on span "クリック後、ポップアップを閉じる" at bounding box center [497, 257] width 72 height 7
click at [528, 279] on span at bounding box center [534, 279] width 12 height 6
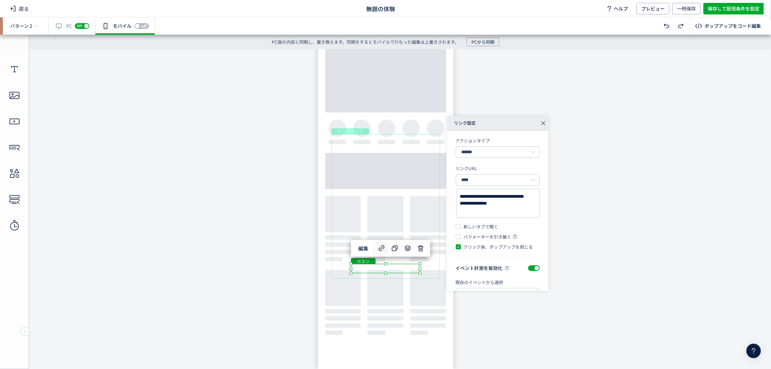
scroll to position [34, 0]
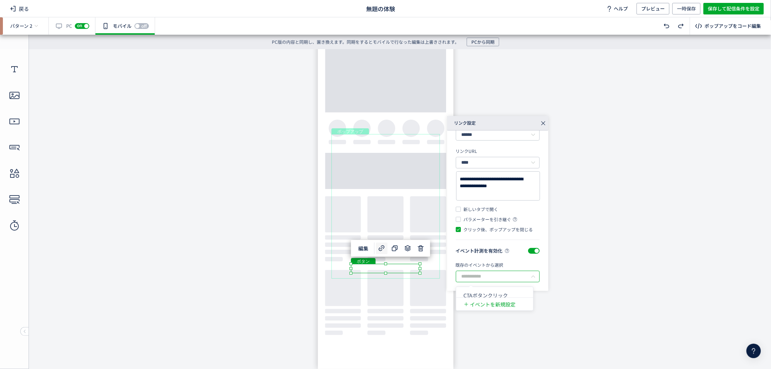
click at [504, 275] on input "text" at bounding box center [498, 277] width 84 height 12
click at [528, 251] on span at bounding box center [534, 251] width 12 height 6
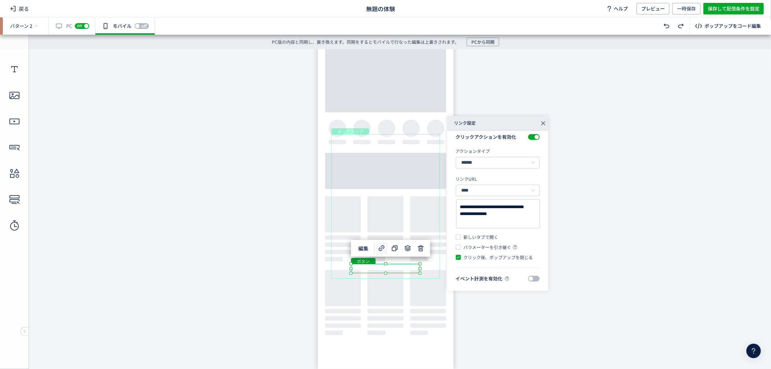
drag, startPoint x: 537, startPoint y: 265, endPoint x: 539, endPoint y: 260, distance: 6.1
click at [537, 265] on div "**********" at bounding box center [497, 208] width 101 height 167
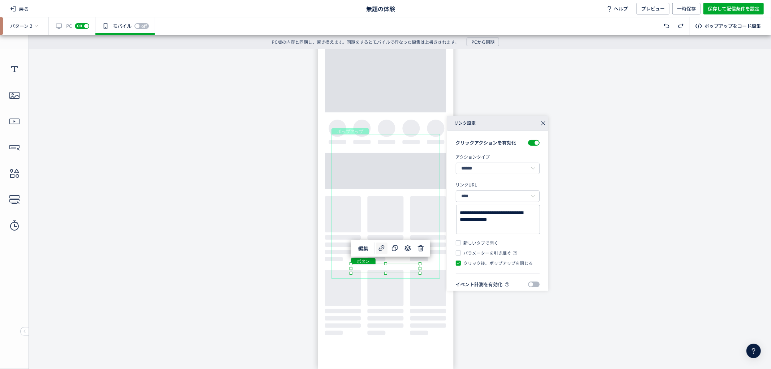
click at [515, 313] on body "undefined ポップアップ undefined ポップアップ クローズボタン テキスト テキスト 画像 ボタン" at bounding box center [385, 206] width 771 height 314
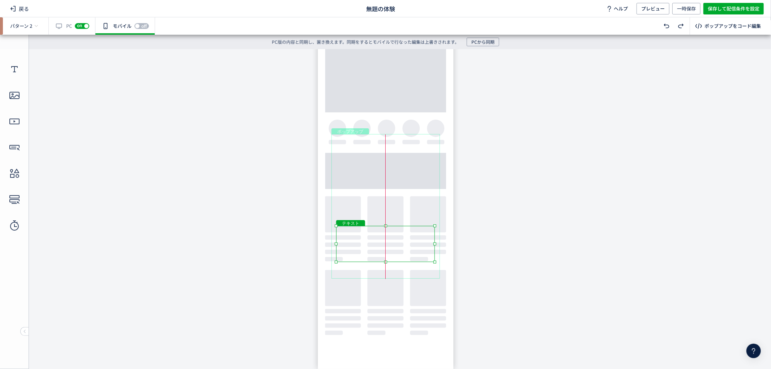
click at [424, 247] on div "テキスト" at bounding box center [385, 244] width 99 height 36
click at [504, 248] on body "undefined ポップアップ undefined ポップアップ クローズボタン テキスト テキスト 画像 ボタン" at bounding box center [385, 206] width 771 height 314
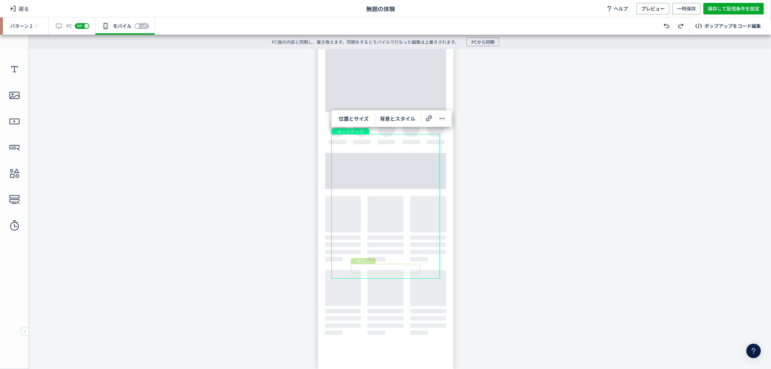
click at [392, 269] on div "ボタン" at bounding box center [385, 268] width 69 height 9
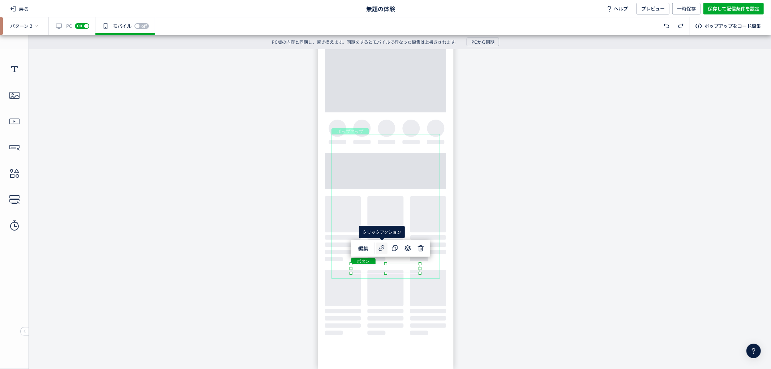
click at [380, 247] on icon at bounding box center [381, 248] width 9 height 9
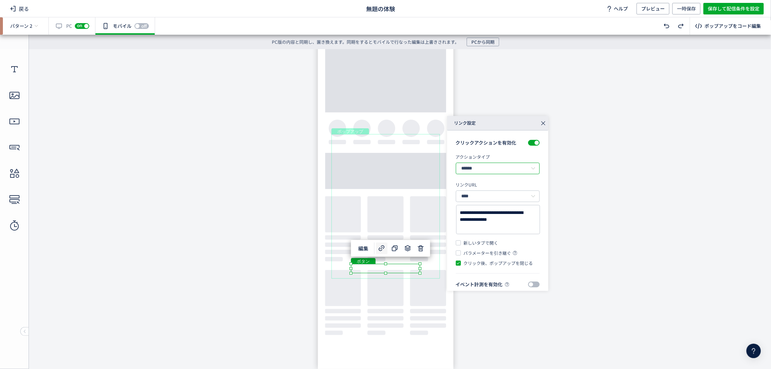
drag, startPoint x: 508, startPoint y: 165, endPoint x: 504, endPoint y: 171, distance: 6.7
click at [507, 167] on input "******" at bounding box center [498, 169] width 84 height 12
click at [505, 224] on span "ポップアップを閉じる" at bounding box center [488, 223] width 51 height 7
type input "**********"
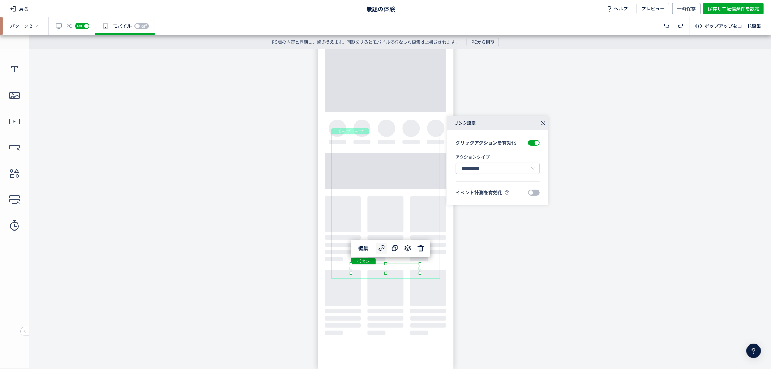
click at [478, 277] on body "undefined ポップアップ undefined ポップアップ クローズボタン テキスト テキスト 画像 ボタン" at bounding box center [385, 206] width 771 height 314
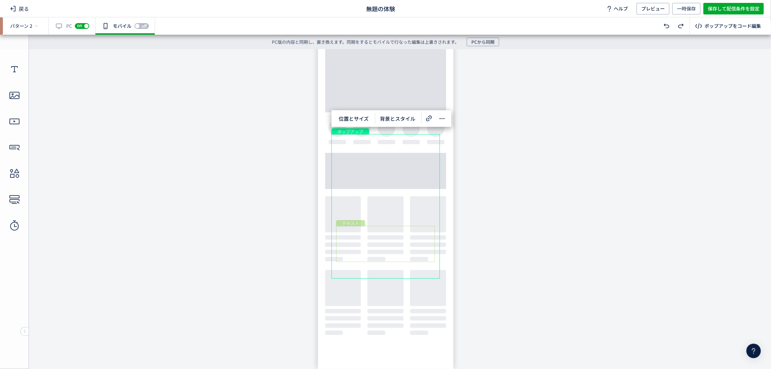
click at [414, 249] on div "テキスト" at bounding box center [385, 244] width 99 height 36
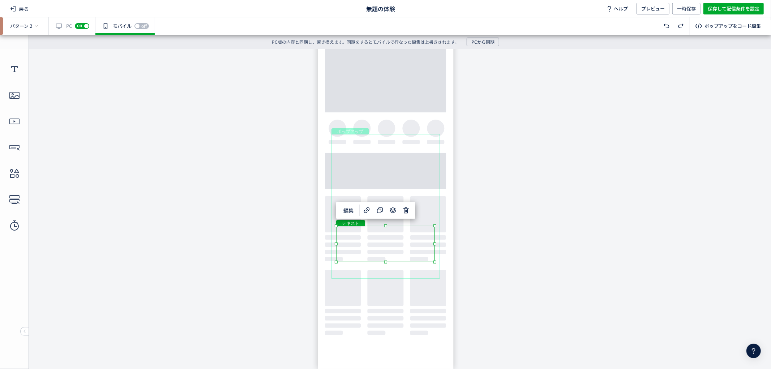
click at [413, 250] on div "テキスト" at bounding box center [385, 244] width 99 height 36
click at [435, 262] on div "テキスト" at bounding box center [385, 244] width 99 height 36
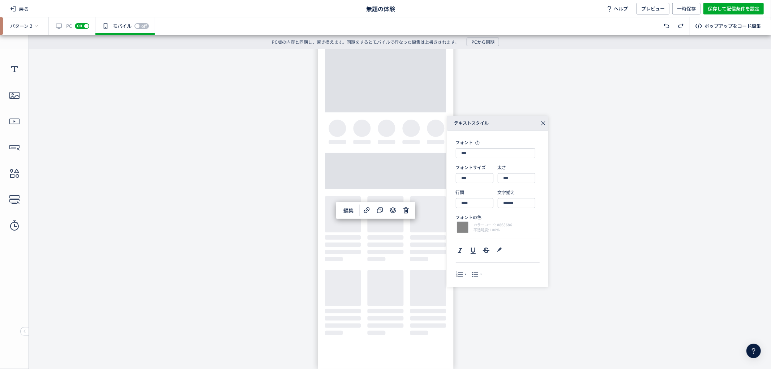
type input "****"
drag, startPoint x: 423, startPoint y: 225, endPoint x: 424, endPoint y: 219, distance: 5.6
click at [424, 219] on body "undefined ポップアップ undefined ポップアップ クローズボタン テキスト テキスト 画像 ボタン" at bounding box center [385, 206] width 771 height 314
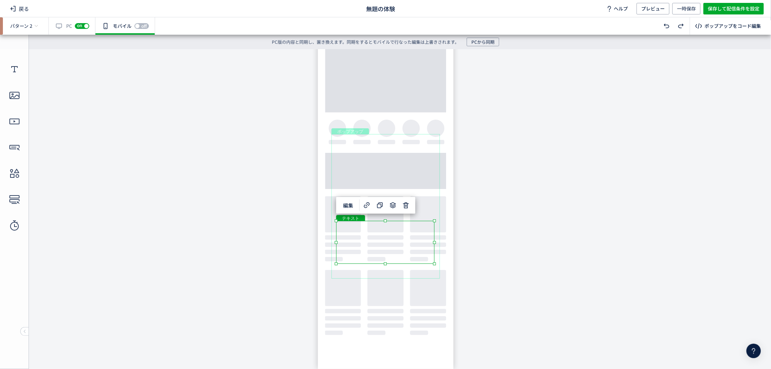
click at [597, 261] on body "undefined ポップアップ undefined ポップアップ クローズボタン テキスト テキスト 画像 ボタン" at bounding box center [385, 206] width 771 height 314
click at [410, 275] on body "undefined ポップアップ undefined ポップアップ クローズボタン テキスト テキスト 画像 ボタン" at bounding box center [385, 206] width 771 height 314
click at [407, 272] on div "ボタン" at bounding box center [385, 269] width 69 height 9
click at [485, 276] on body "undefined ポップアップ undefined ポップアップ クローズボタン テキスト テキスト 画像 ボタン" at bounding box center [385, 206] width 771 height 314
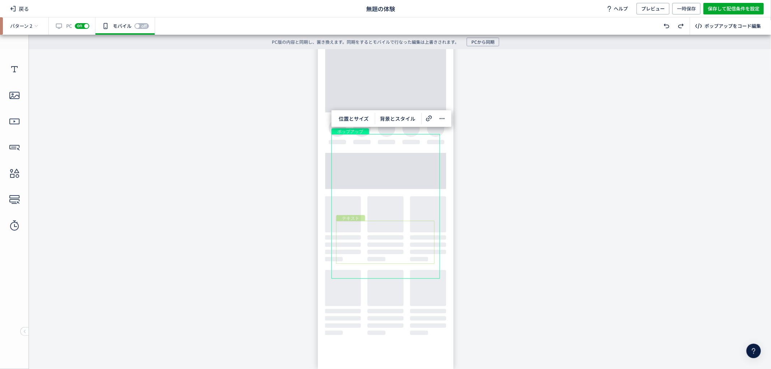
click at [396, 254] on div "テキスト" at bounding box center [385, 241] width 98 height 43
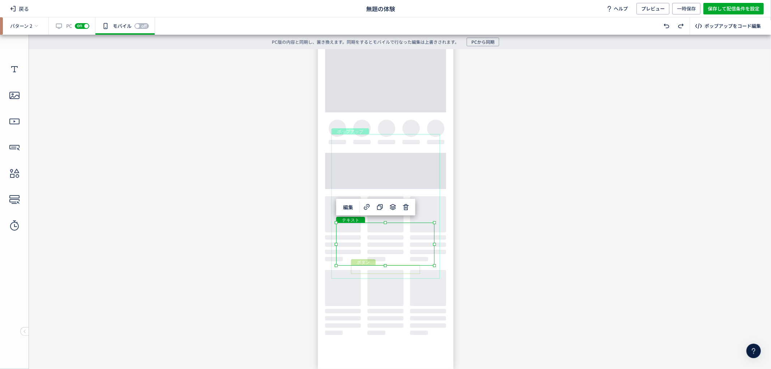
click at [410, 270] on div "ボタン" at bounding box center [385, 269] width 69 height 9
click at [541, 262] on body "undefined ポップアップ undefined ポップアップ クローズボタン テキスト テキスト 画像 ボタン" at bounding box center [385, 206] width 771 height 314
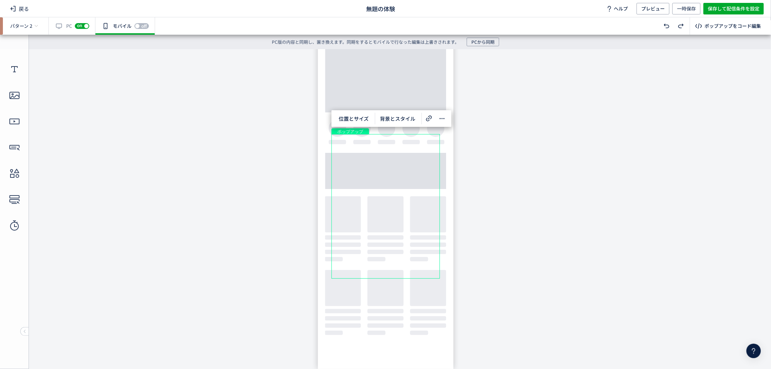
click at [69, 29] on div "有効な編集箇所が確認されません PC off on" at bounding box center [72, 25] width 47 height 17
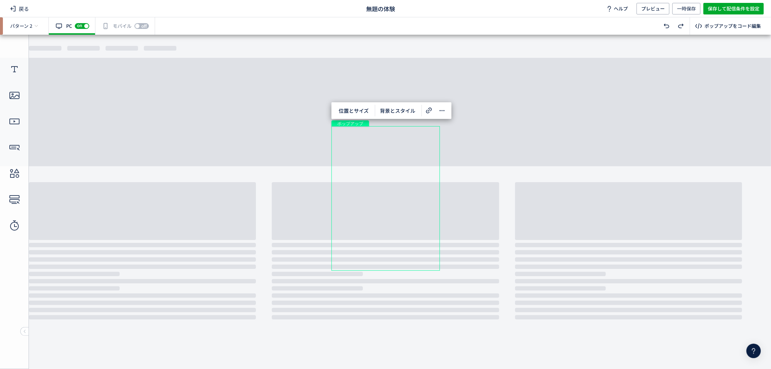
click at [122, 27] on div "有効な編集箇所が確認されません モバイル off on" at bounding box center [125, 25] width 60 height 17
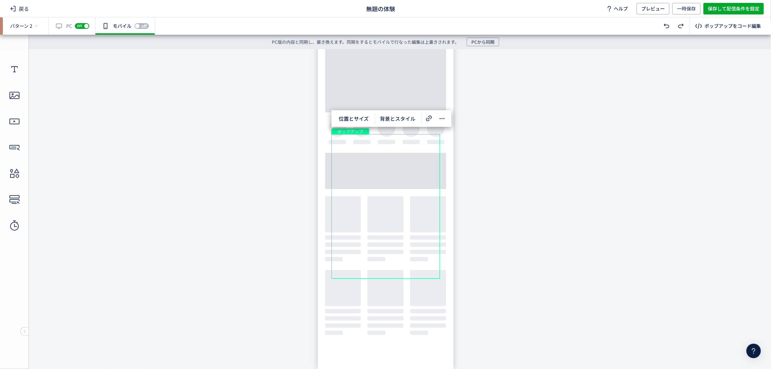
click at [73, 23] on div "有効な編集箇所が確認されません PC off on" at bounding box center [72, 25] width 47 height 17
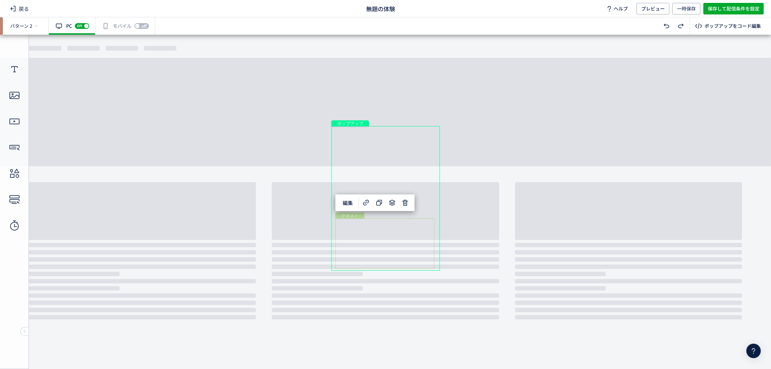
click at [417, 243] on div "テキスト" at bounding box center [384, 243] width 99 height 51
click at [382, 257] on div "テキスト" at bounding box center [384, 243] width 99 height 51
click at [434, 269] on div "テキスト" at bounding box center [384, 243] width 99 height 51
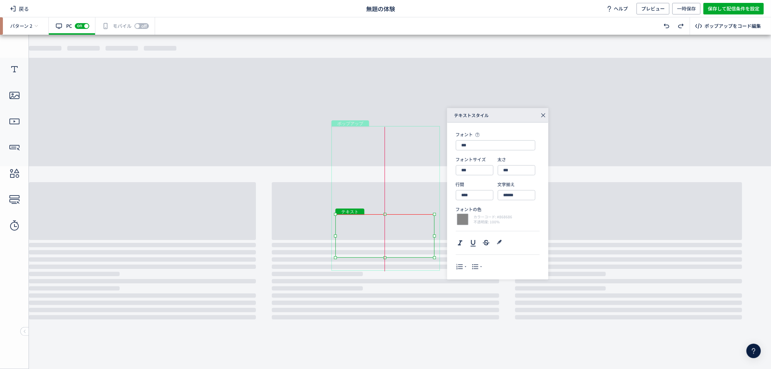
drag, startPoint x: 420, startPoint y: 219, endPoint x: 420, endPoint y: 214, distance: 5.1
click at [420, 214] on div "テキスト" at bounding box center [384, 235] width 99 height 43
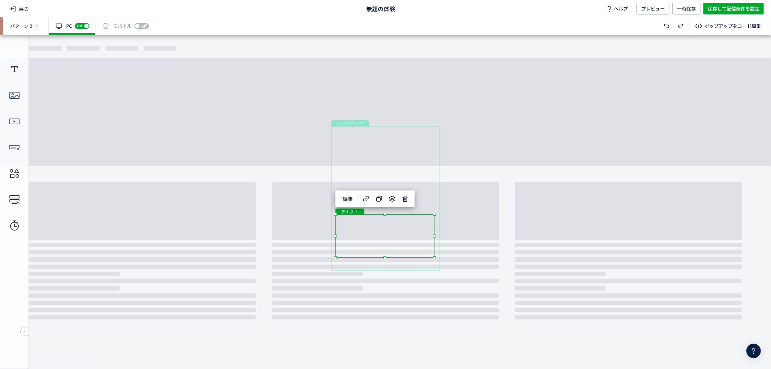
click at [407, 266] on div "ポップアップ" at bounding box center [385, 198] width 108 height 145
click at [108, 29] on div "有効な編集箇所が確認されません モバイル off on" at bounding box center [125, 25] width 60 height 17
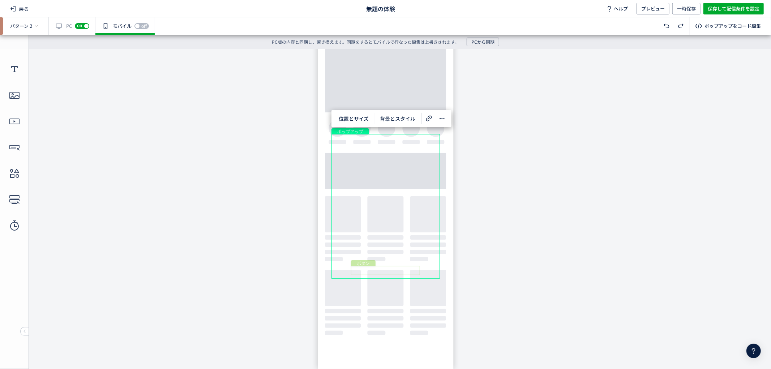
click at [361, 273] on div "ボタン" at bounding box center [385, 270] width 69 height 9
click at [69, 22] on div "有効な編集箇所が確認されません PC off on" at bounding box center [72, 25] width 47 height 17
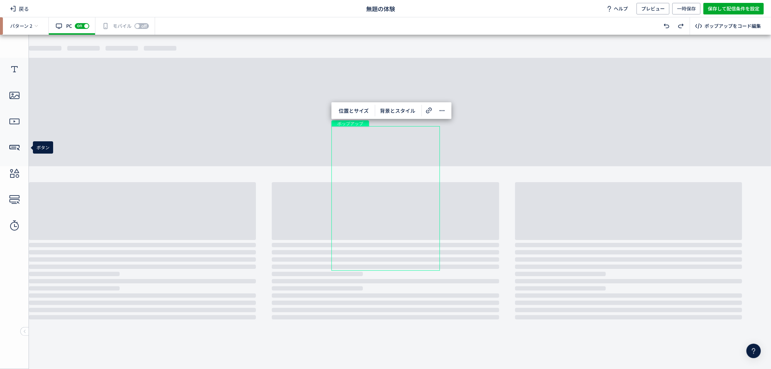
click at [12, 144] on icon at bounding box center [15, 148] width 12 height 12
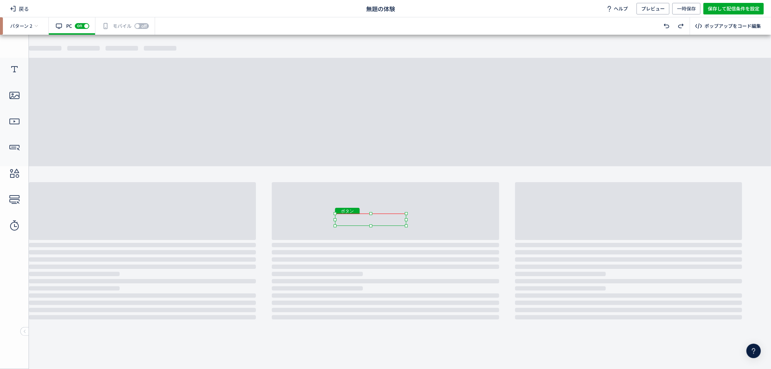
drag, startPoint x: 436, startPoint y: 198, endPoint x: 400, endPoint y: 218, distance: 40.6
click at [399, 218] on div "ボタン" at bounding box center [370, 219] width 71 height 12
drag, startPoint x: 392, startPoint y: 222, endPoint x: 407, endPoint y: 266, distance: 46.9
click at [407, 266] on div "ボタン" at bounding box center [386, 263] width 74 height 13
click at [384, 265] on div at bounding box center [385, 266] width 3 height 3
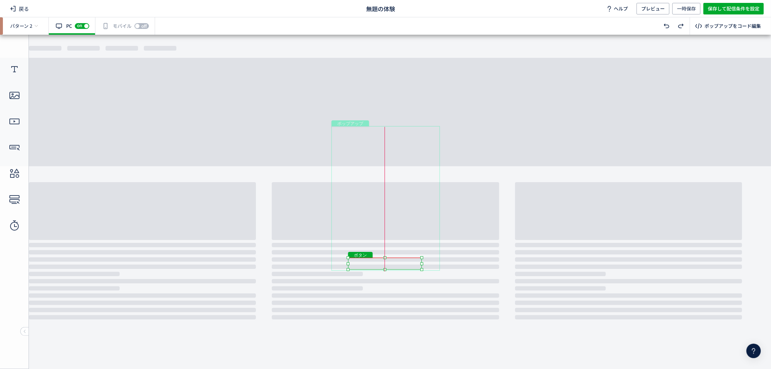
click at [385, 258] on div "ボタン" at bounding box center [385, 263] width 74 height 12
click at [385, 260] on div at bounding box center [385, 259] width 3 height 3
click at [411, 265] on div "ボタン" at bounding box center [385, 263] width 73 height 10
click at [391, 264] on div "ボタン" at bounding box center [385, 262] width 73 height 9
click at [422, 268] on div "ボタン" at bounding box center [385, 262] width 73 height 9
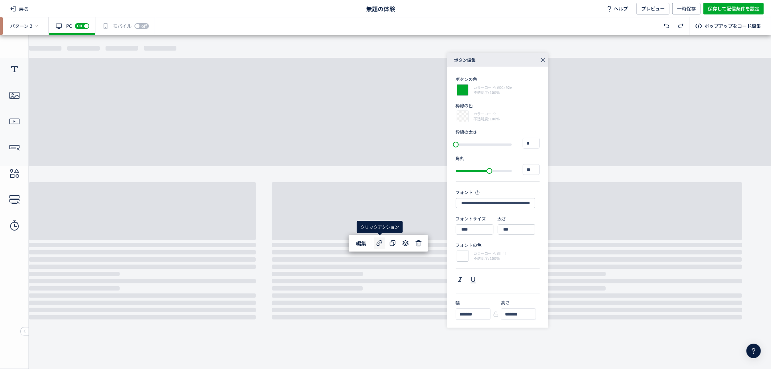
click at [382, 240] on icon at bounding box center [379, 243] width 9 height 9
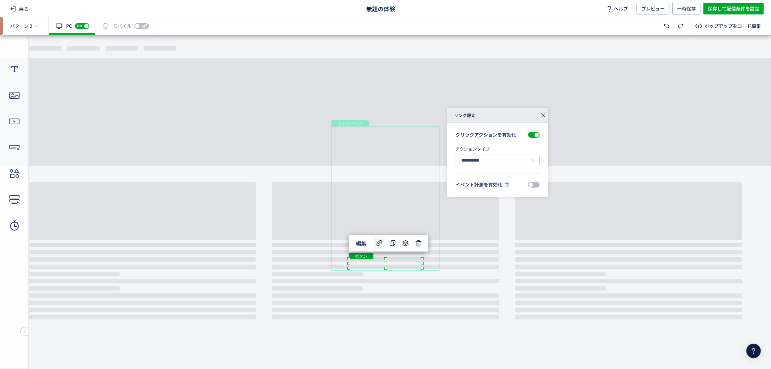
click at [540, 116] on icon at bounding box center [543, 115] width 10 height 10
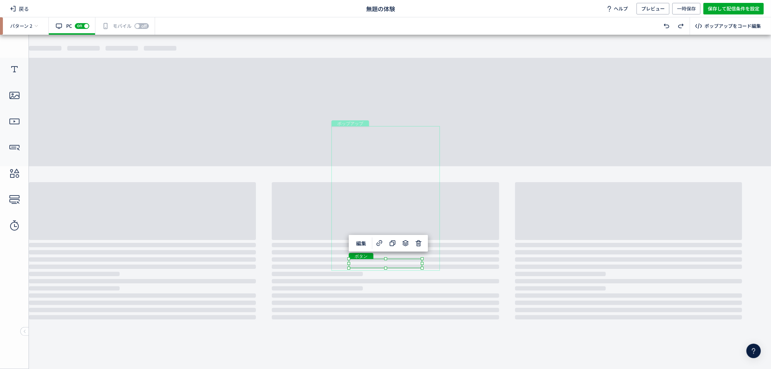
click at [493, 217] on body "undefined ポップアップ undefined ポップアップ クローズボタン テキスト テキスト 画像 ボタン" at bounding box center [385, 198] width 771 height 328
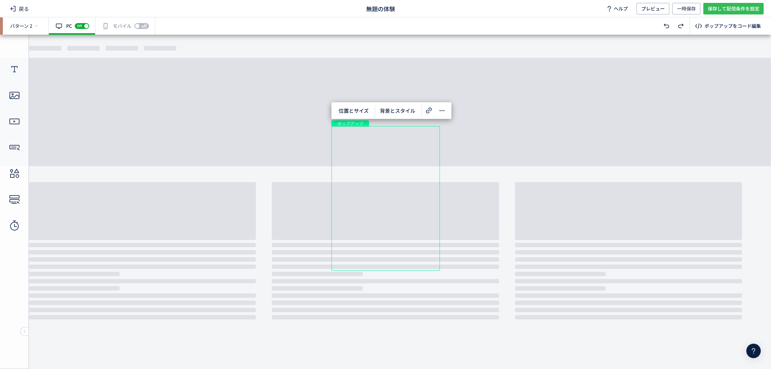
click at [725, 8] on span "保存して配信条件を設定" at bounding box center [734, 9] width 52 height 12
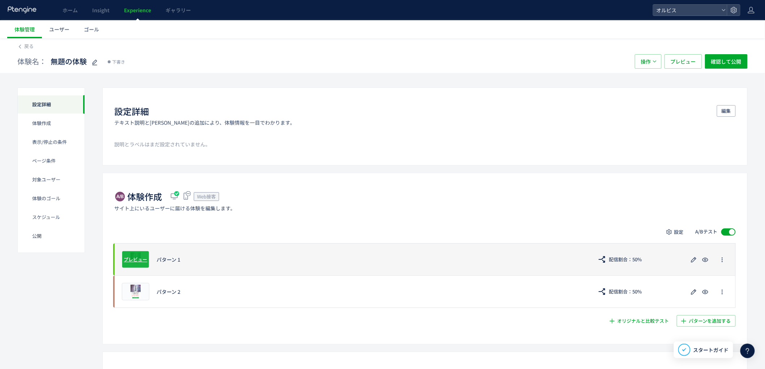
click at [140, 261] on span "プレビュー" at bounding box center [135, 259] width 23 height 7
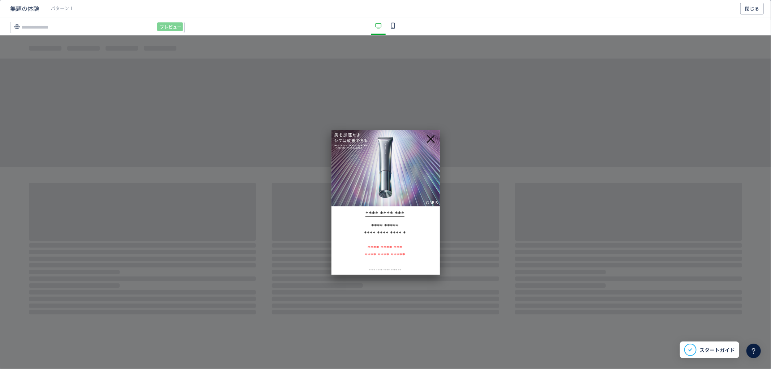
click at [384, 243] on span "**********" at bounding box center [385, 247] width 35 height 9
click at [121, 23] on input "dialog" at bounding box center [97, 28] width 175 height 12
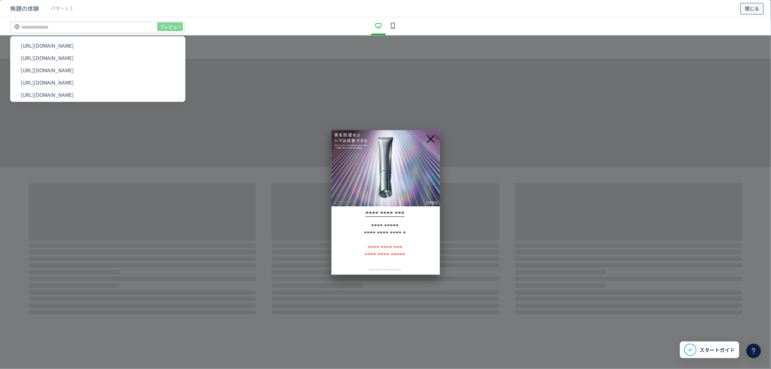
click at [746, 9] on span "閉じる" at bounding box center [752, 9] width 14 height 12
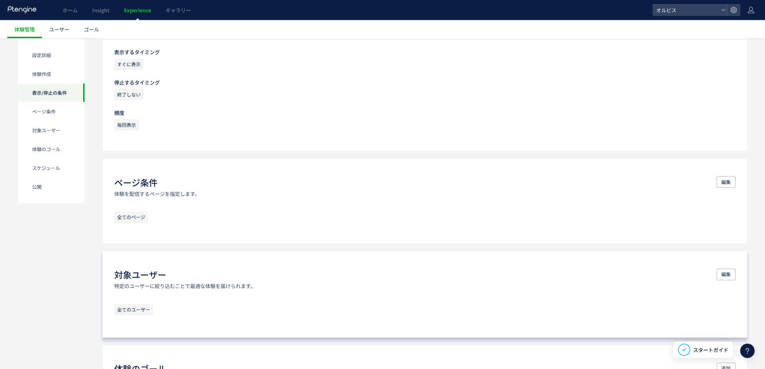
scroll to position [374, 0]
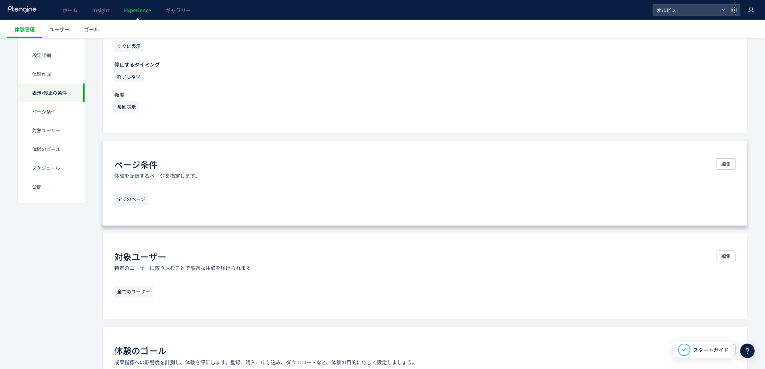
click at [717, 170] on div "編集" at bounding box center [726, 168] width 19 height 21
click at [719, 167] on button "編集" at bounding box center [726, 164] width 19 height 12
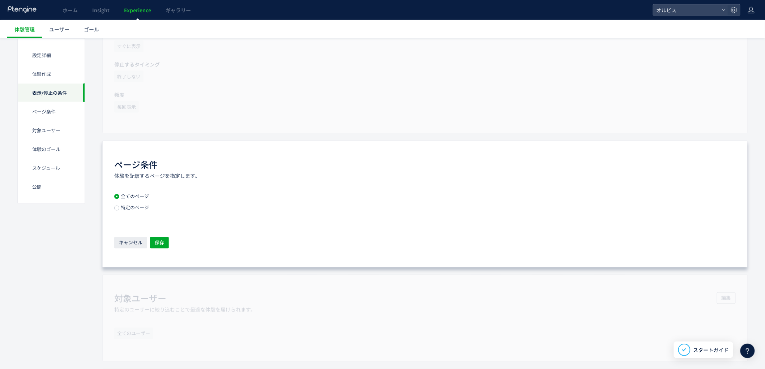
click at [129, 205] on span "特定のページ" at bounding box center [134, 207] width 30 height 7
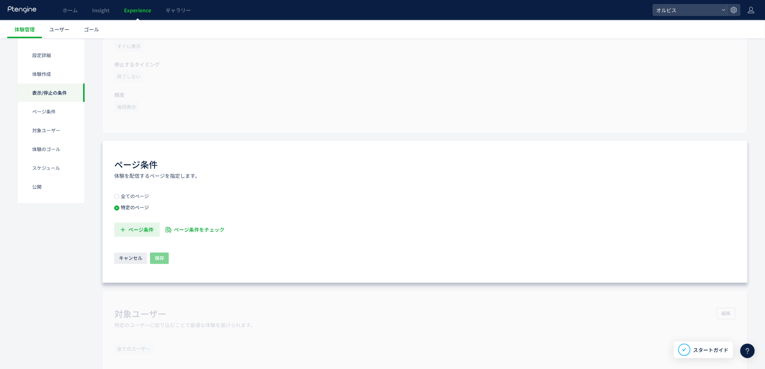
click at [142, 228] on span "ページ条件" at bounding box center [140, 230] width 25 height 14
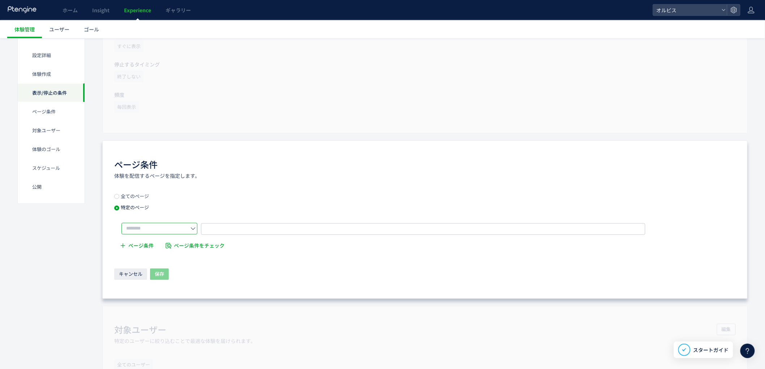
click at [171, 233] on input "text" at bounding box center [159, 229] width 76 height 12
drag, startPoint x: 170, startPoint y: 250, endPoint x: 180, endPoint y: 250, distance: 9.4
click at [168, 279] on li "含む" at bounding box center [162, 285] width 80 height 12
type input "**"
click at [231, 234] on div "** URLを1つずつ入力または複数貼り付け ページ条件 ページ条件をチェック" at bounding box center [424, 238] width 621 height 31
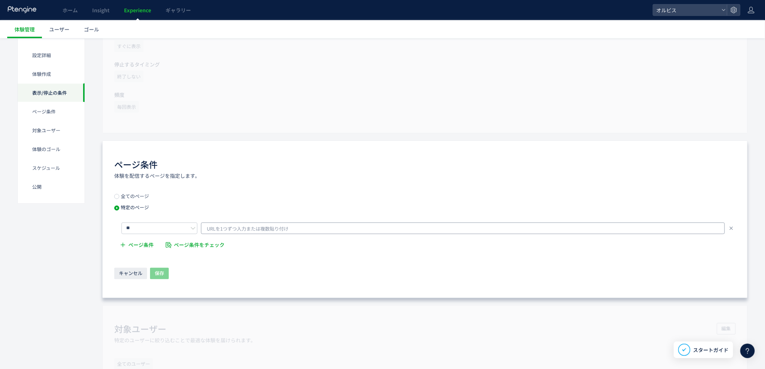
click at [232, 232] on span "URLを1つずつ入力または複数貼り付け" at bounding box center [248, 229] width 82 height 11
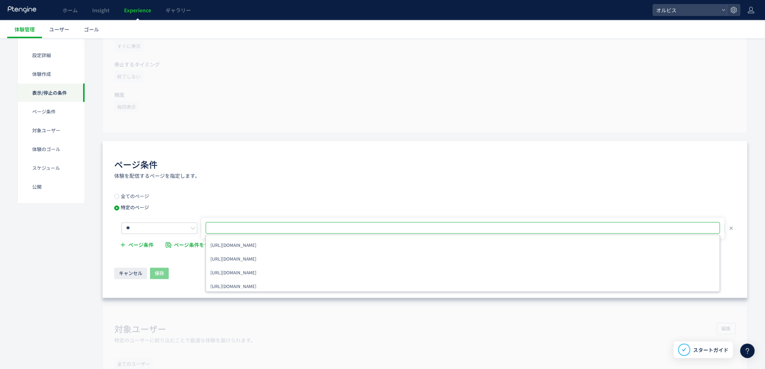
click at [285, 228] on input "text" at bounding box center [463, 228] width 509 height 9
paste input "**********"
type input "**********"
click at [276, 204] on div "全てのページ 特定のページ ** [URL][DOMAIN_NAME] [URL][DOMAIN_NAME] [URL][DOMAIN_NAME] [URL]…" at bounding box center [424, 224] width 621 height 60
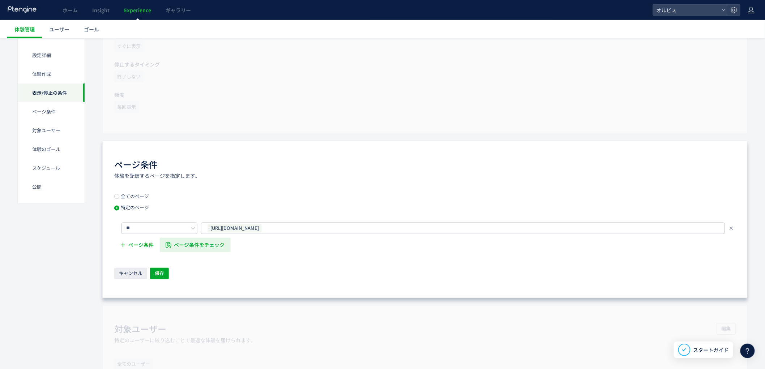
click at [200, 249] on span "ページ条件をチェック" at bounding box center [199, 245] width 51 height 14
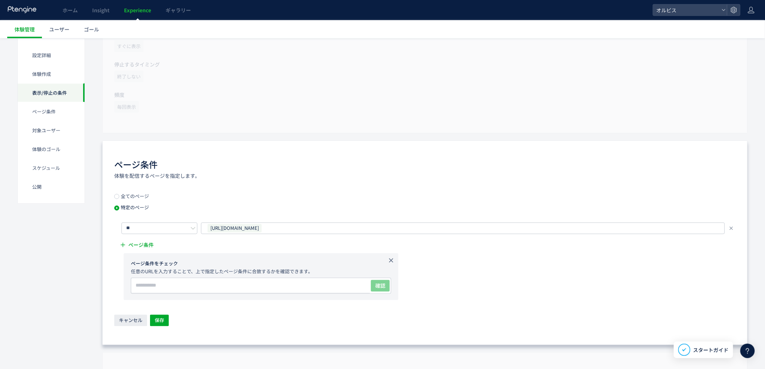
click at [392, 261] on icon at bounding box center [390, 260] width 7 height 7
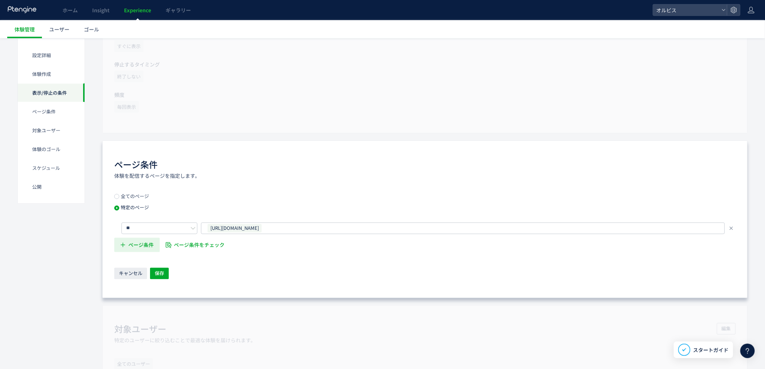
click at [141, 247] on span "ページ条件" at bounding box center [140, 245] width 25 height 14
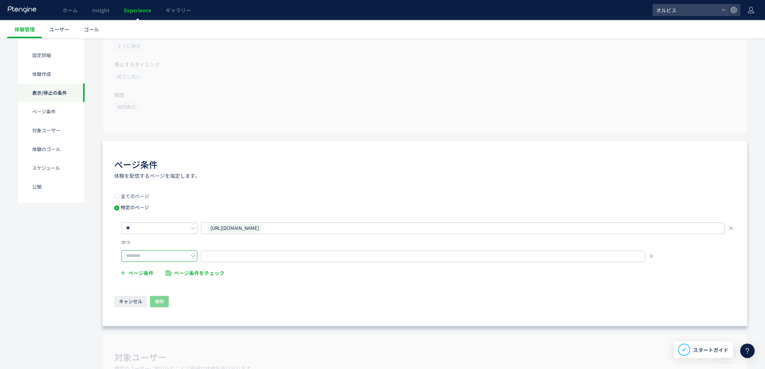
click at [138, 257] on input "text" at bounding box center [159, 256] width 76 height 12
click at [247, 317] on div "ページ条件 体験を配信するページを指定します。 全てのページ 特定のページ ** [URL][DOMAIN_NAME] かつ ページ条件 ページ条件をチェック…" at bounding box center [424, 234] width 645 height 186
click at [153, 260] on input "text" at bounding box center [159, 256] width 76 height 12
click at [159, 313] on li "含まない" at bounding box center [162, 319] width 80 height 12
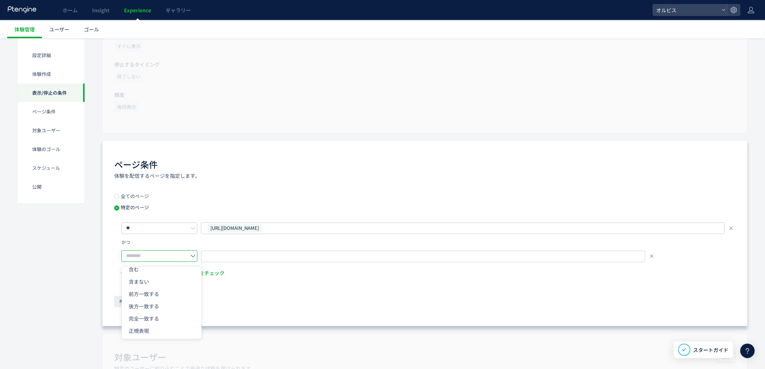
type input "****"
click at [245, 254] on span "URLを1つずつ入力または複数貼り付け" at bounding box center [248, 256] width 82 height 11
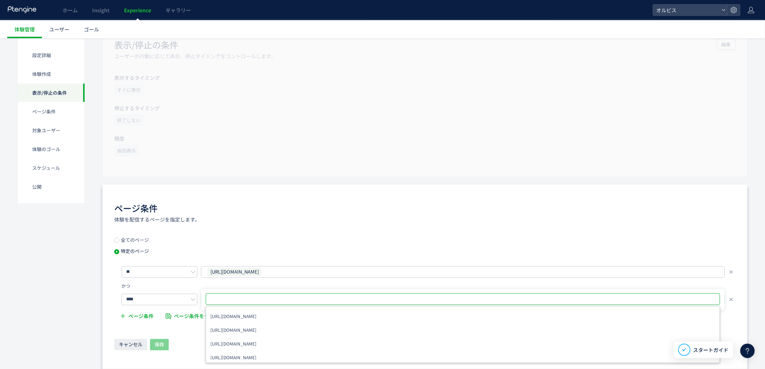
scroll to position [374, 0]
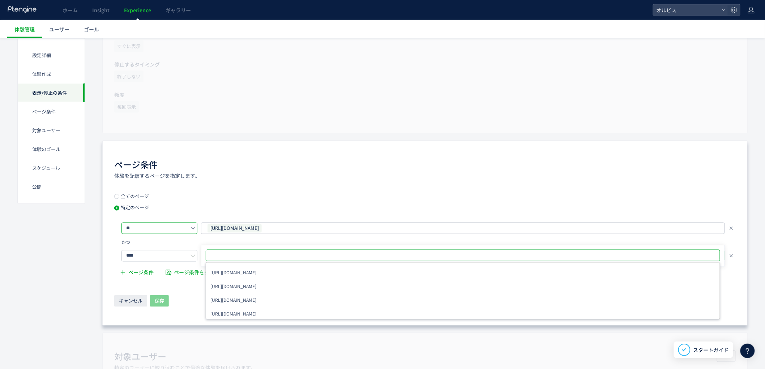
click at [161, 230] on input "**" at bounding box center [159, 229] width 76 height 12
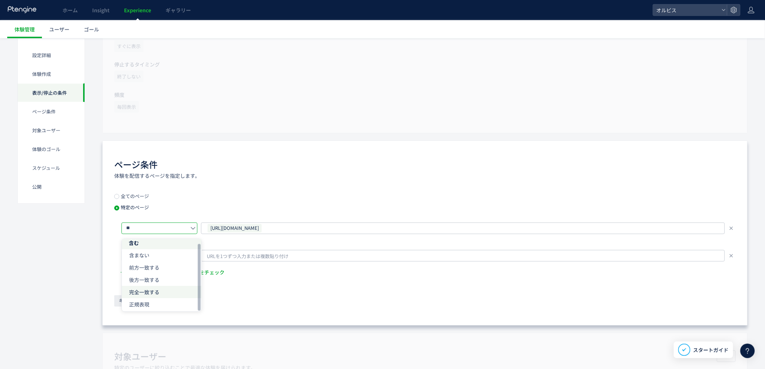
scroll to position [5, 0]
click at [0, 0] on li "完全一致する" at bounding box center [0, 0] width 0 height 0
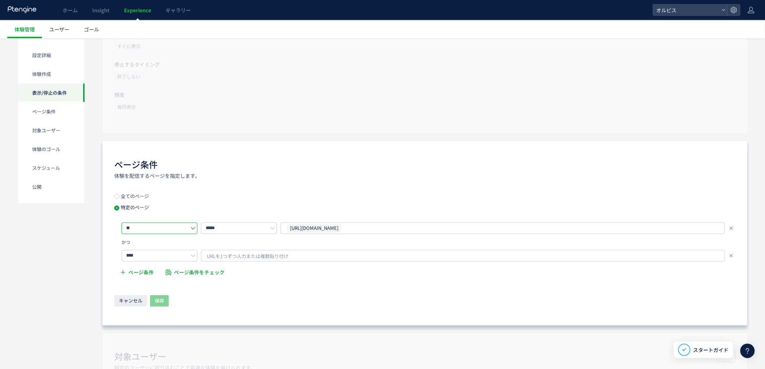
type input "******"
click at [236, 229] on input "*****" at bounding box center [239, 229] width 76 height 12
click at [250, 259] on span "パラメータ除去後のURL" at bounding box center [236, 259] width 55 height 7
type input "**********"
click at [731, 256] on use at bounding box center [730, 255] width 3 height 3
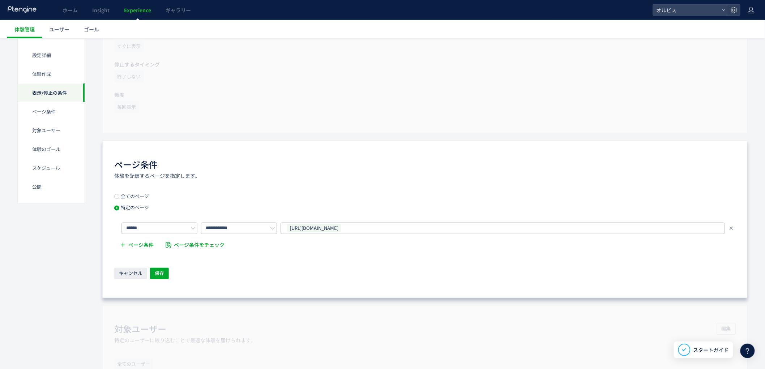
click at [218, 276] on div "キャンセル 保存" at bounding box center [424, 274] width 621 height 13
click at [128, 246] on span "ページ条件" at bounding box center [140, 245] width 25 height 14
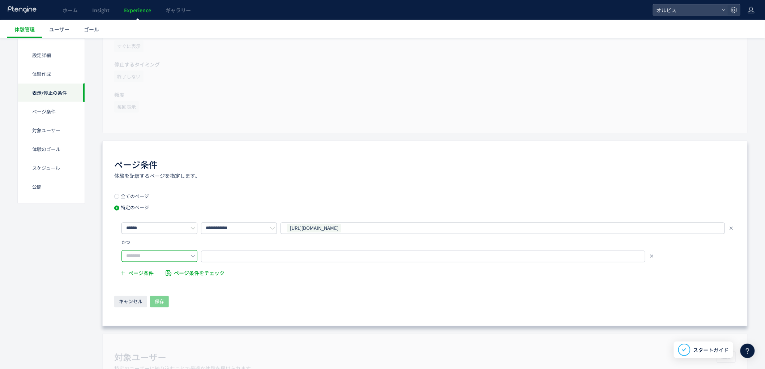
click at [165, 255] on input "text" at bounding box center [159, 256] width 76 height 12
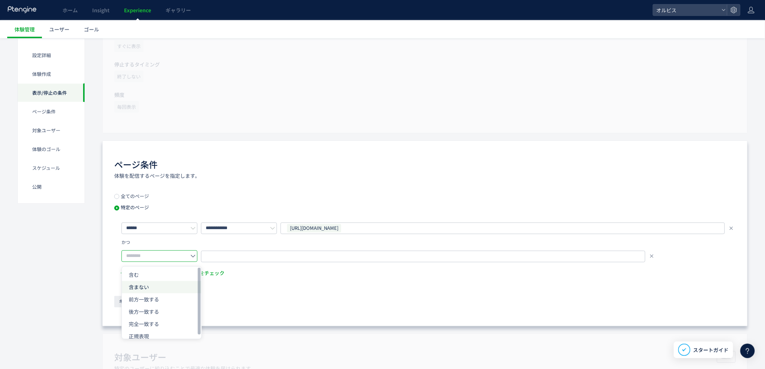
click at [0, 0] on li "含まない" at bounding box center [0, 0] width 0 height 0
type input "****"
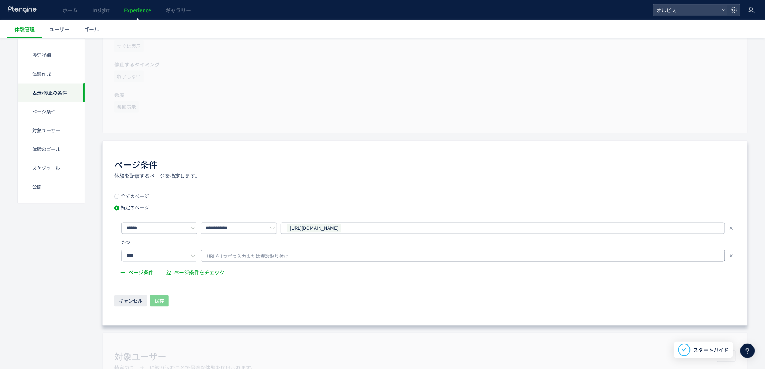
click at [269, 256] on span "URLを1つずつ入力または複数貼り付け" at bounding box center [248, 256] width 82 height 11
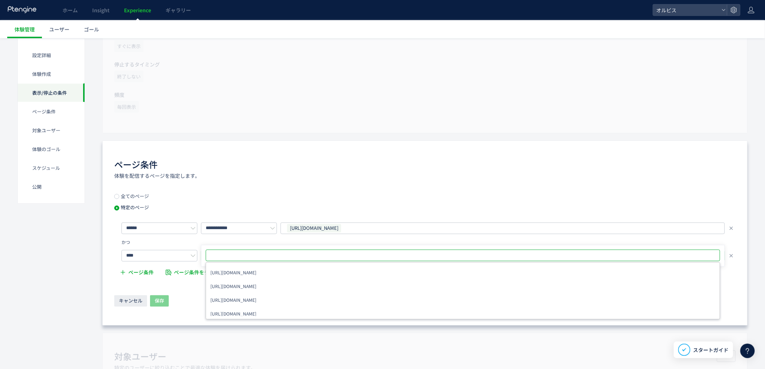
type input "**********"
click at [292, 190] on div "**********" at bounding box center [424, 233] width 645 height 185
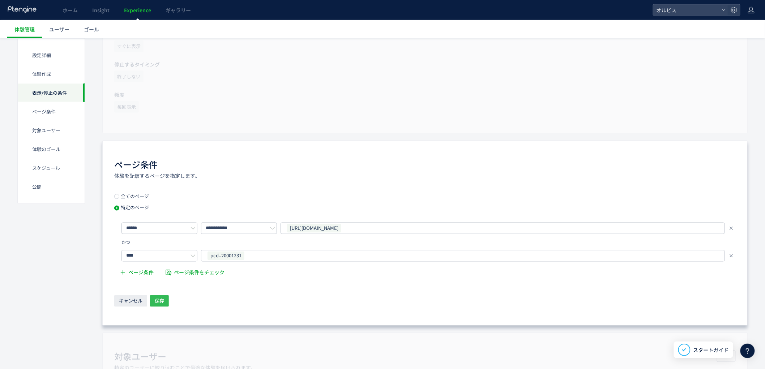
drag, startPoint x: 163, startPoint y: 305, endPoint x: 294, endPoint y: 296, distance: 131.2
click at [163, 306] on span "保存" at bounding box center [159, 301] width 9 height 12
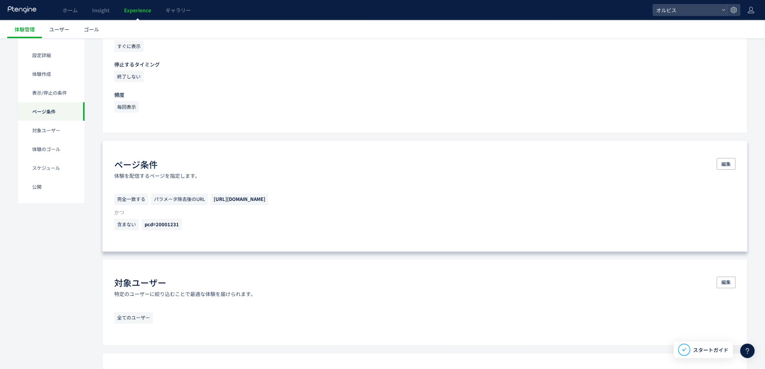
scroll to position [415, 0]
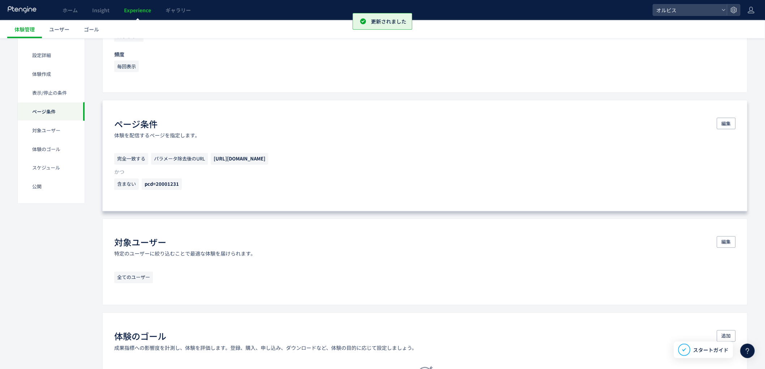
drag, startPoint x: 116, startPoint y: 159, endPoint x: 339, endPoint y: 158, distance: 223.0
click at [335, 157] on p "完全一致する パラメータ除去後のURL [URL][DOMAIN_NAME]" at bounding box center [424, 160] width 621 height 15
drag, startPoint x: 340, startPoint y: 178, endPoint x: 309, endPoint y: 197, distance: 35.8
click at [339, 181] on div "完全一致する パラメータ除去後のURL [URL][DOMAIN_NAME] かつ 含まない pcd=20001231" at bounding box center [424, 173] width 621 height 40
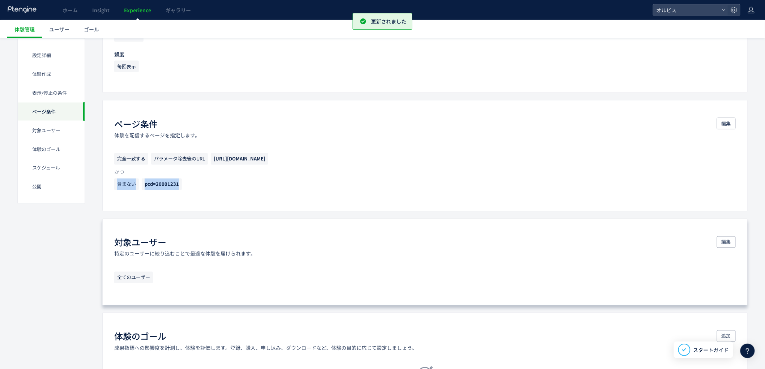
drag, startPoint x: 217, startPoint y: 204, endPoint x: 219, endPoint y: 218, distance: 15.0
click at [218, 204] on div "ページ条件 体験を配信するページを指定します。 編集 完全一致する パラメータ除去後のURL [URL][DOMAIN_NAME] かつ 含まない pcd=2…" at bounding box center [424, 155] width 645 height 111
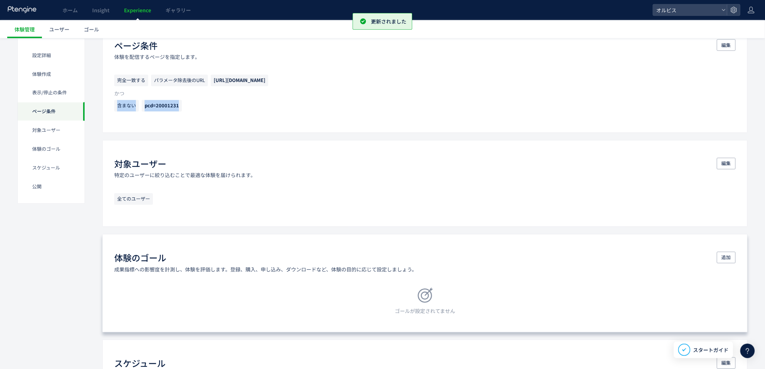
scroll to position [522, 0]
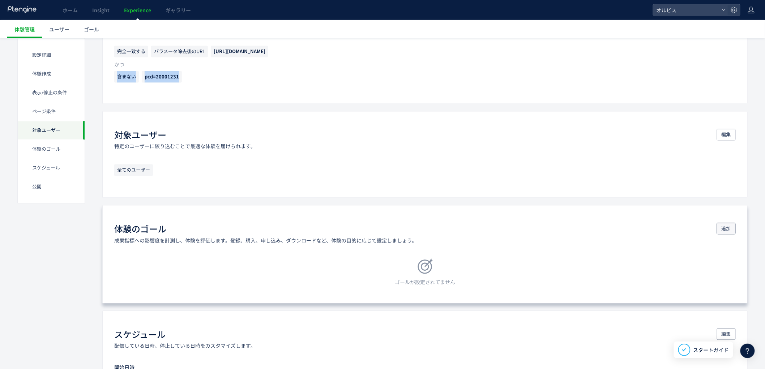
click at [731, 228] on button "追加" at bounding box center [726, 229] width 19 height 12
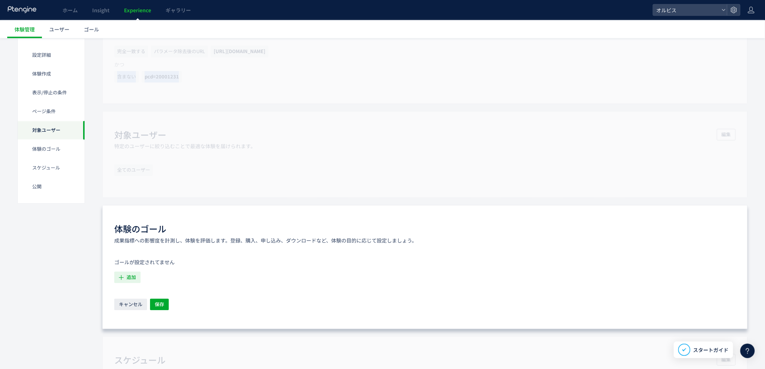
click at [128, 276] on span "追加" at bounding box center [131, 278] width 9 height 12
click at [127, 351] on icon "購入" at bounding box center [125, 351] width 10 height 7
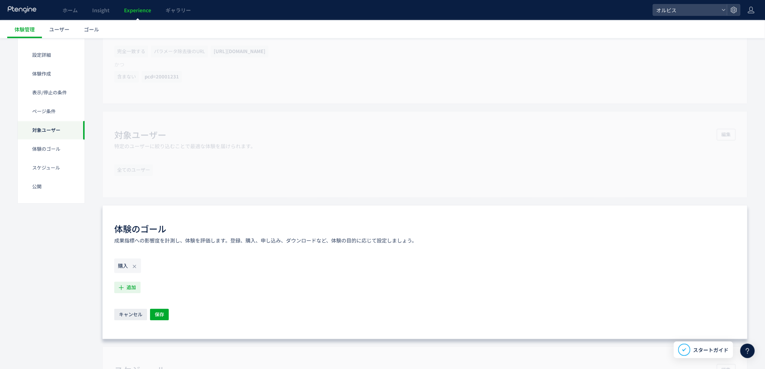
click at [127, 290] on span "追加" at bounding box center [131, 288] width 9 height 12
click at [146, 325] on icon "購入ボタンクリック" at bounding box center [143, 327] width 46 height 7
click at [83, 307] on div "設定詳細 体験作成 表示/停止の条件 ページ条件 対象ユーザー 体験のゴール スケジュール​ 公開 設定詳細 テキスト説明と[PERSON_NAME]の追加に…" at bounding box center [382, 110] width 730 height 1119
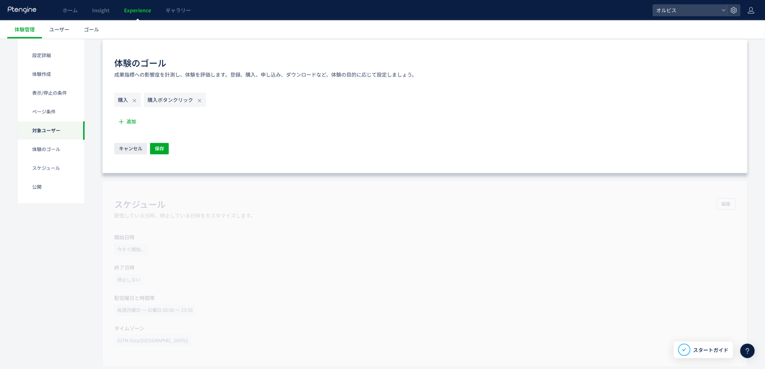
scroll to position [609, 0]
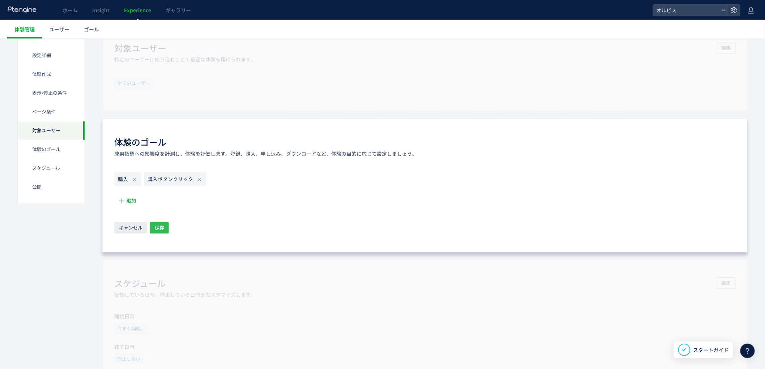
click at [162, 230] on span "保存" at bounding box center [159, 228] width 9 height 12
click at [73, 275] on div "設定詳細 体験作成 表示/停止の条件 ページ条件 対象ユーザー 体験のゴール スケジュール​ 公開 設定詳細 テキスト説明と[PERSON_NAME]の追加に…" at bounding box center [382, 23] width 730 height 1119
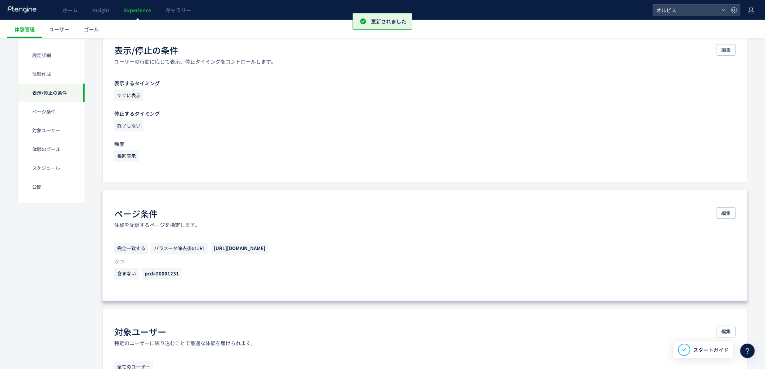
scroll to position [307, 0]
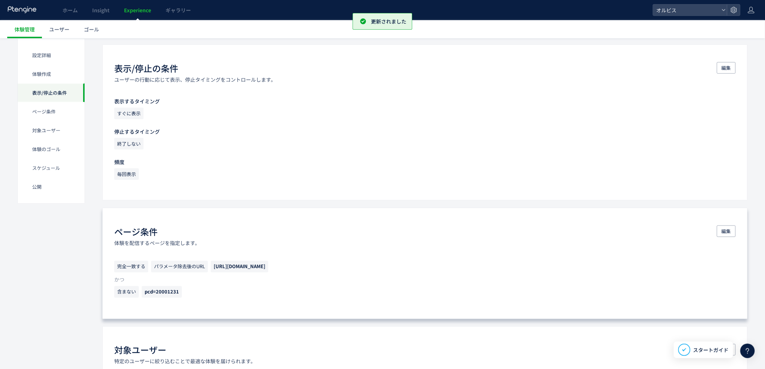
drag, startPoint x: 756, startPoint y: 228, endPoint x: 745, endPoint y: 230, distance: 11.4
click at [753, 228] on div "戻る 体験名： 無題の体験 下書き 操作 プレビュー 確認して公開 設定詳細 体験作成 表示/停止の条件 ページ条件 対象ユーザー 体験のゴール スケジュール…" at bounding box center [382, 288] width 765 height 1115
drag, startPoint x: 735, startPoint y: 231, endPoint x: 739, endPoint y: 232, distance: 3.8
click at [734, 231] on div "ページ条件 体験を配信するページを指定します。 編集 完全一致する パラメータ除去後のURL [URL][DOMAIN_NAME] かつ 含まない pcd=2…" at bounding box center [424, 263] width 645 height 111
click at [727, 235] on span "編集" at bounding box center [725, 232] width 9 height 12
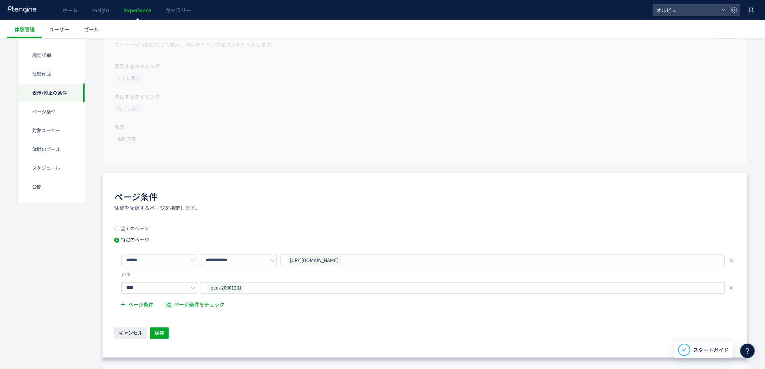
scroll to position [360, 0]
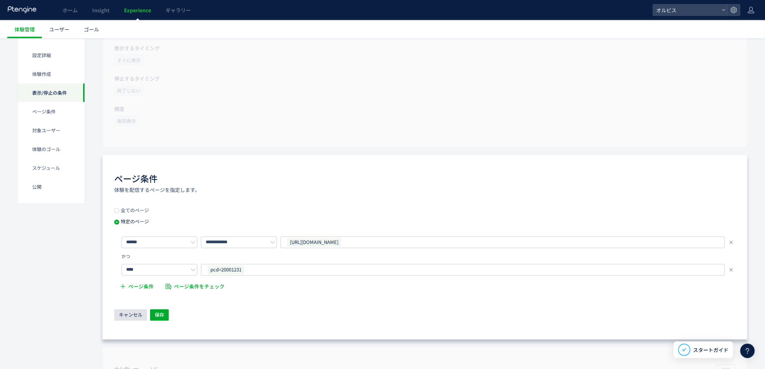
click at [136, 311] on span "キャンセル" at bounding box center [130, 315] width 23 height 12
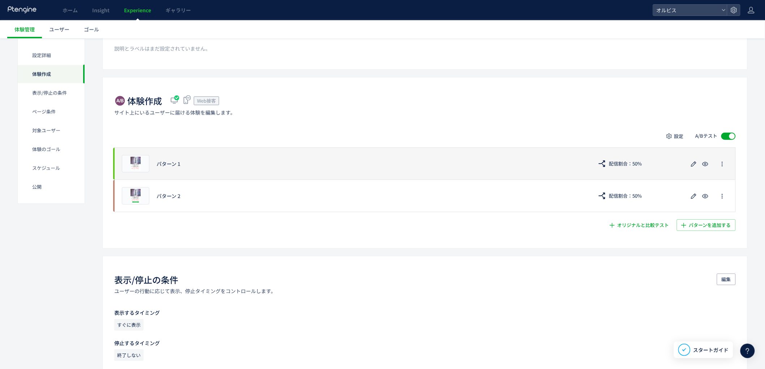
scroll to position [94, 0]
click at [705, 167] on use "button" at bounding box center [705, 166] width 6 height 4
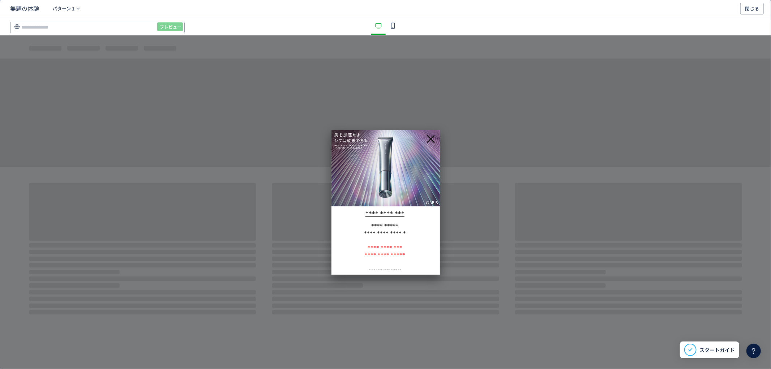
click at [0, 0] on input "dialog" at bounding box center [0, 0] width 0 height 0
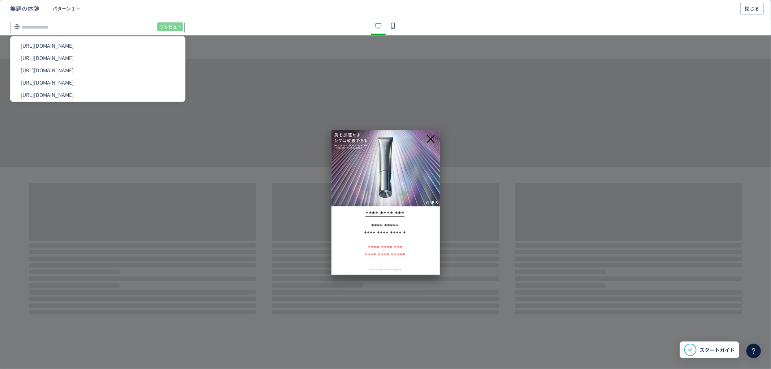
paste input "**********"
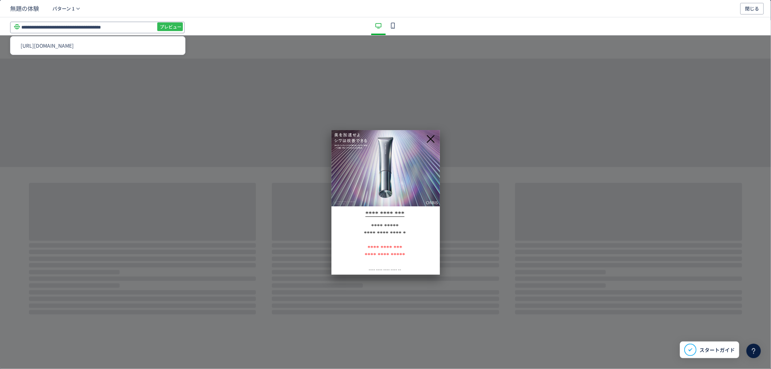
type input "**********"
click at [160, 27] on span "プレビュー" at bounding box center [171, 27] width 22 height 12
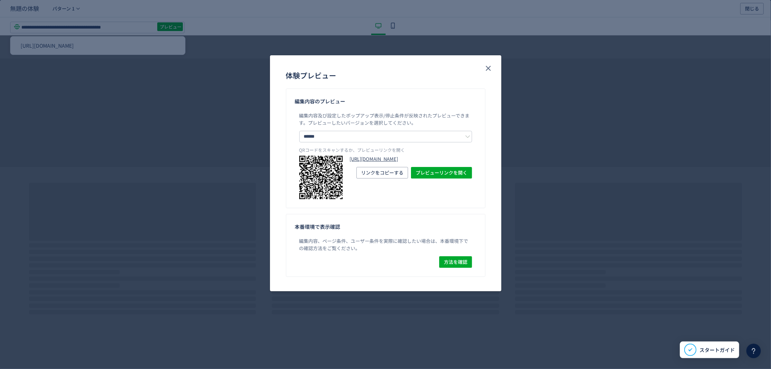
click at [362, 162] on link "[URL][DOMAIN_NAME]" at bounding box center [411, 159] width 122 height 7
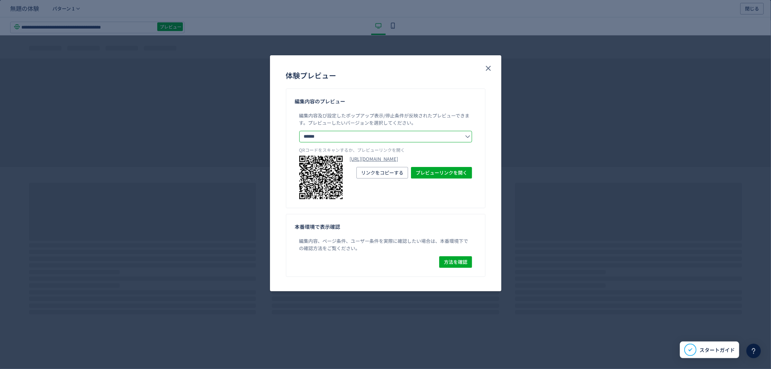
click at [0, 0] on input "******" at bounding box center [0, 0] width 0 height 0
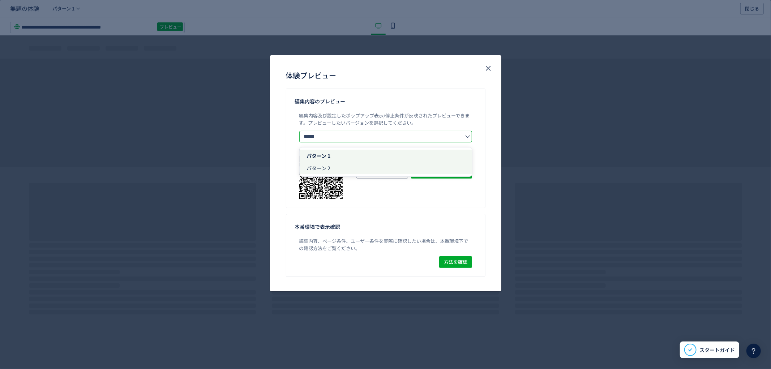
click at [0, 0] on li "パターン 2" at bounding box center [0, 0] width 0 height 0
type input "******"
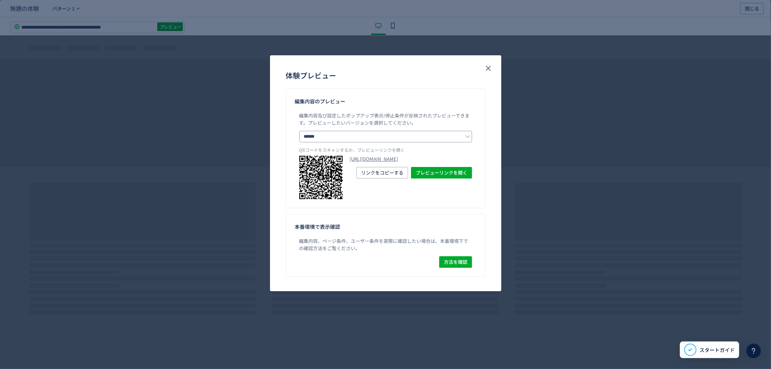
click at [398, 163] on link "[URL][DOMAIN_NAME]" at bounding box center [411, 159] width 122 height 7
click at [490, 71] on icon "close" at bounding box center [488, 68] width 9 height 9
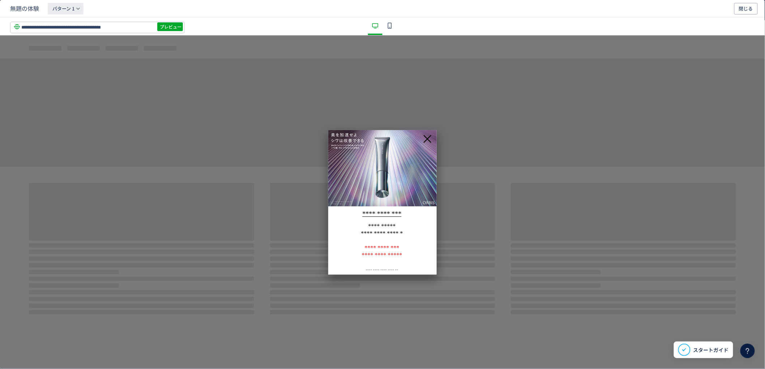
click at [66, 9] on span "パターン 1" at bounding box center [63, 9] width 22 height 12
click at [73, 41] on span "パターン 2" at bounding box center [66, 41] width 24 height 7
click at [169, 25] on span "プレビュー" at bounding box center [171, 27] width 22 height 12
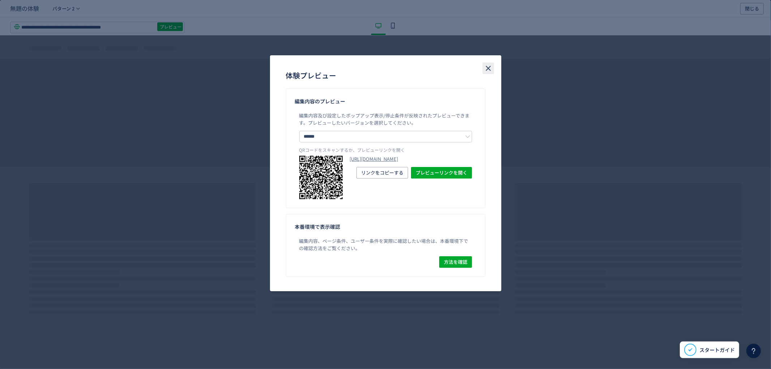
click at [487, 70] on icon "close" at bounding box center [488, 68] width 9 height 9
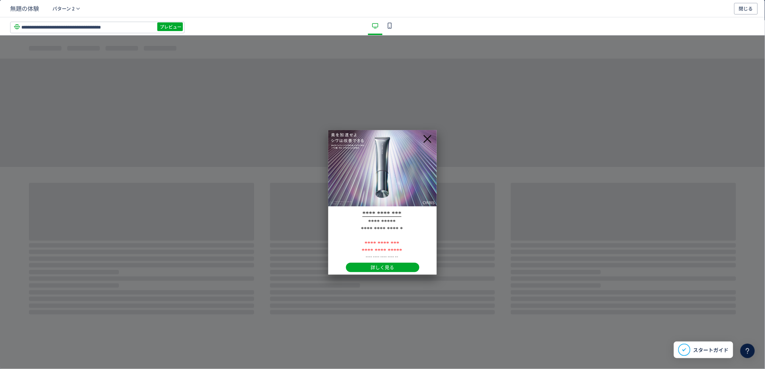
click at [387, 25] on icon "dialog" at bounding box center [389, 25] width 9 height 9
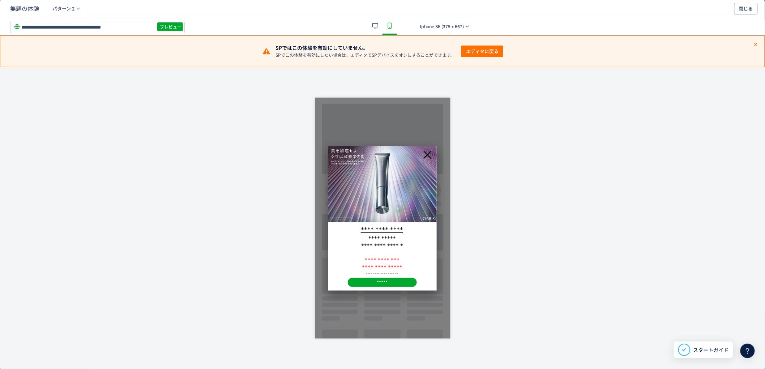
click at [493, 51] on span "エディタに戻る" at bounding box center [482, 52] width 33 height 12
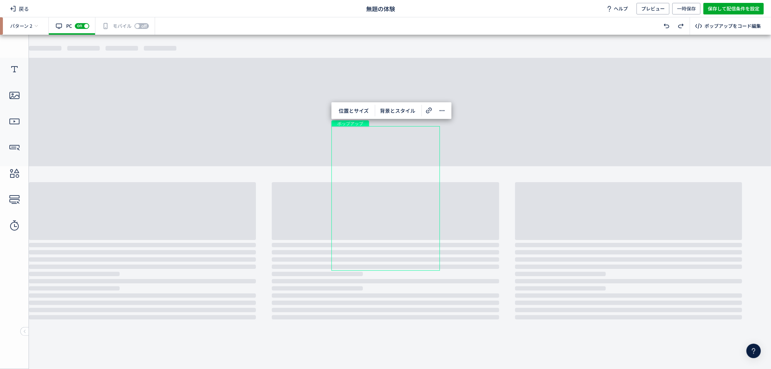
click at [121, 27] on div "有効な編集箇所が確認されません モバイル off on" at bounding box center [125, 25] width 60 height 17
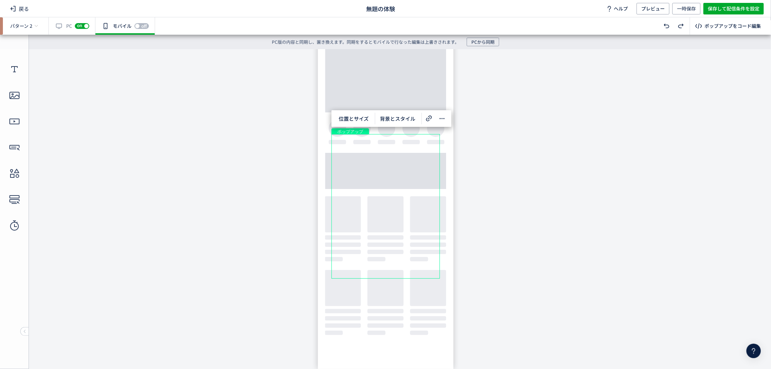
click at [142, 24] on div "off on" at bounding box center [141, 25] width 14 height 7
click at [142, 103] on body "undefined ポップアップ undefined ポップアップ クローズボタン テキスト テキスト 画像 ボタン" at bounding box center [385, 206] width 771 height 314
click at [25, 25] on span "パターン 2" at bounding box center [21, 26] width 22 height 7
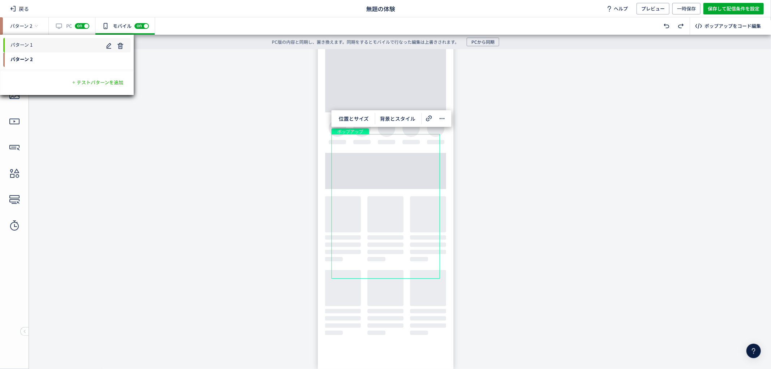
click at [37, 49] on span "パターン 1" at bounding box center [53, 45] width 100 height 12
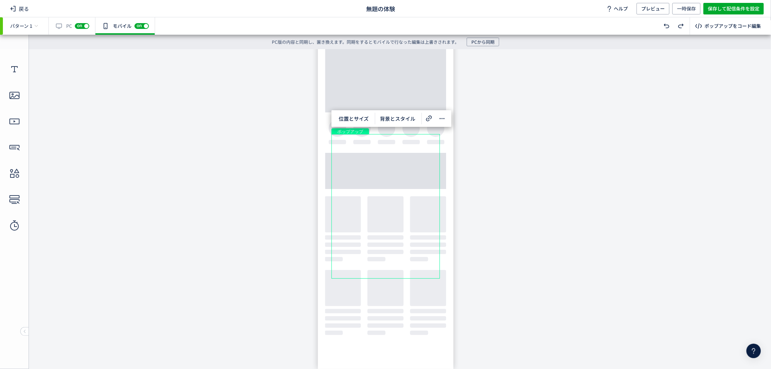
click at [232, 314] on body "undefined ポップアップ undefined ポップアップ クローズボタン テキスト テキスト 画像" at bounding box center [385, 206] width 771 height 314
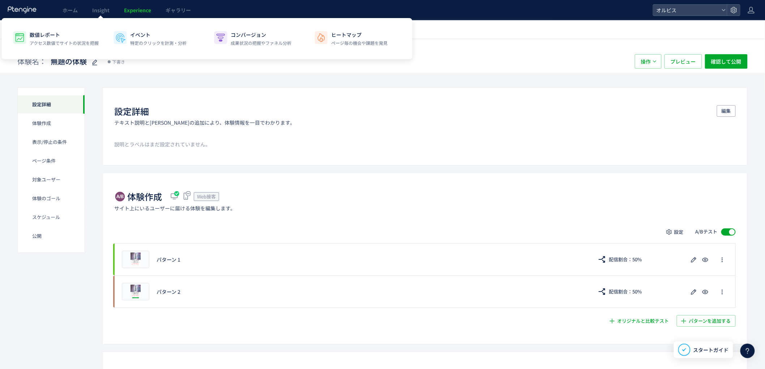
click at [138, 9] on span "Experience" at bounding box center [137, 10] width 27 height 7
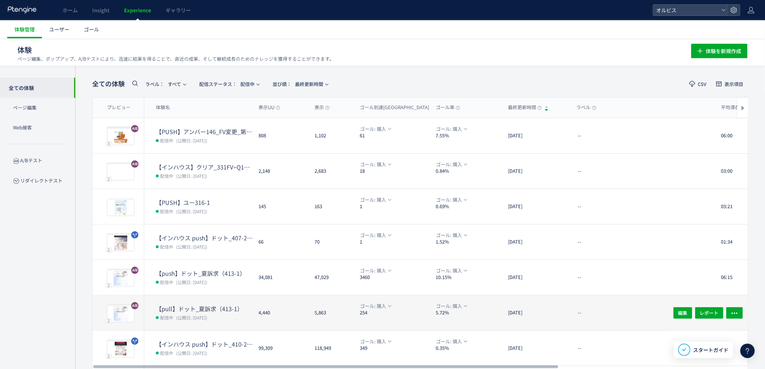
click at [207, 316] on span "(公開日: 2025/07/01)" at bounding box center [191, 317] width 31 height 6
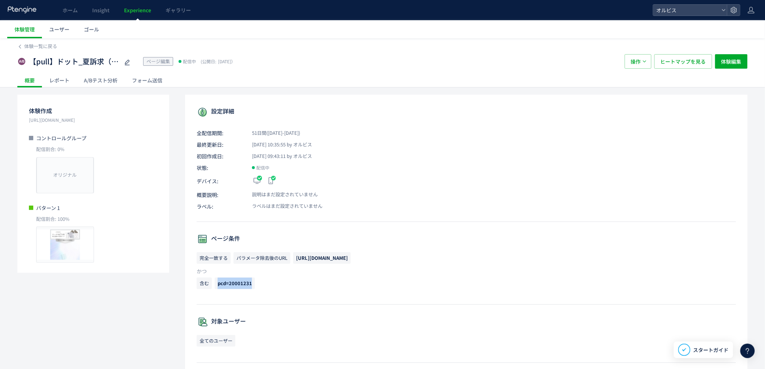
drag, startPoint x: 216, startPoint y: 283, endPoint x: 262, endPoint y: 286, distance: 46.0
click at [262, 286] on p "含む pcd=20001231" at bounding box center [466, 285] width 539 height 15
copy span "pcd=20001231"
drag, startPoint x: 211, startPoint y: 273, endPoint x: 197, endPoint y: 261, distance: 18.2
click at [197, 278] on div "完全一致する パラメータ除去後のURL https://pr.orbis.co.jp/cosmetics/udot/413-1/ かつ" at bounding box center [466, 285] width 539 height 15
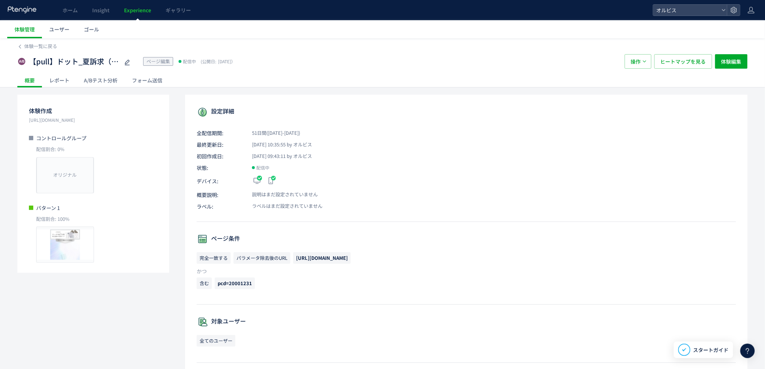
click at [268, 287] on p "含む pcd=20001231" at bounding box center [466, 285] width 539 height 15
click at [132, 13] on span "Experience" at bounding box center [137, 10] width 27 height 7
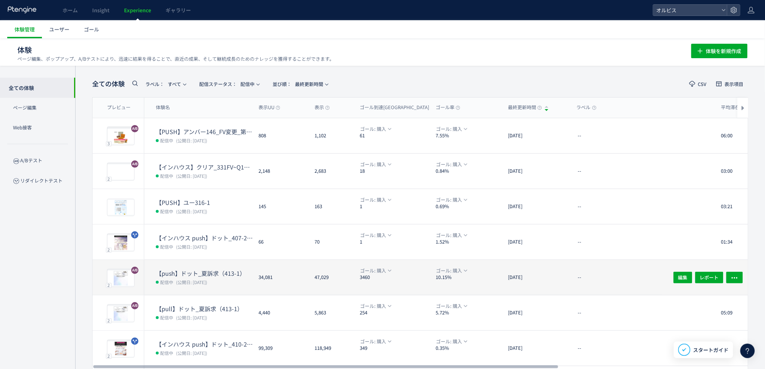
click at [193, 274] on dt "【push】ドット_夏訴求（413-1）" at bounding box center [204, 273] width 97 height 8
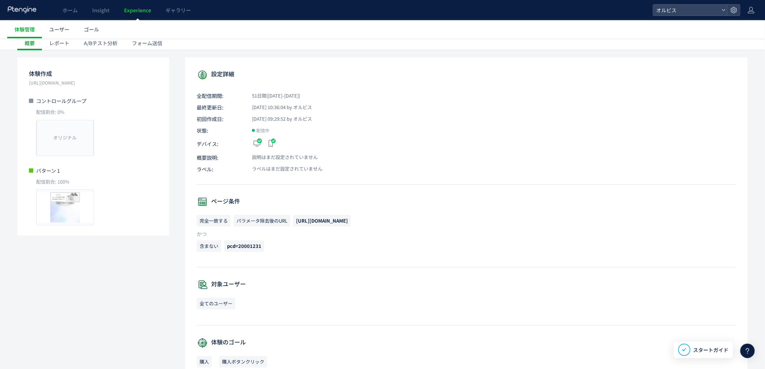
scroll to position [53, 0]
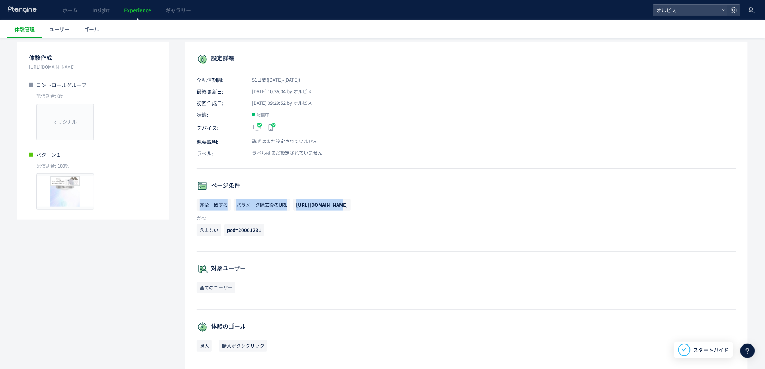
drag, startPoint x: 200, startPoint y: 207, endPoint x: 330, endPoint y: 207, distance: 130.1
click at [330, 207] on p "完全一致する パラメータ除去後のURL [URL][DOMAIN_NAME]" at bounding box center [466, 206] width 539 height 15
click at [350, 232] on p "含まない pcd=20001231" at bounding box center [466, 231] width 539 height 15
click at [269, 369] on div "設定詳細 全配信期間: 51日間(2025/07/01-今日) 最終更新日: 2025/08/20 10:36:04 by オルビス 初回作成日: 2025/…" at bounding box center [466, 283] width 562 height 483
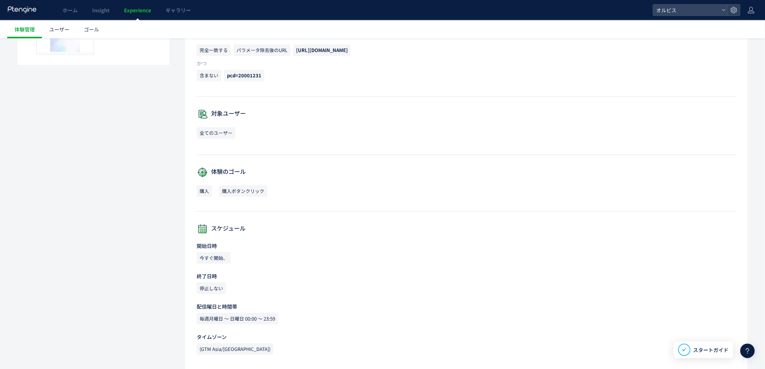
scroll to position [0, 0]
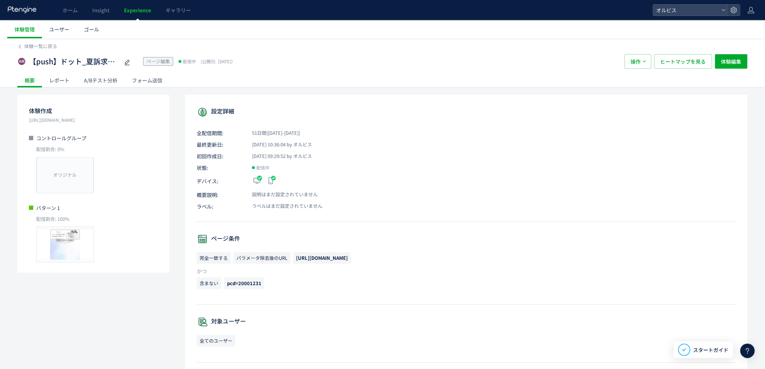
click at [297, 286] on p "含まない pcd=20001231" at bounding box center [466, 285] width 539 height 15
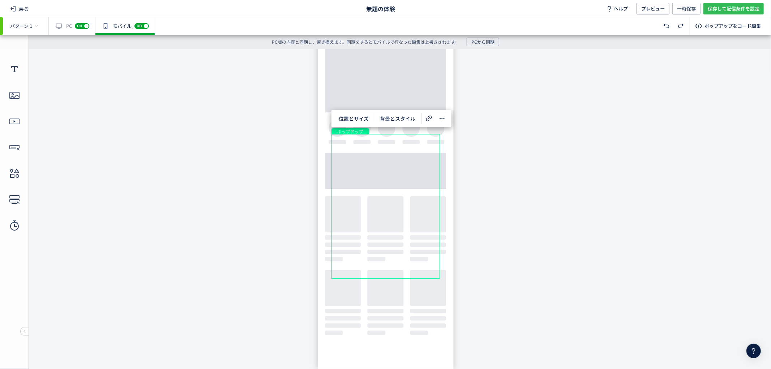
click at [721, 14] on div "戻る 無題の体験 ヘルプ プレビュー 一時保存 保存して配信条件を設定" at bounding box center [385, 8] width 771 height 17
click at [720, 12] on span "保存して配信条件を設定" at bounding box center [734, 9] width 52 height 12
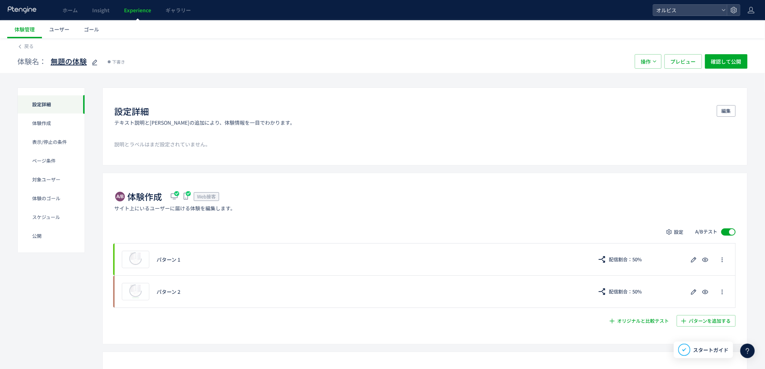
click at [92, 64] on icon at bounding box center [94, 62] width 9 height 9
click at [107, 65] on input "*****" at bounding box center [96, 62] width 90 height 14
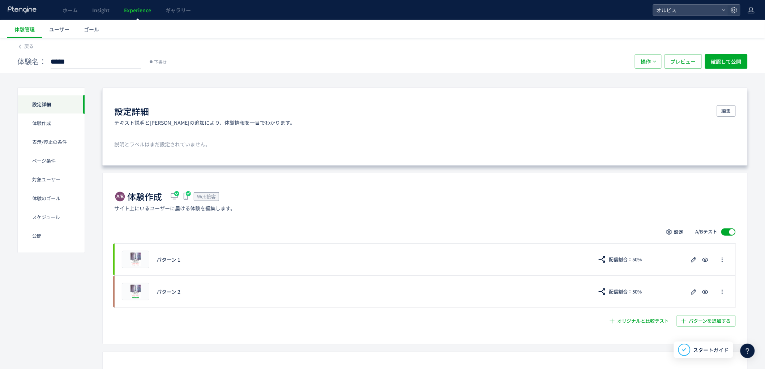
click at [106, 102] on div "設定詳細 テキスト説明とラベルの追加により、体験情報を一目でわかります。 編集 説明とラベルはまだ設定されていません。" at bounding box center [424, 126] width 645 height 78
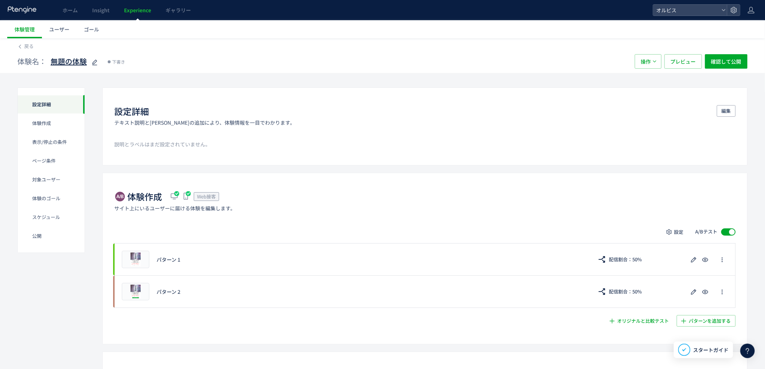
click at [96, 66] on icon at bounding box center [94, 62] width 9 height 9
click at [142, 10] on span "Experience" at bounding box center [137, 10] width 27 height 7
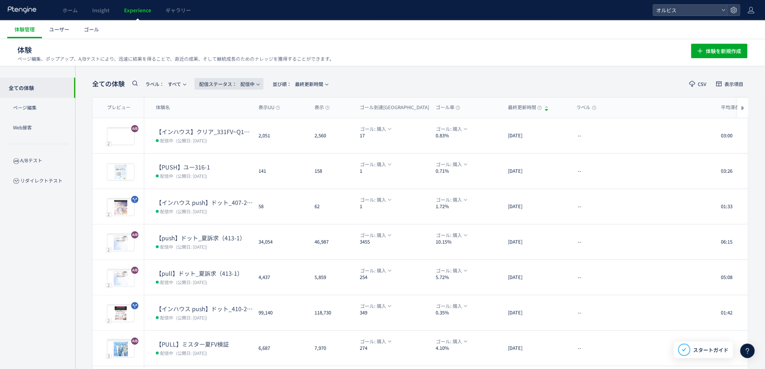
click at [254, 82] on span "配信ステータス​： 配信中" at bounding box center [226, 84] width 55 height 12
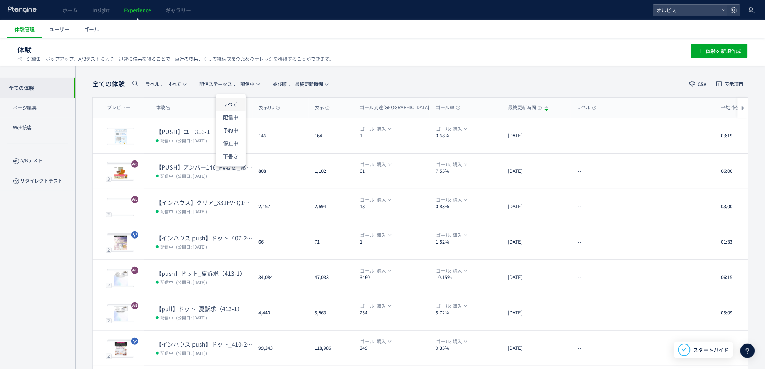
click at [0, 0] on li "すべて" at bounding box center [0, 0] width 0 height 0
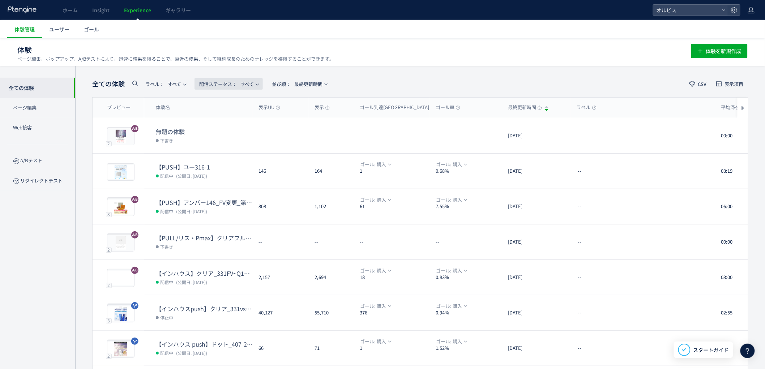
click at [240, 88] on span "配信ステータス​： すべて" at bounding box center [226, 84] width 55 height 12
click at [230, 142] on li "停止中" at bounding box center [231, 143] width 30 height 13
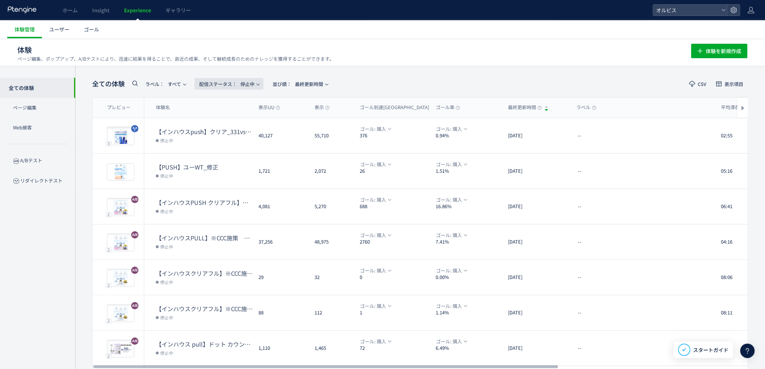
click at [247, 86] on span "配信ステータス​： 停止中" at bounding box center [226, 84] width 55 height 12
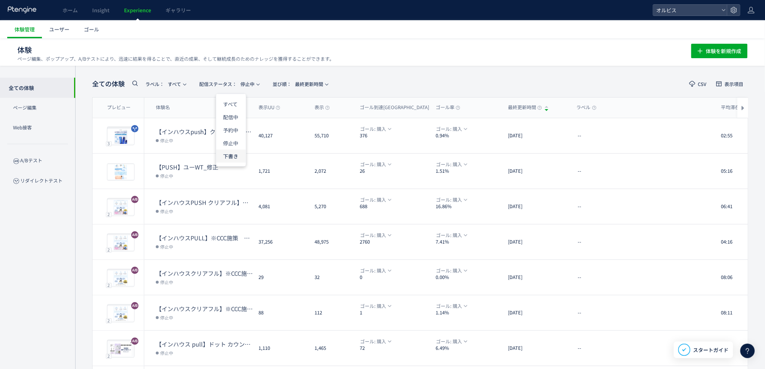
click at [0, 0] on li "下書き" at bounding box center [0, 0] width 0 height 0
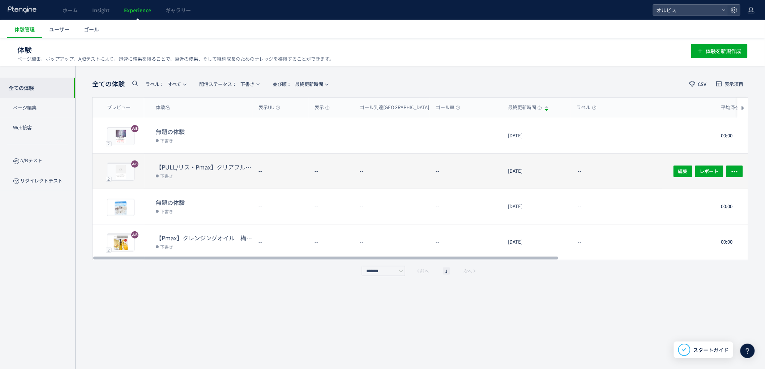
click at [197, 176] on dd "下書き" at bounding box center [204, 175] width 97 height 9
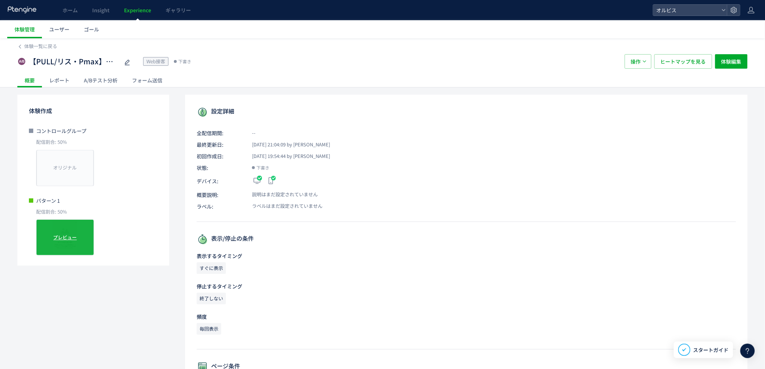
click at [63, 243] on div "プレビュー" at bounding box center [65, 237] width 58 height 36
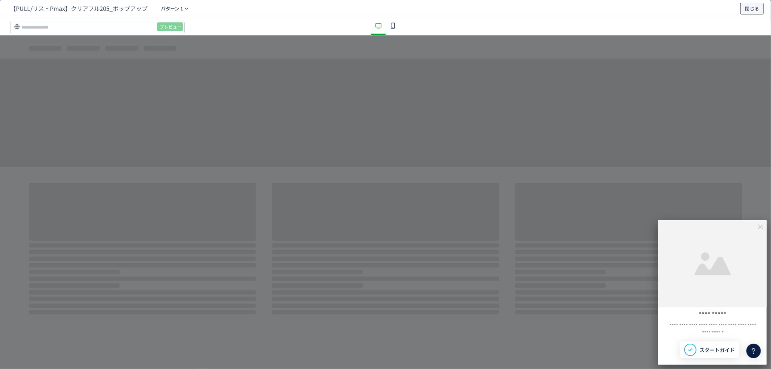
drag, startPoint x: 743, startPoint y: 8, endPoint x: 689, endPoint y: 10, distance: 53.9
click at [743, 8] on button "閉じる" at bounding box center [751, 9] width 23 height 12
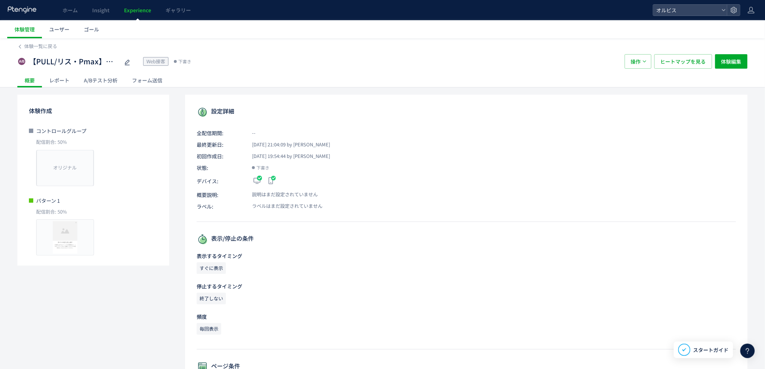
click at [136, 13] on span "Experience" at bounding box center [137, 10] width 27 height 7
